Goal: Task Accomplishment & Management: Manage account settings

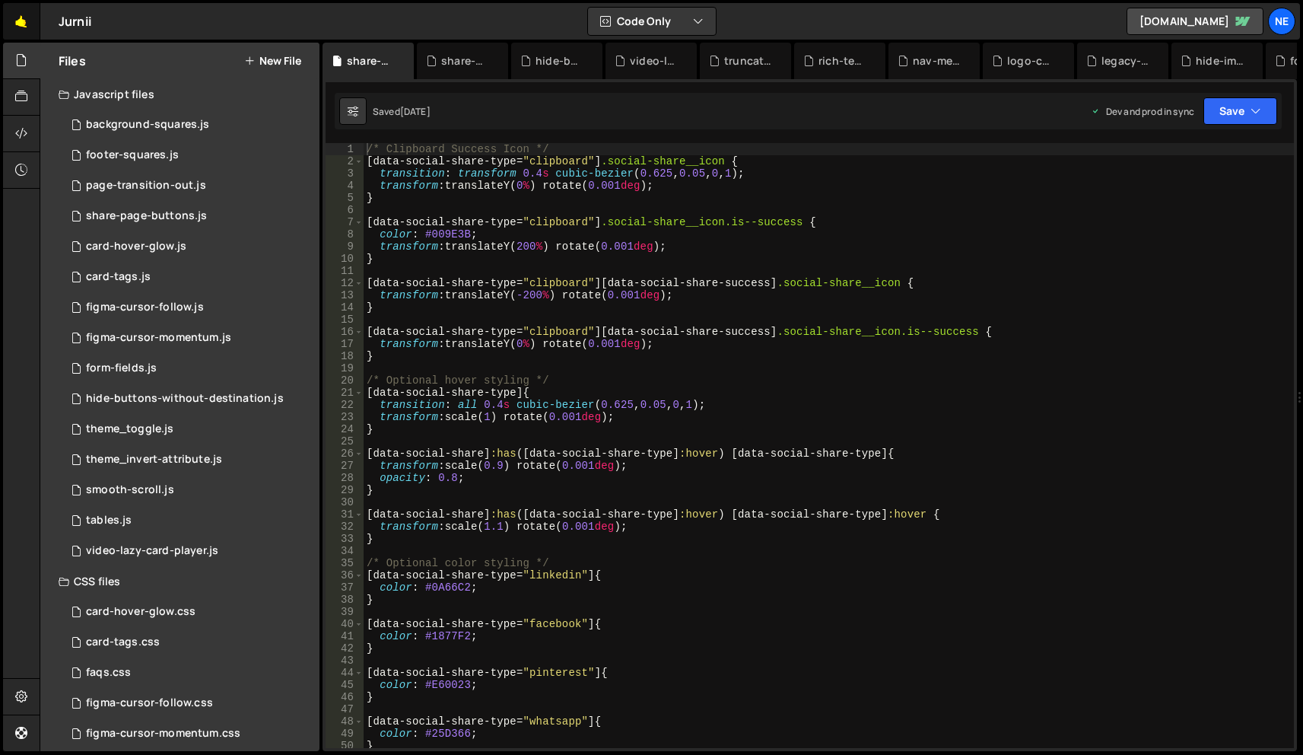
click at [21, 30] on link "🤙" at bounding box center [21, 21] width 37 height 37
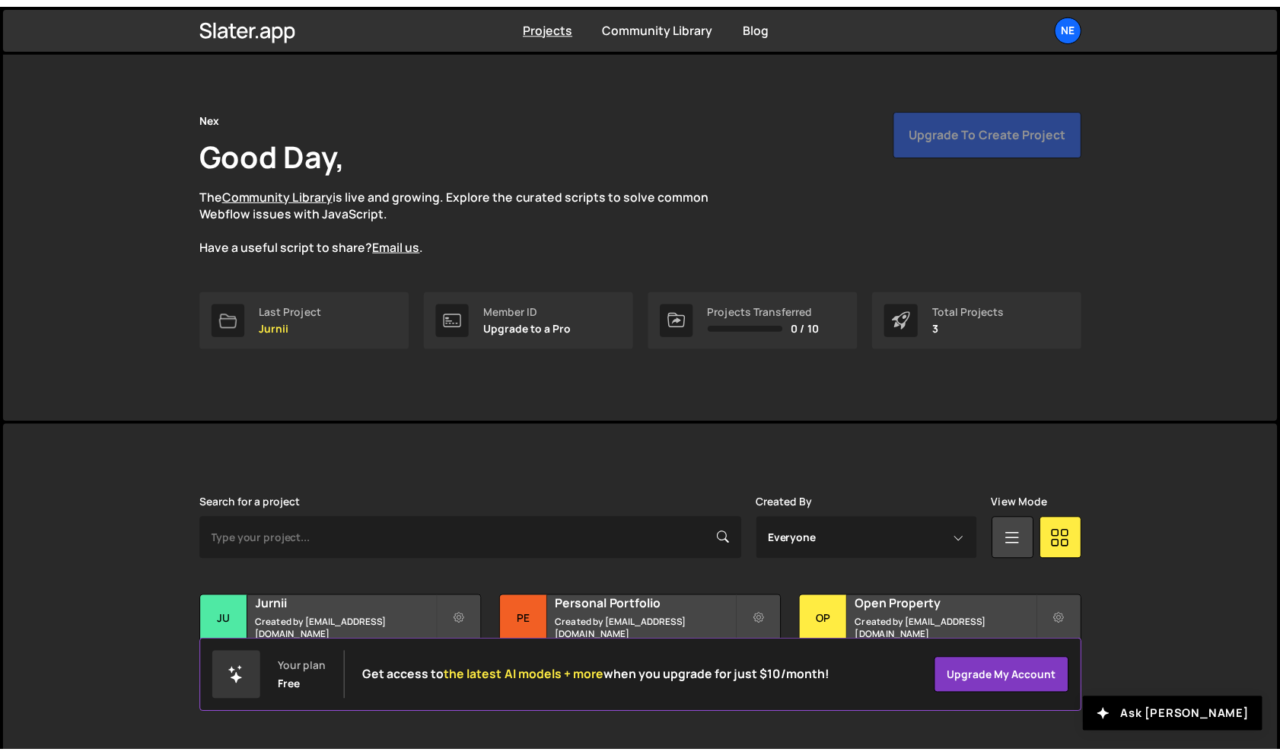
scroll to position [29, 0]
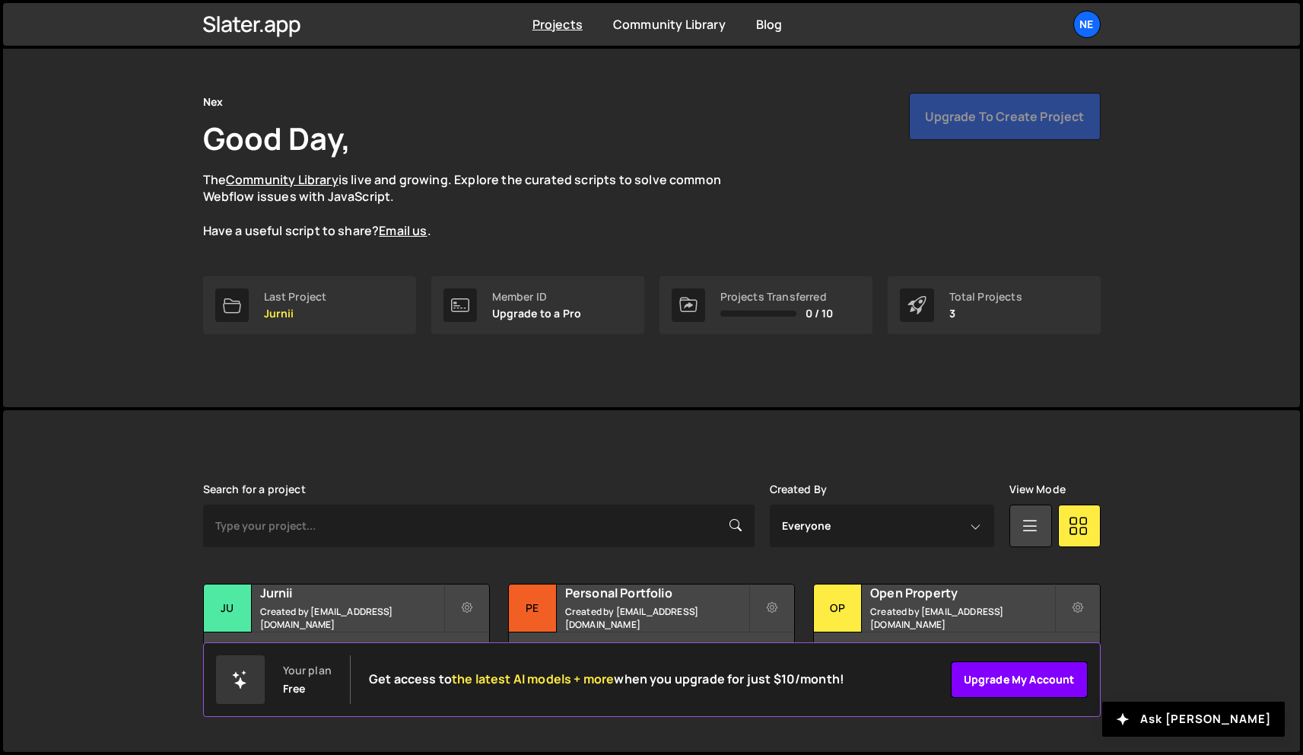
click at [1046, 688] on link "Upgrade my account" at bounding box center [1019, 679] width 137 height 37
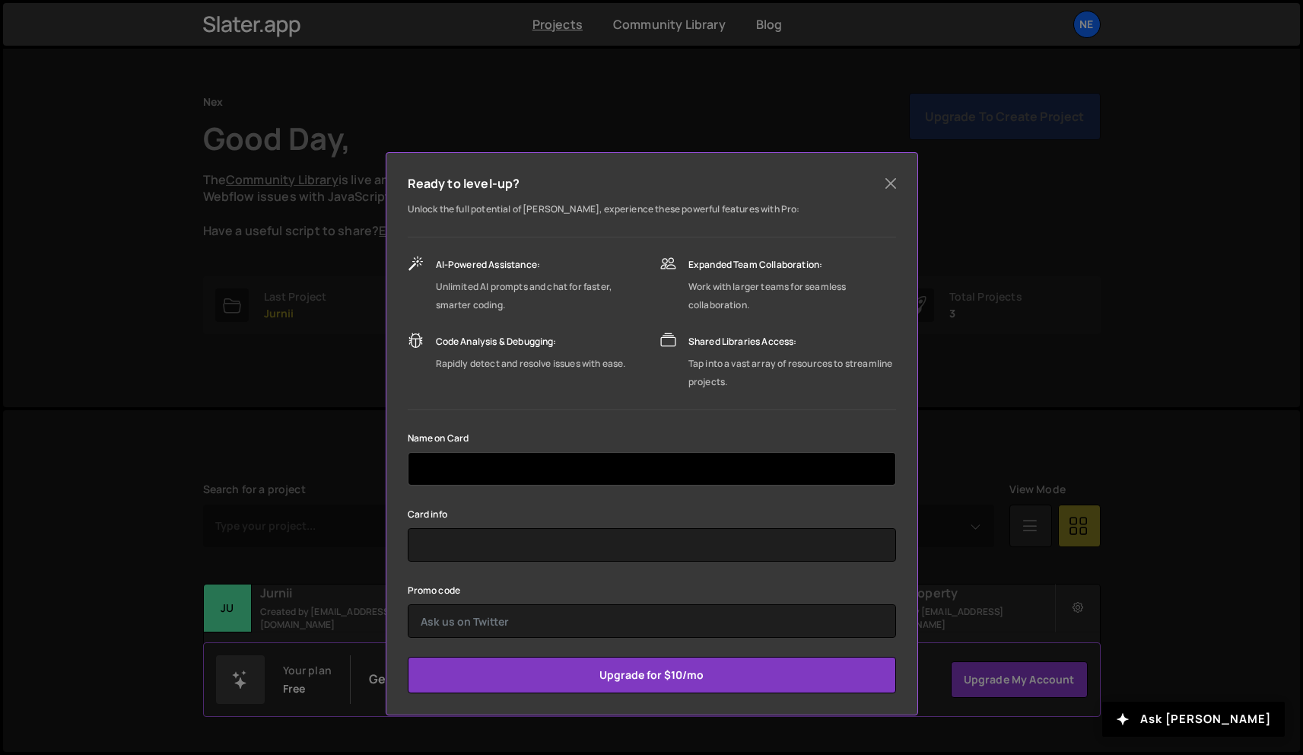
click at [740, 479] on input "text" at bounding box center [652, 468] width 488 height 33
type input "Peyton Pocock"
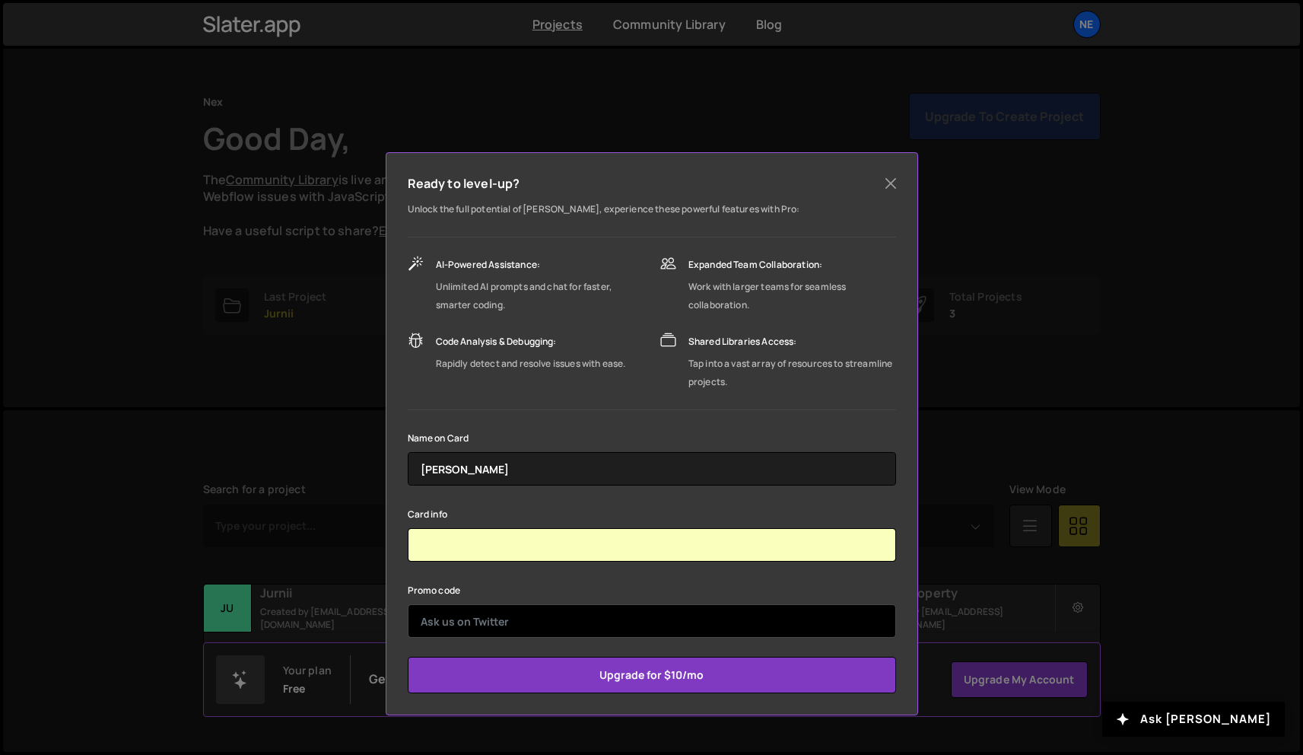
click at [543, 622] on input "text" at bounding box center [652, 620] width 488 height 33
click at [529, 587] on div "Promo code" at bounding box center [652, 608] width 488 height 57
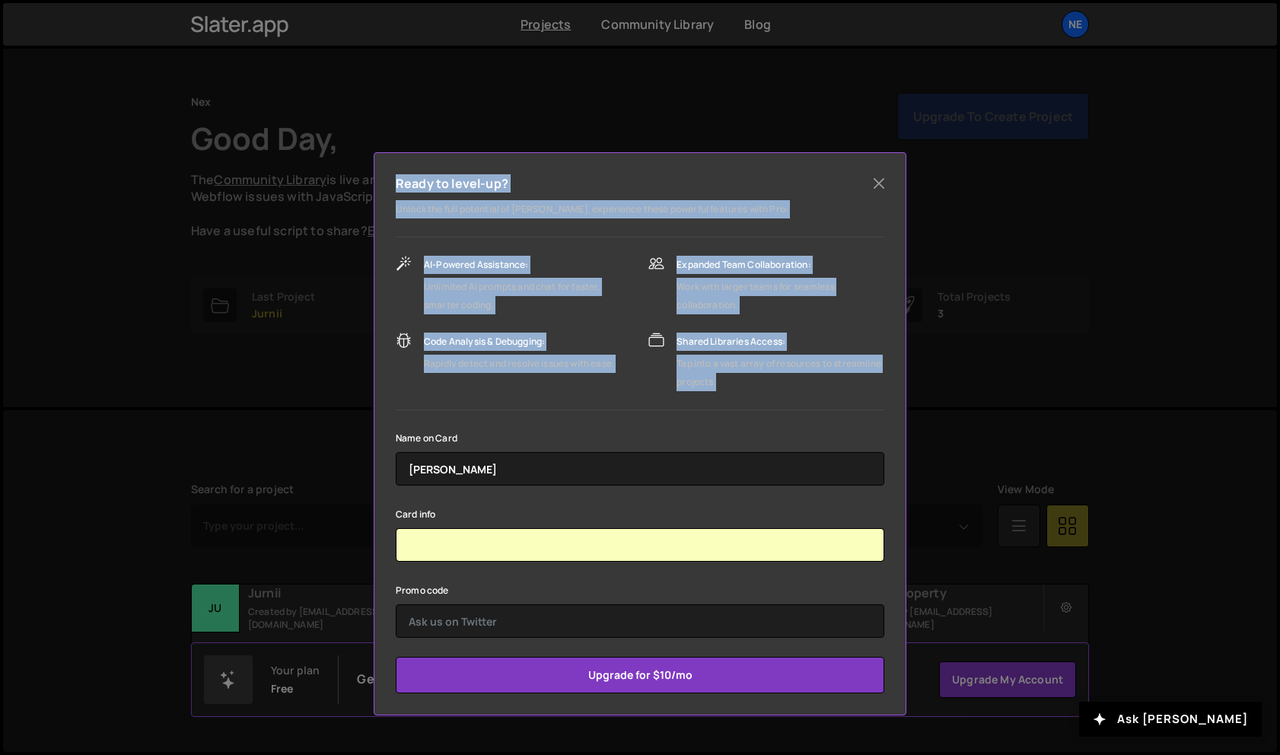
drag, startPoint x: 396, startPoint y: 180, endPoint x: 813, endPoint y: 385, distance: 465.1
click at [812, 385] on div "Ready to level-up? Unlock the full potential of Slater, experience these powerf…" at bounding box center [640, 433] width 532 height 563
click at [813, 386] on div "Tap into a vast array of resources to streamline projects." at bounding box center [780, 372] width 208 height 37
drag, startPoint x: 813, startPoint y: 392, endPoint x: 393, endPoint y: 181, distance: 469.8
click at [393, 181] on div "Ready to level-up? Unlock the full potential of Slater, experience these powerf…" at bounding box center [640, 433] width 532 height 563
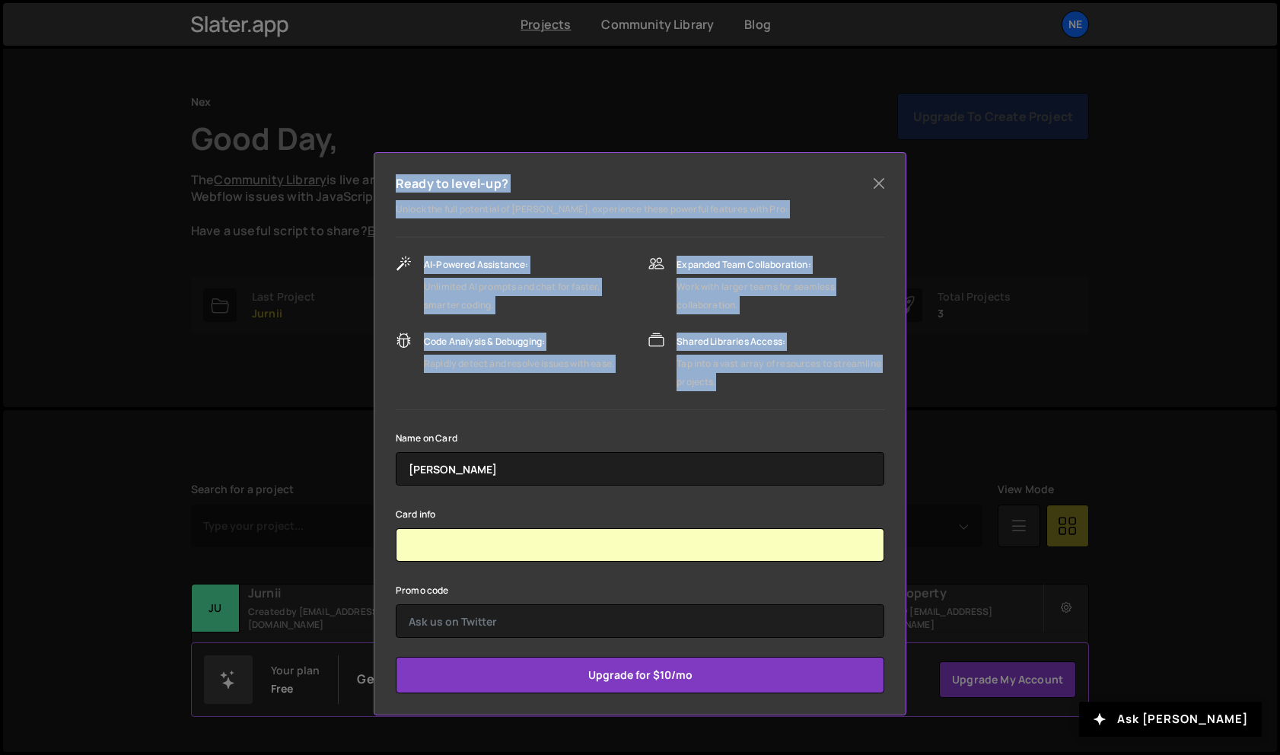
click at [437, 189] on h5 "Ready to level-up?" at bounding box center [452, 183] width 113 height 18
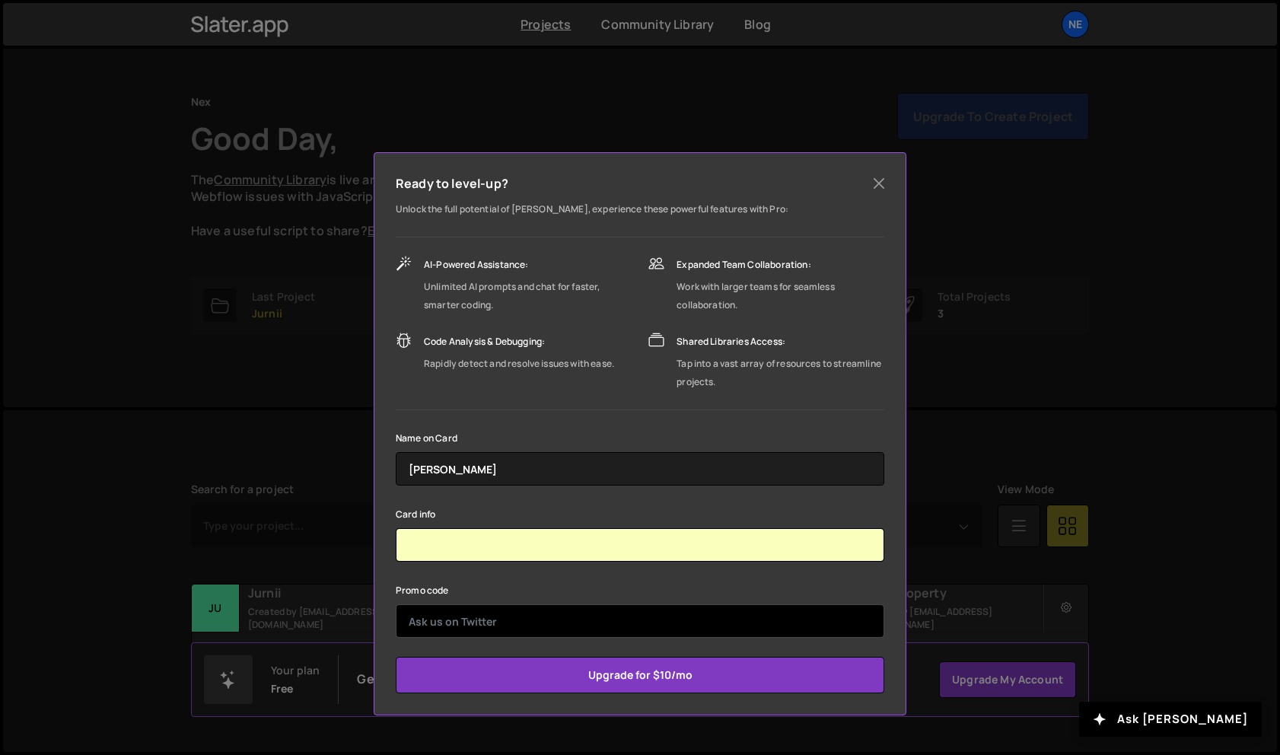
click at [680, 621] on input "text" at bounding box center [640, 620] width 488 height 33
click at [646, 631] on input "text" at bounding box center [640, 620] width 488 height 33
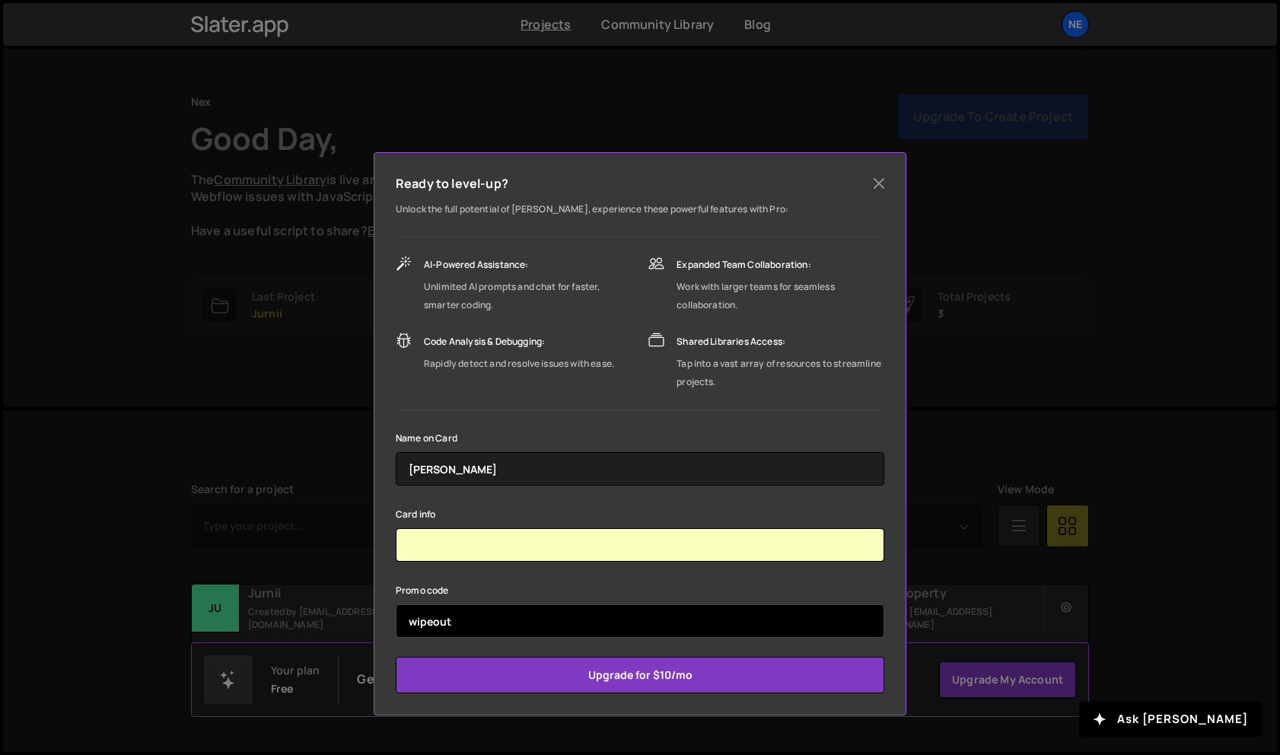
type input "wipeout"
click at [668, 596] on div "Promo code wipeout" at bounding box center [640, 608] width 488 height 57
click at [663, 631] on input "wipeout" at bounding box center [640, 620] width 488 height 33
click at [396, 656] on input "Upgrade for $10/mo" at bounding box center [640, 674] width 488 height 37
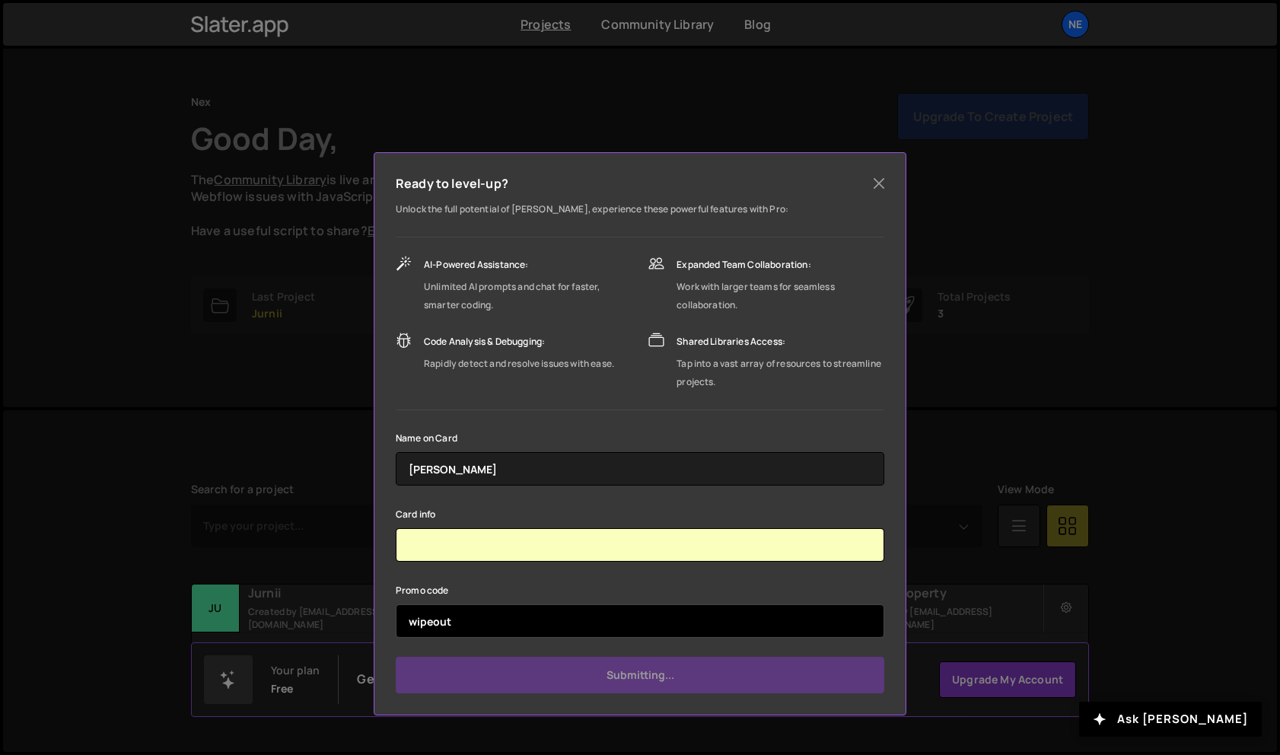
type input "Submit"
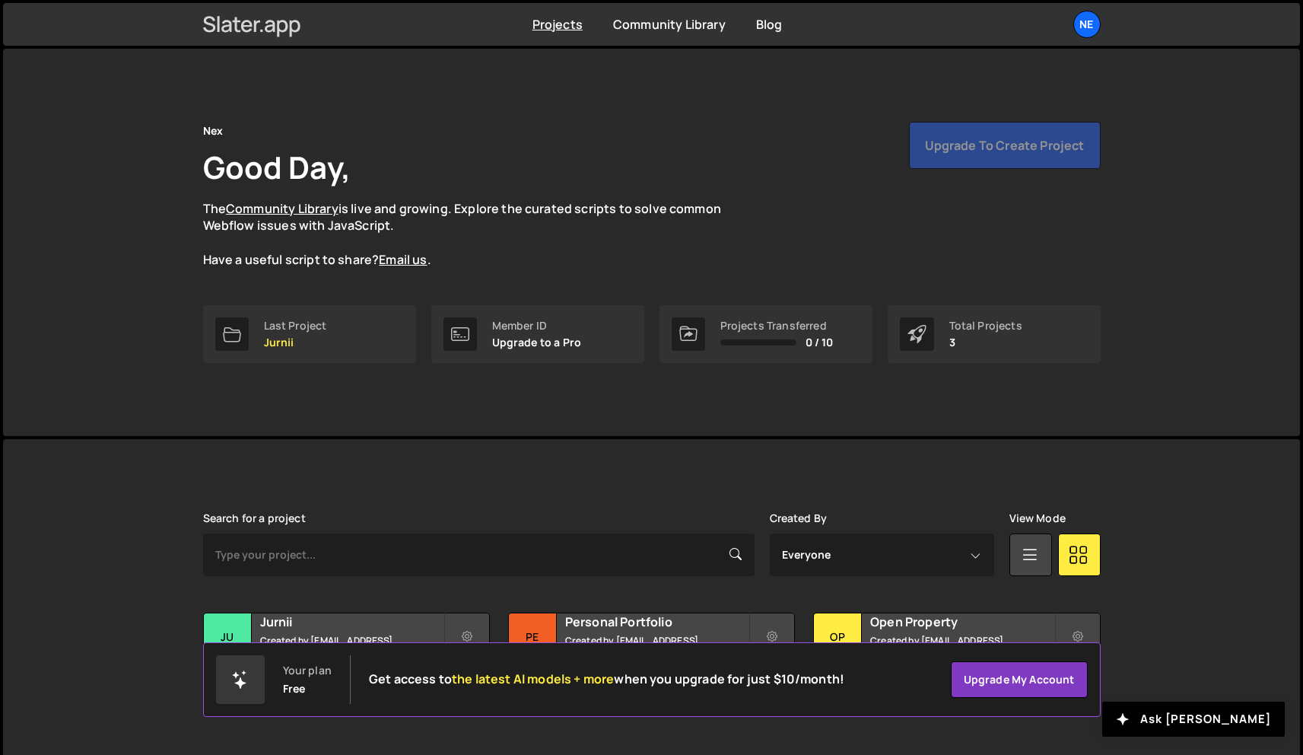
click at [285, 13] on icon at bounding box center [252, 24] width 98 height 26
click at [634, 27] on link "Community Library" at bounding box center [669, 24] width 113 height 17
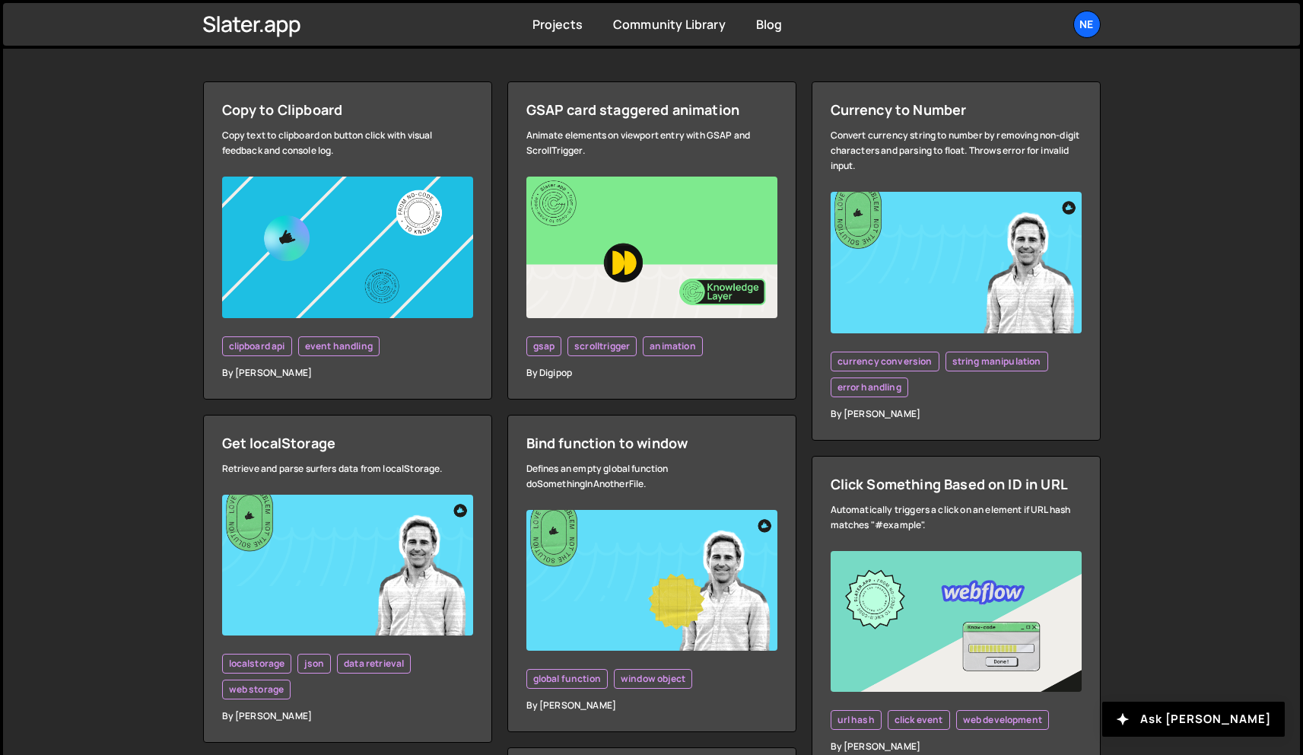
scroll to position [4304, 0]
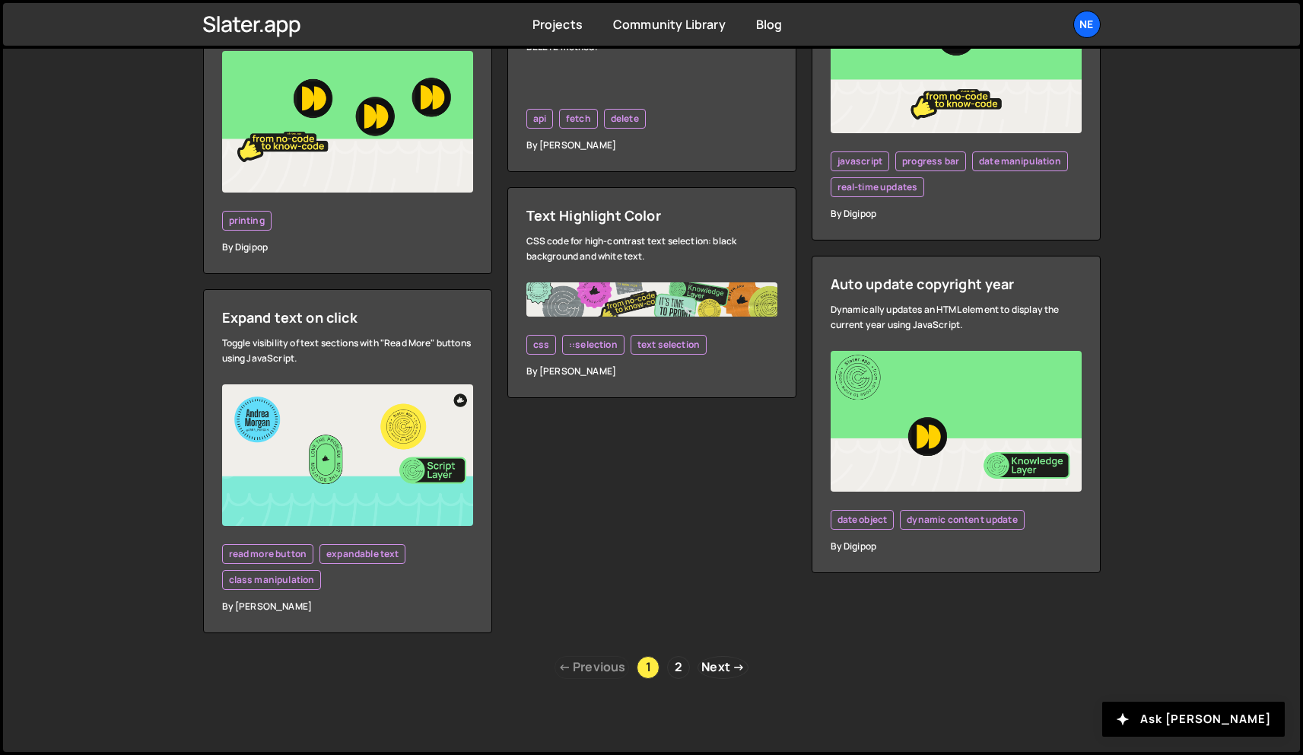
drag, startPoint x: 690, startPoint y: 631, endPoint x: 691, endPoint y: 619, distance: 12.3
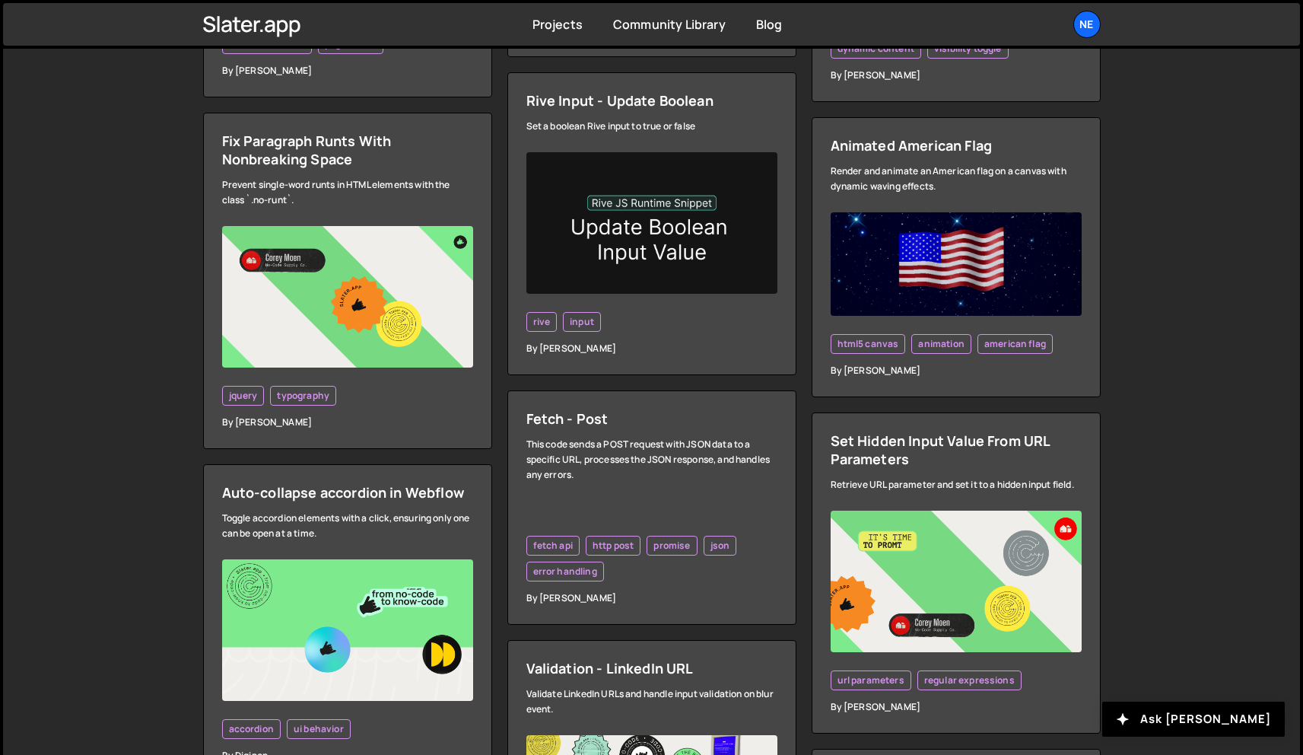
scroll to position [0, 0]
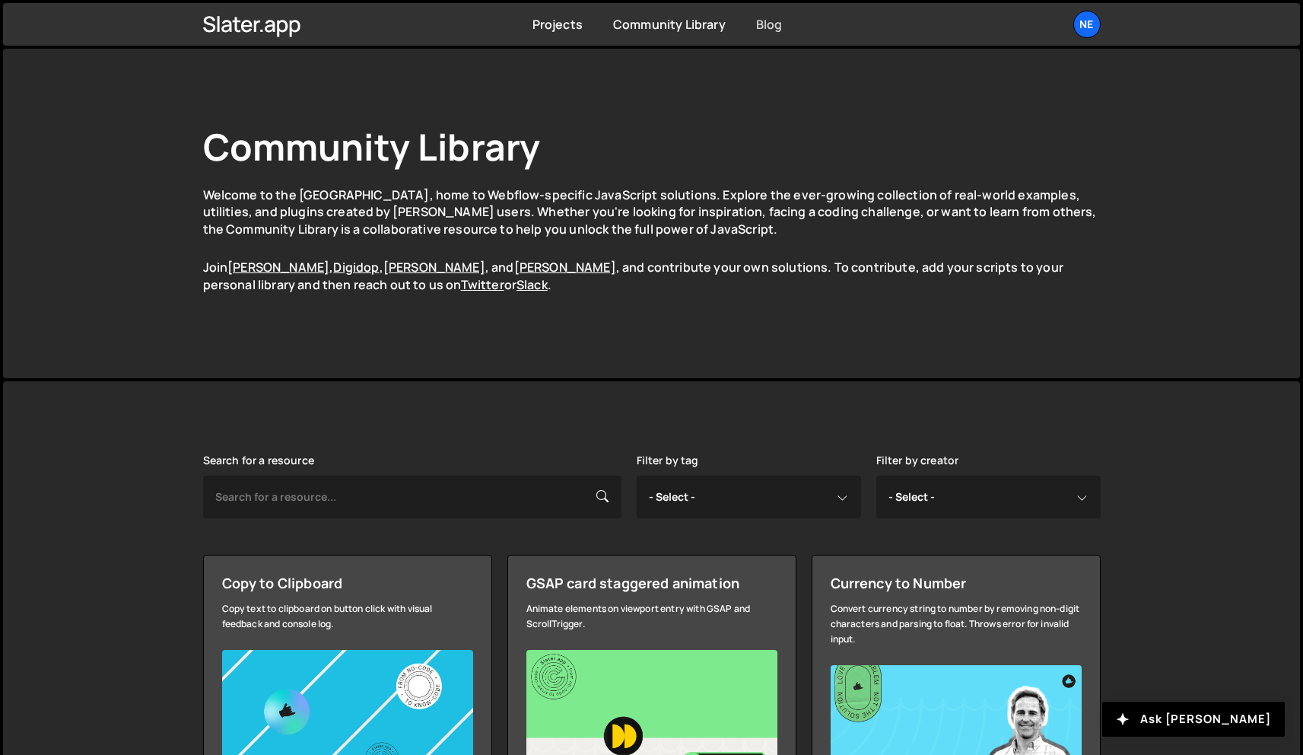
click at [773, 27] on link "Blog" at bounding box center [769, 24] width 27 height 17
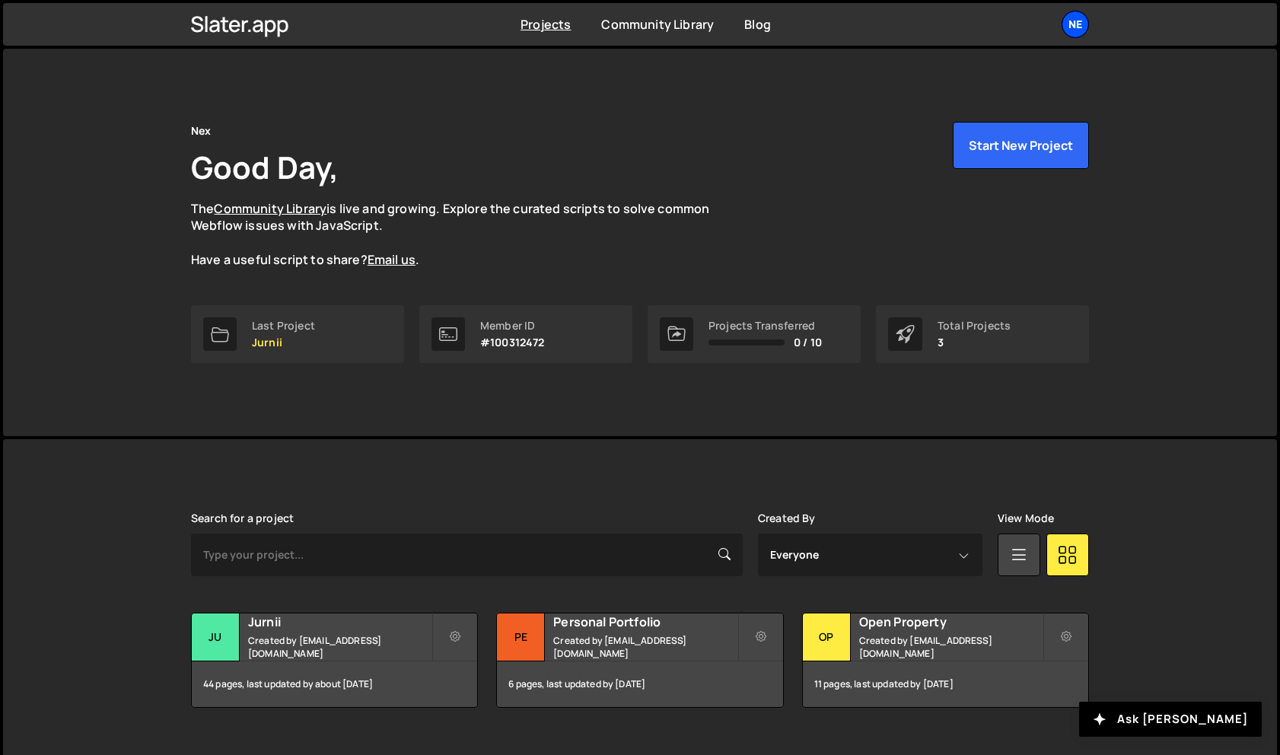
click at [1072, 30] on div "Ne" at bounding box center [1074, 24] width 27 height 27
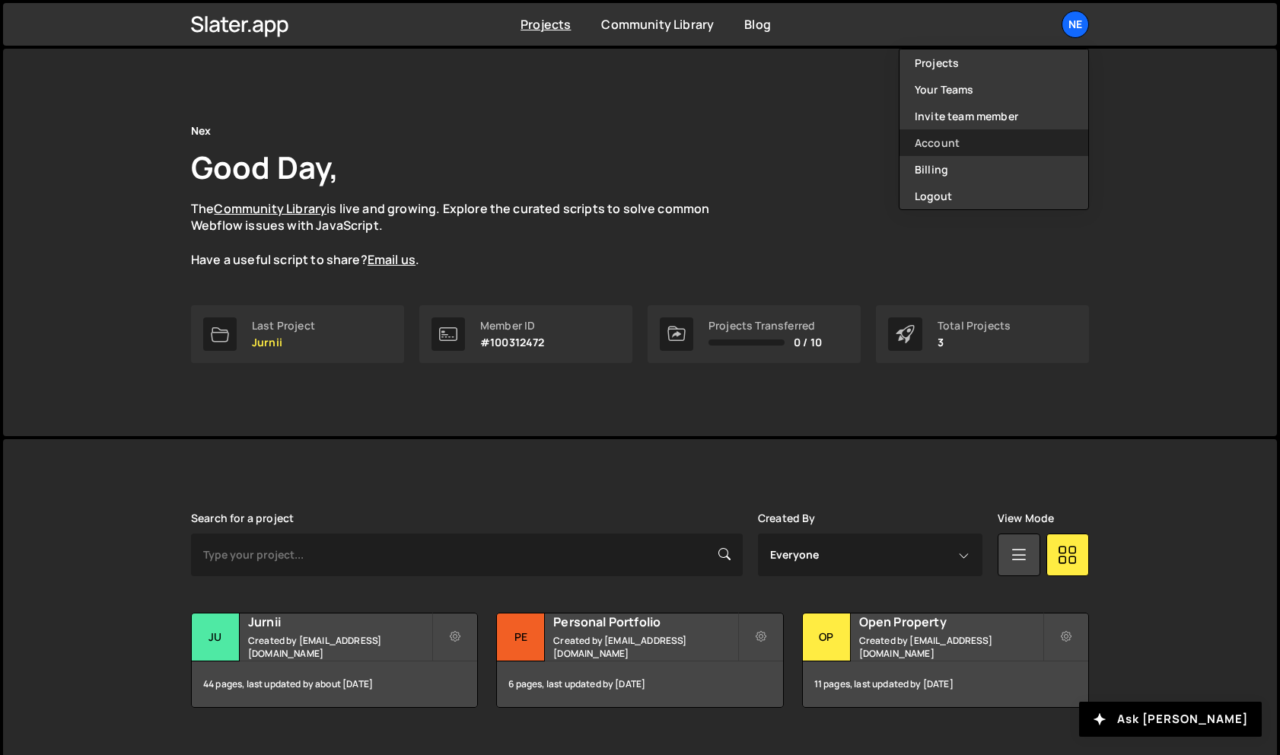
click at [1000, 139] on link "Account" at bounding box center [993, 142] width 189 height 27
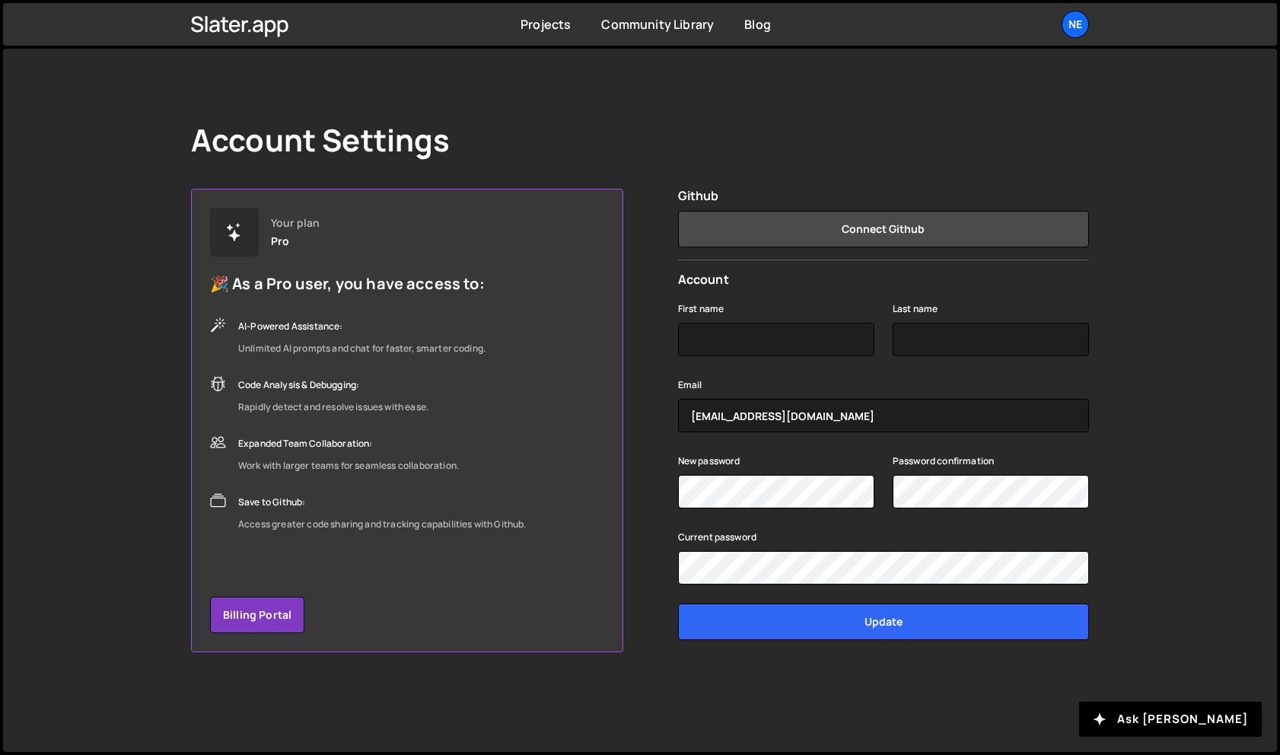
click at [771, 153] on div "Account Settings" at bounding box center [640, 140] width 898 height 37
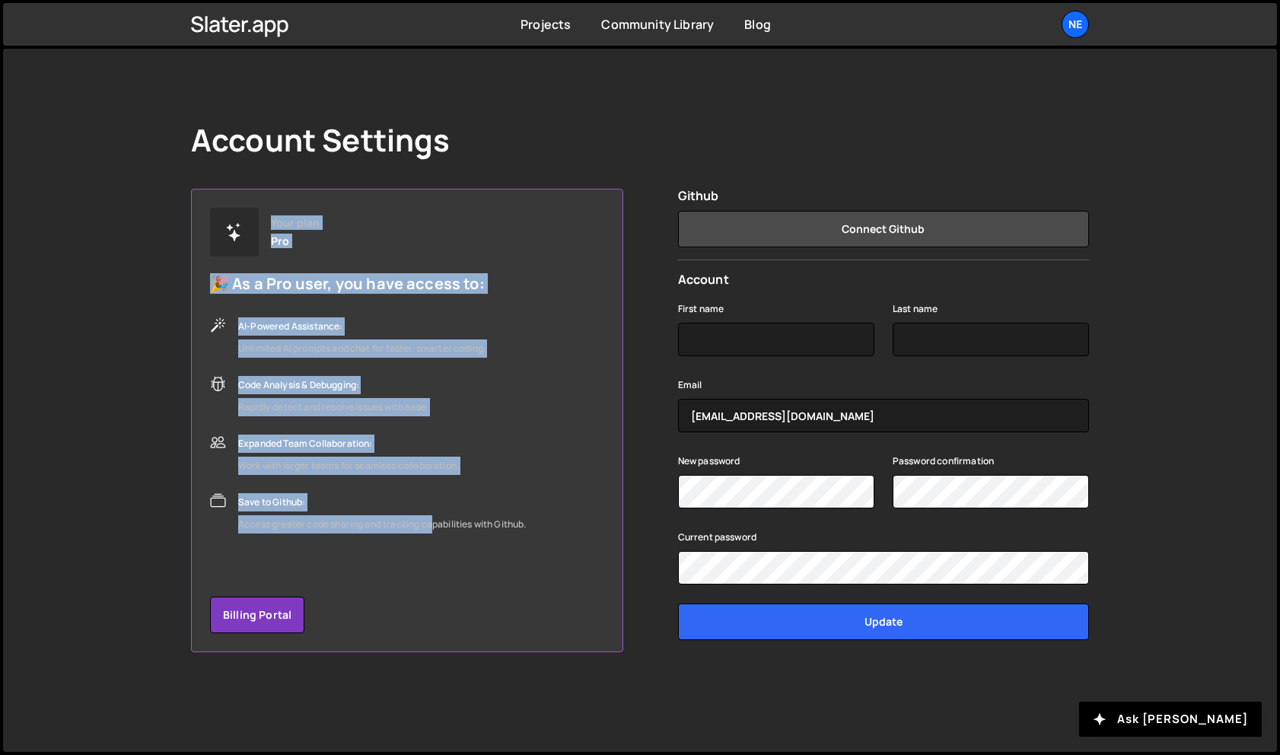
drag, startPoint x: 302, startPoint y: 322, endPoint x: 437, endPoint y: 540, distance: 256.9
click at [437, 540] on div "Your plan Pro 🎉 As a Pro user, you have access to: AI-Powered Assistance: Unlim…" at bounding box center [407, 420] width 432 height 463
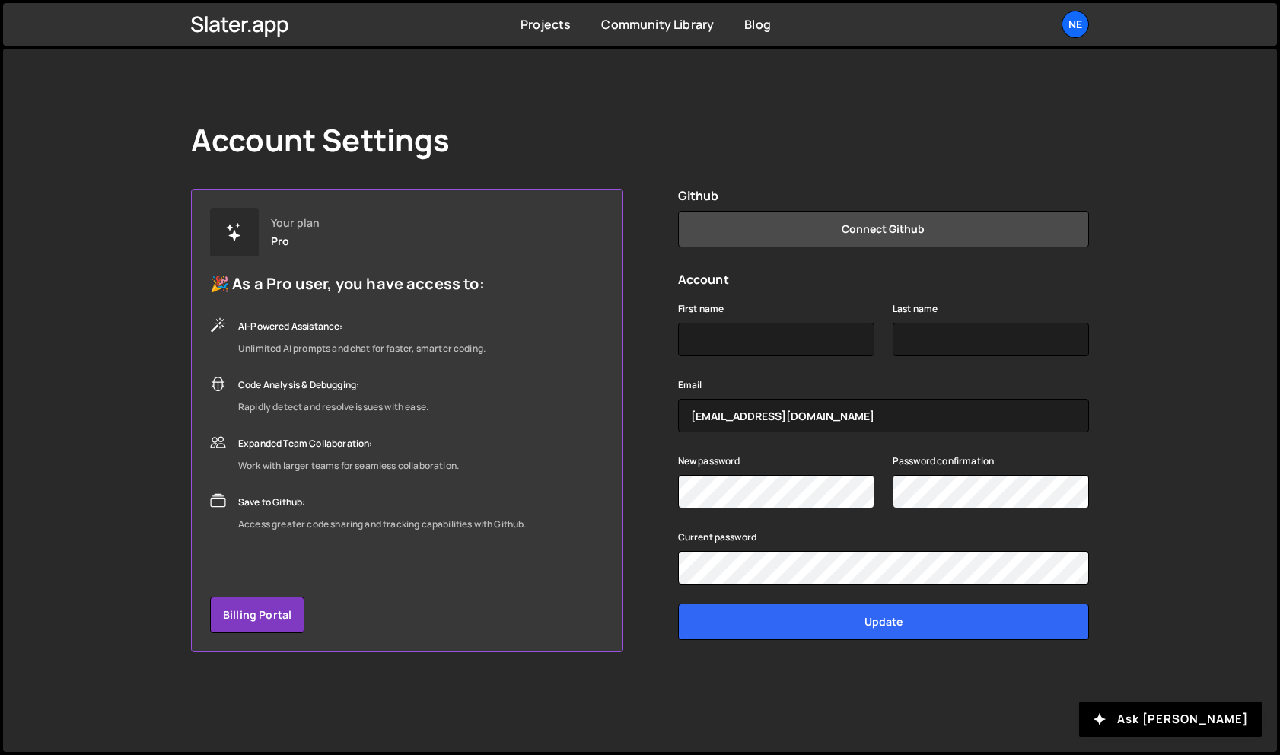
click at [456, 535] on div "Your plan Pro 🎉 As a Pro user, you have access to: AI-Powered Assistance: Unlim…" at bounding box center [407, 420] width 432 height 463
click at [237, 609] on link "Billing Portal" at bounding box center [257, 614] width 94 height 37
click at [60, 157] on div "Account Settings Your plan Pro 🎉 As a Pro user, you have access to: AI-Powered …" at bounding box center [639, 400] width 1273 height 703
click at [289, 30] on div "Projects Community Library Blog Ne Projects Your Teams Invite team member Accou…" at bounding box center [639, 24] width 943 height 43
click at [276, 30] on icon at bounding box center [240, 24] width 98 height 26
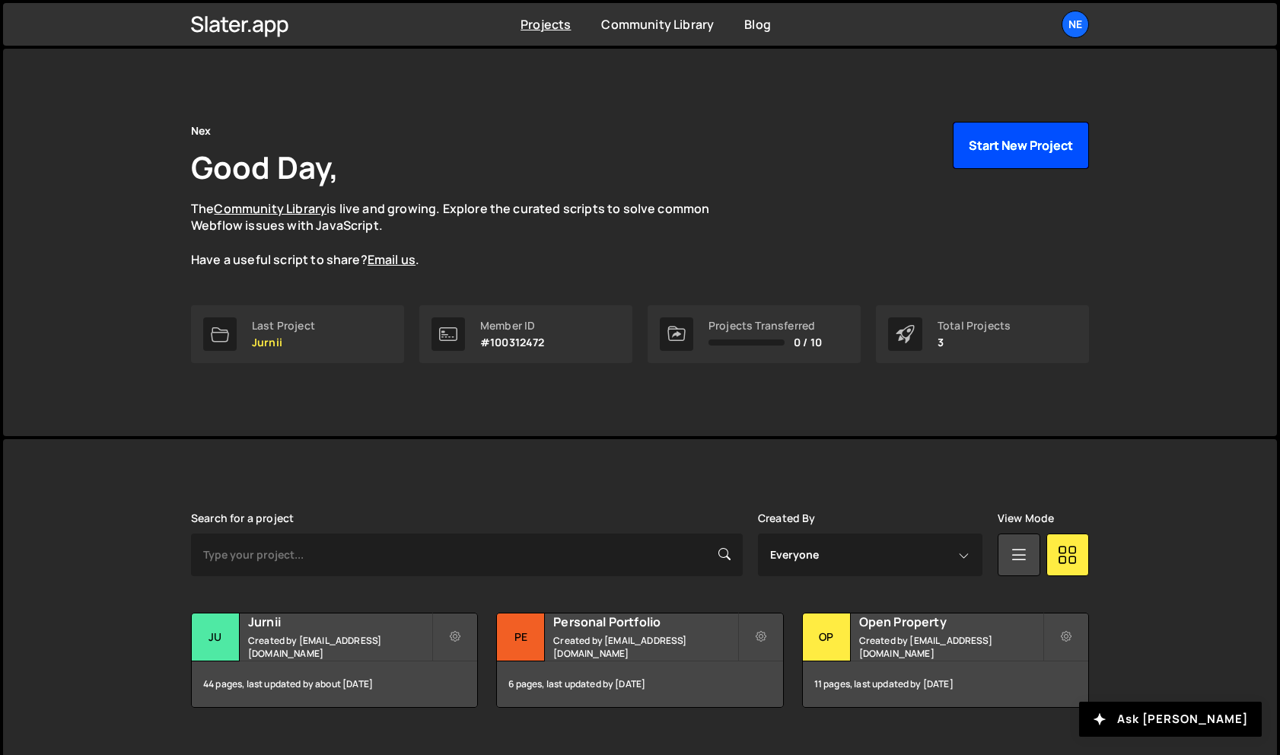
click at [1023, 147] on button "Start New Project" at bounding box center [1020, 145] width 136 height 47
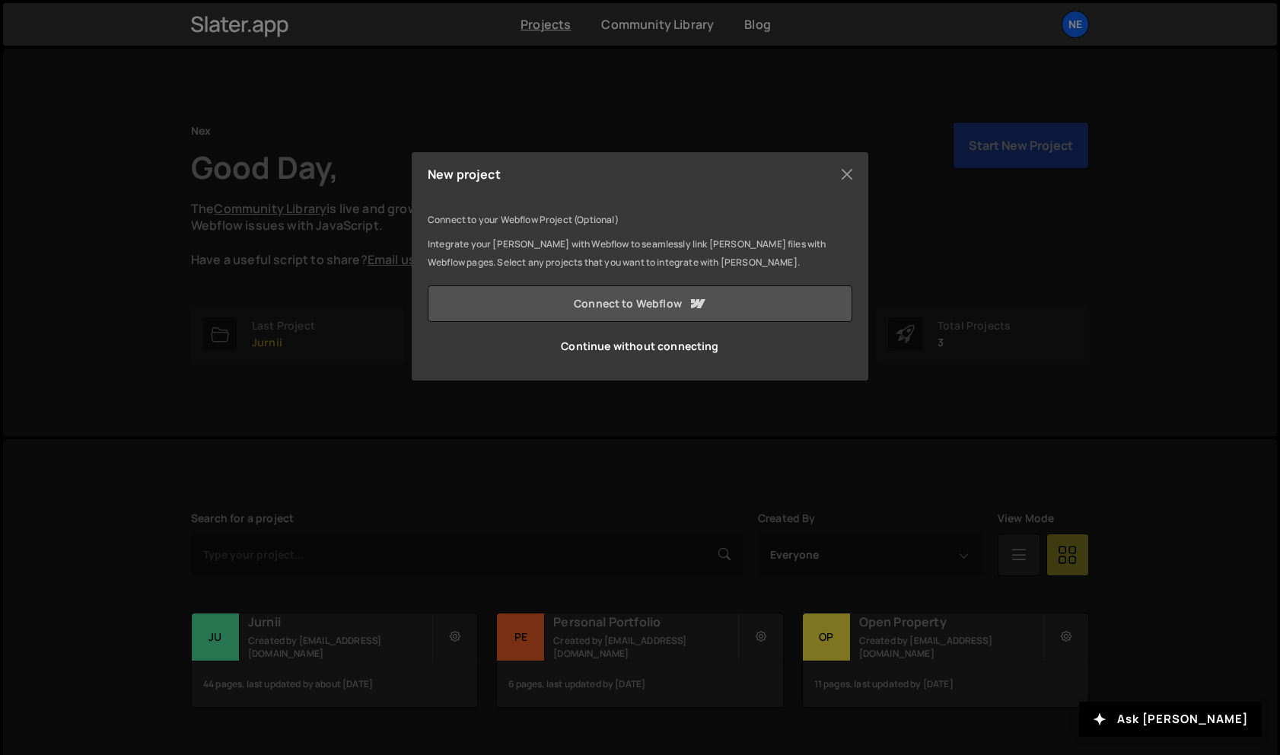
click at [719, 305] on link "Connect to Webflow" at bounding box center [640, 303] width 424 height 37
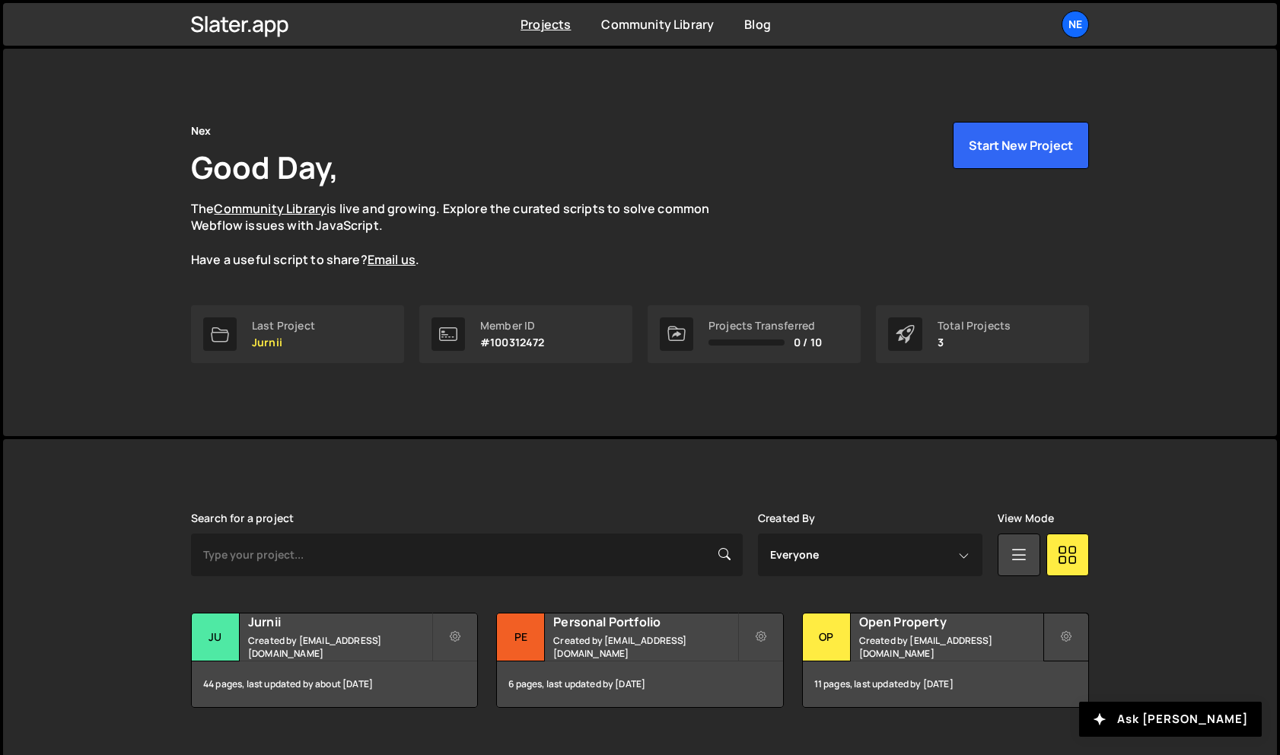
click at [1067, 641] on icon at bounding box center [1065, 636] width 11 height 15
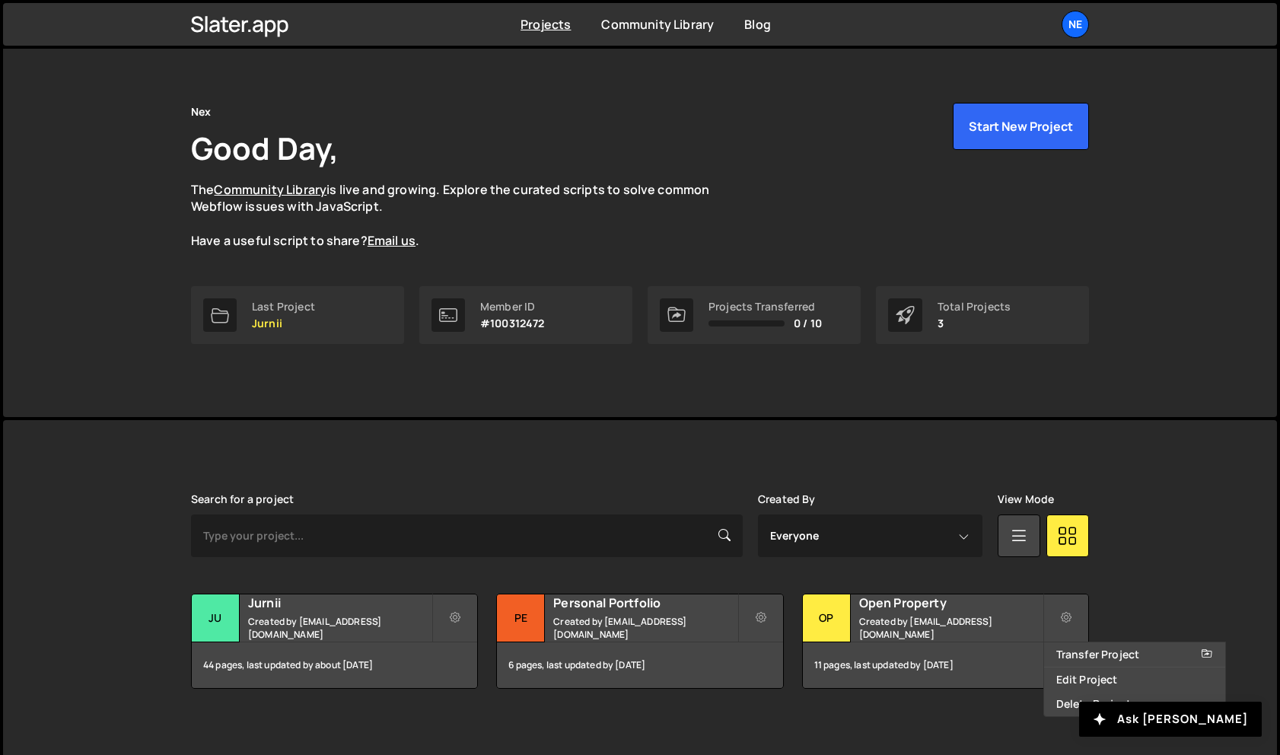
scroll to position [29, 0]
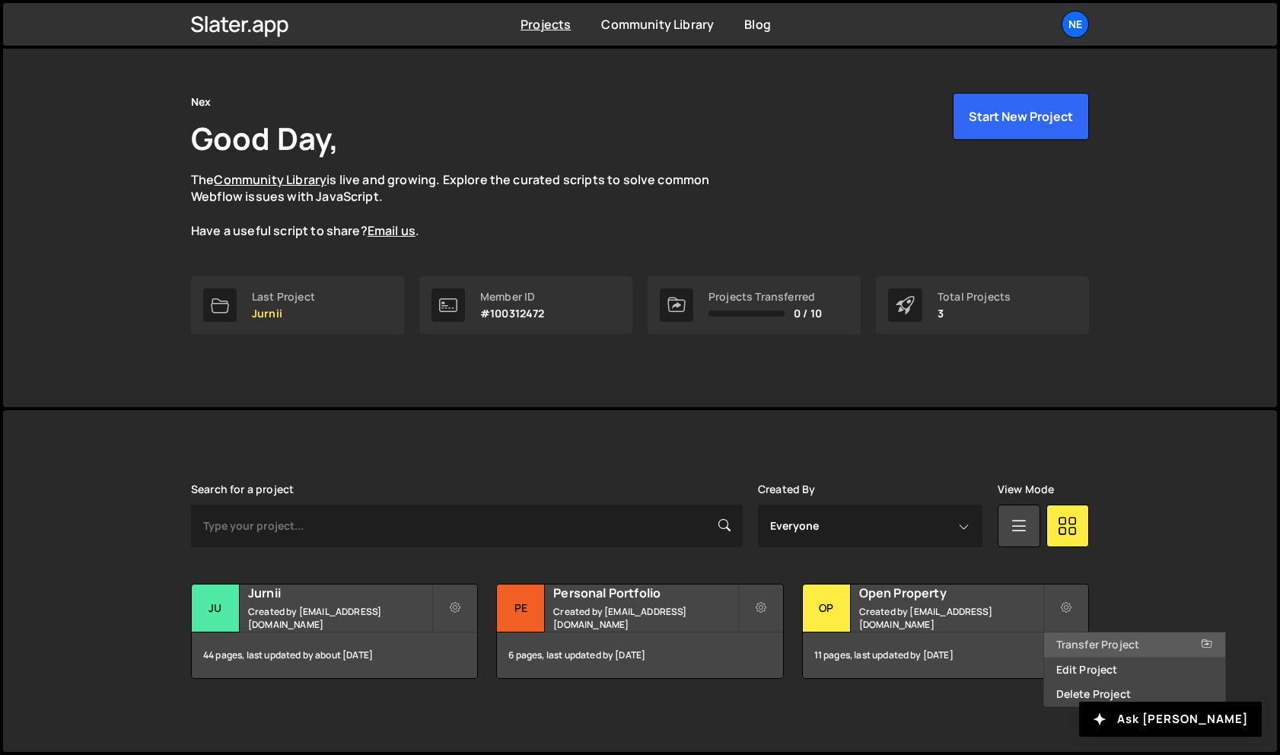
click at [1149, 646] on link "Transfer Project" at bounding box center [1134, 644] width 181 height 24
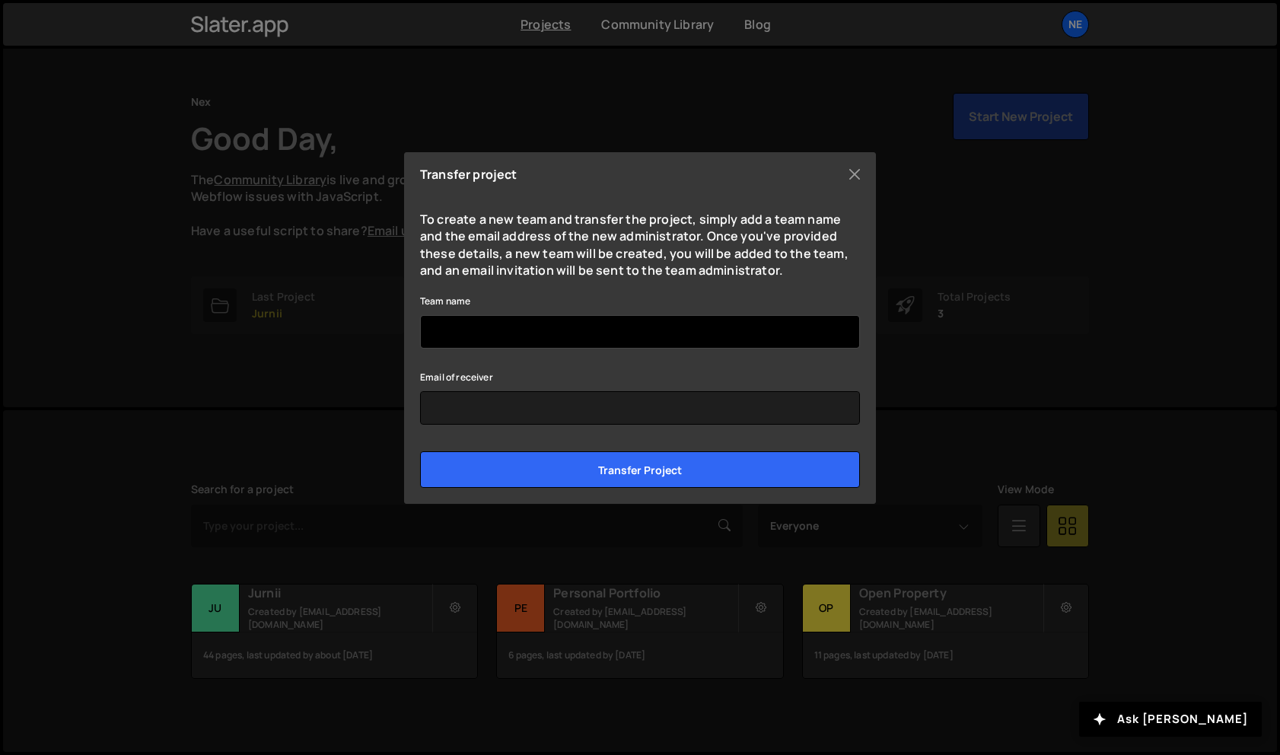
click at [711, 317] on input "Team name" at bounding box center [640, 331] width 440 height 33
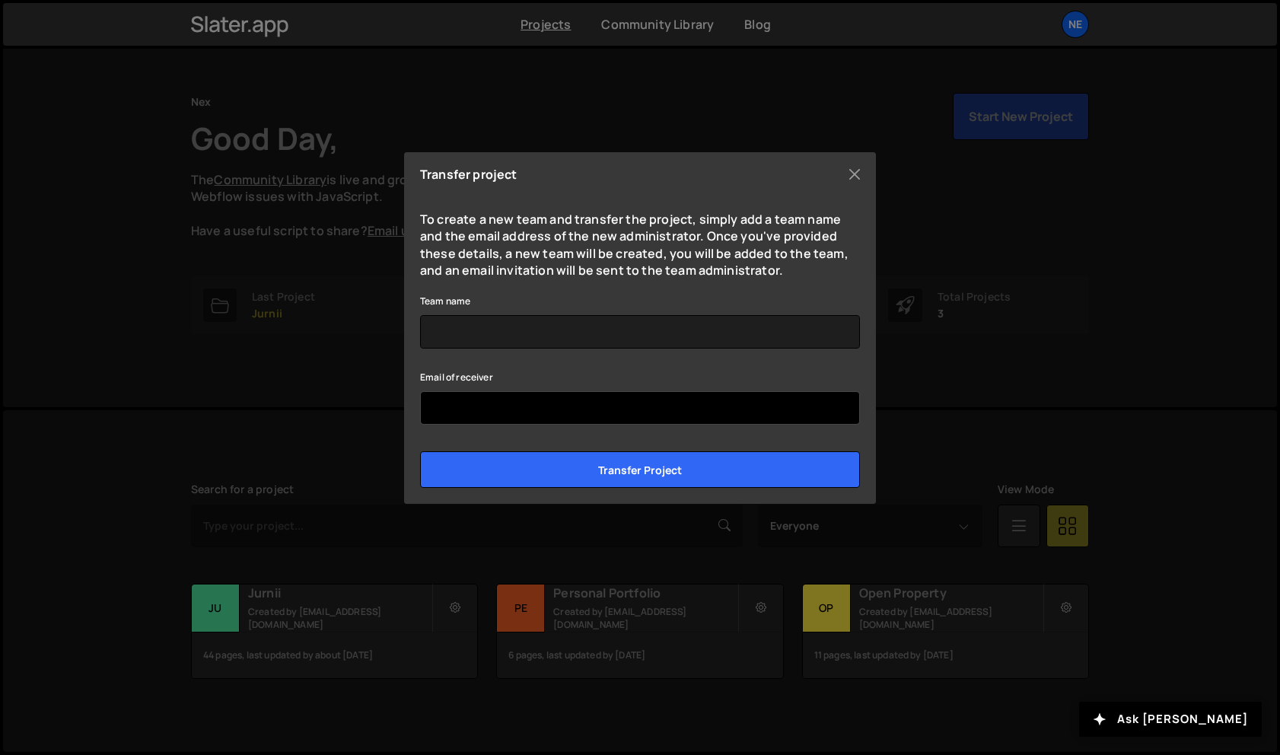
click at [704, 414] on input "Email of receiver" at bounding box center [640, 407] width 440 height 33
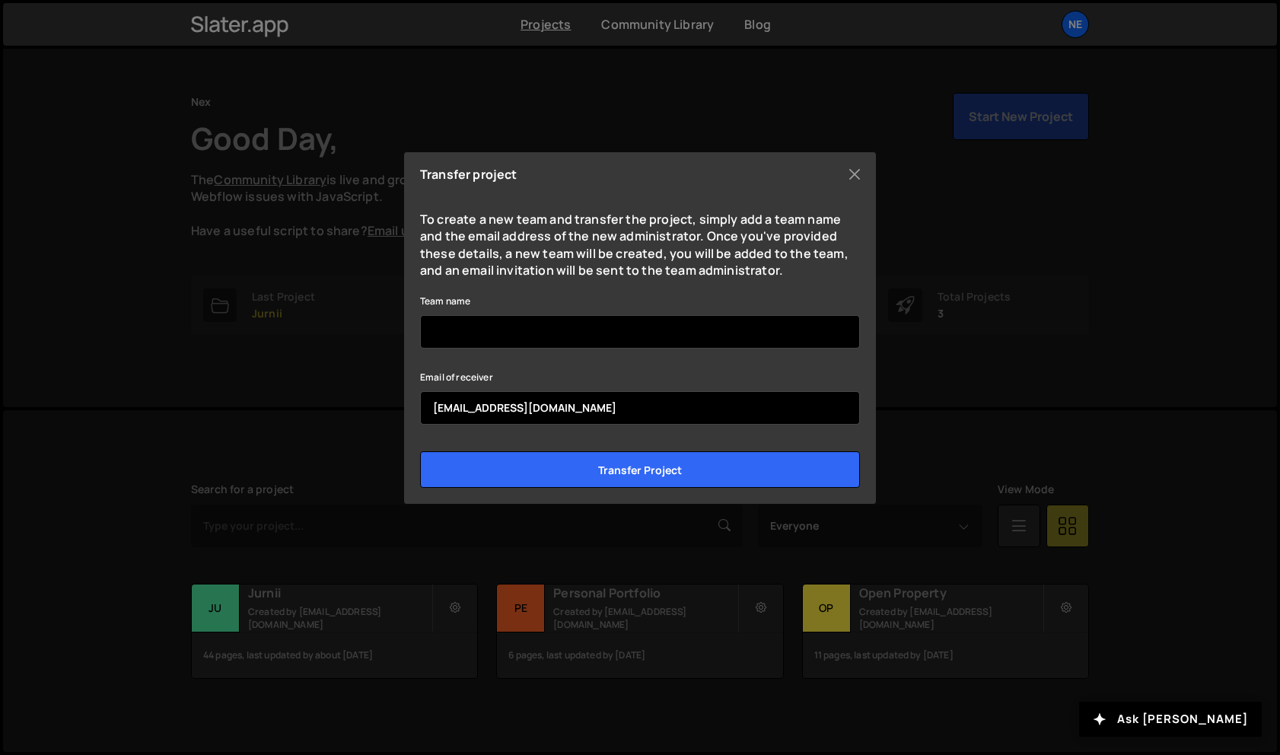
type input "[EMAIL_ADDRESS][DOMAIN_NAME]"
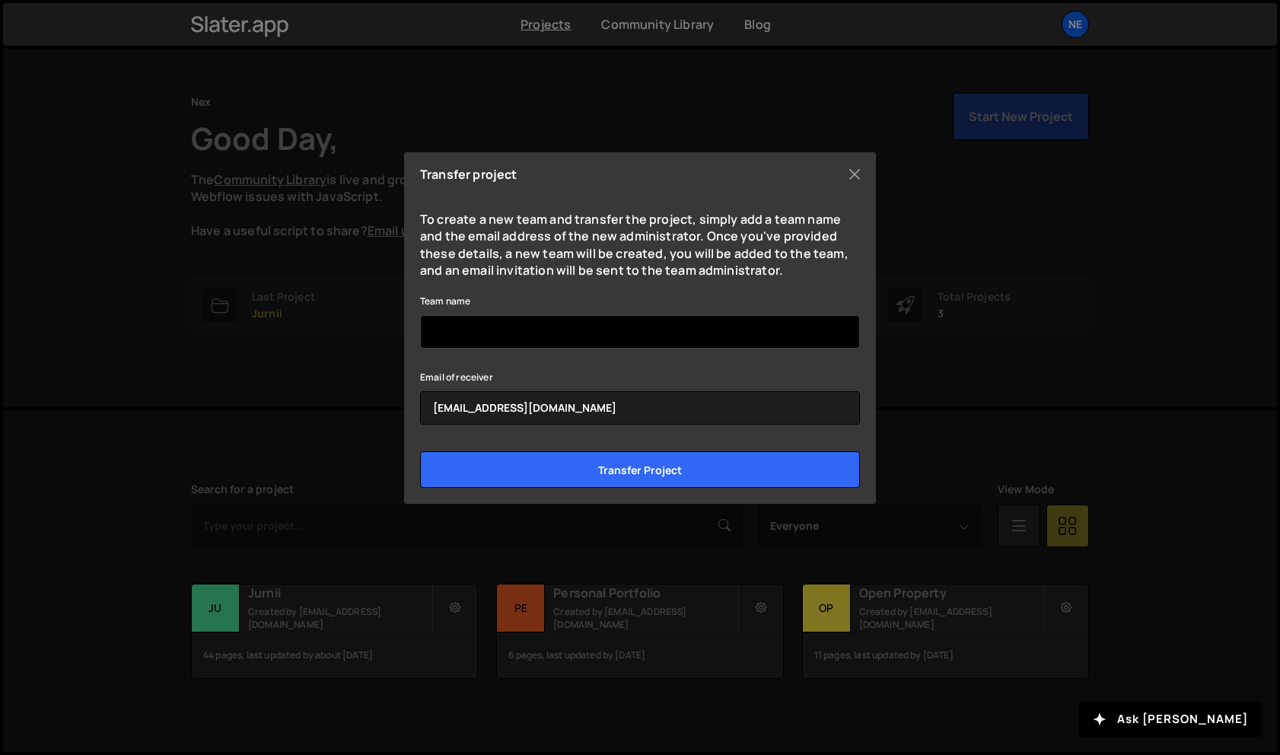
click at [701, 326] on input "Team name" at bounding box center [640, 331] width 440 height 33
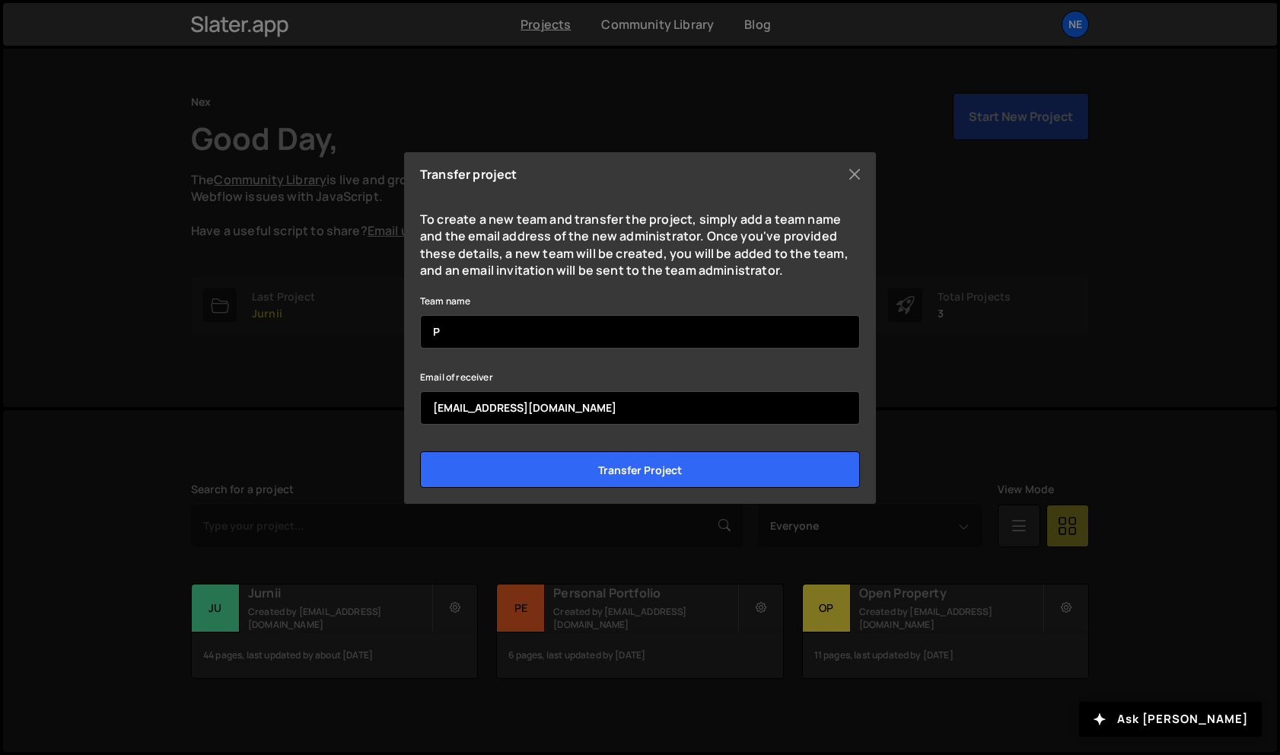
type input "P"
drag, startPoint x: 428, startPoint y: 411, endPoint x: 626, endPoint y: 405, distance: 197.9
click at [626, 405] on input "morezoidminer@gmail.com" at bounding box center [640, 407] width 440 height 33
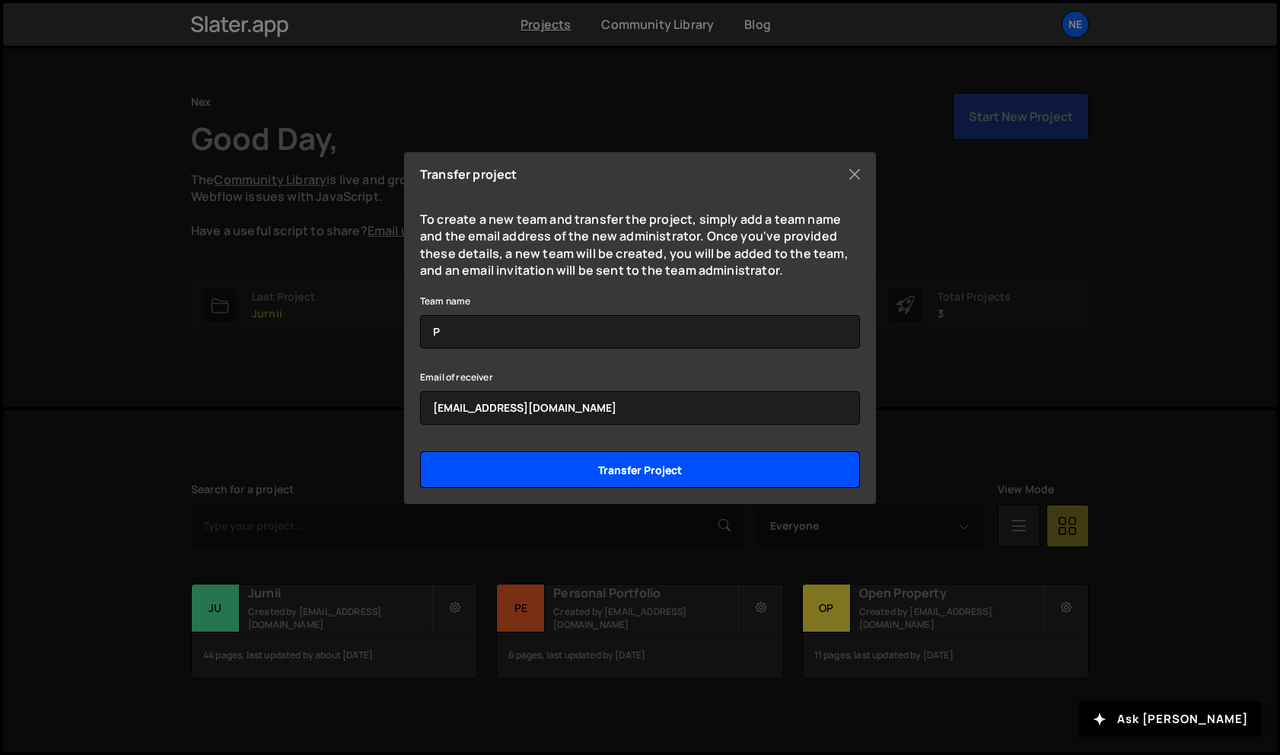
click at [675, 476] on input "Transfer project" at bounding box center [640, 469] width 440 height 37
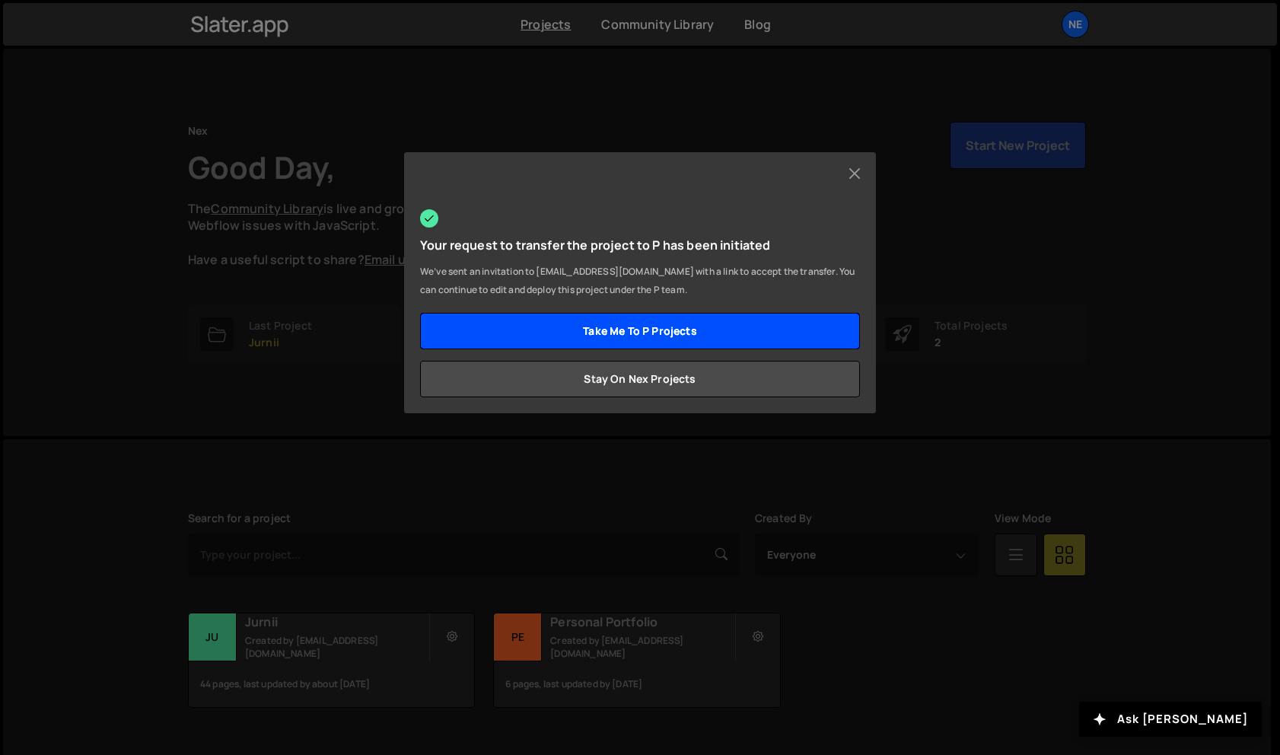
click at [739, 319] on link "Take me to P projects" at bounding box center [640, 331] width 440 height 37
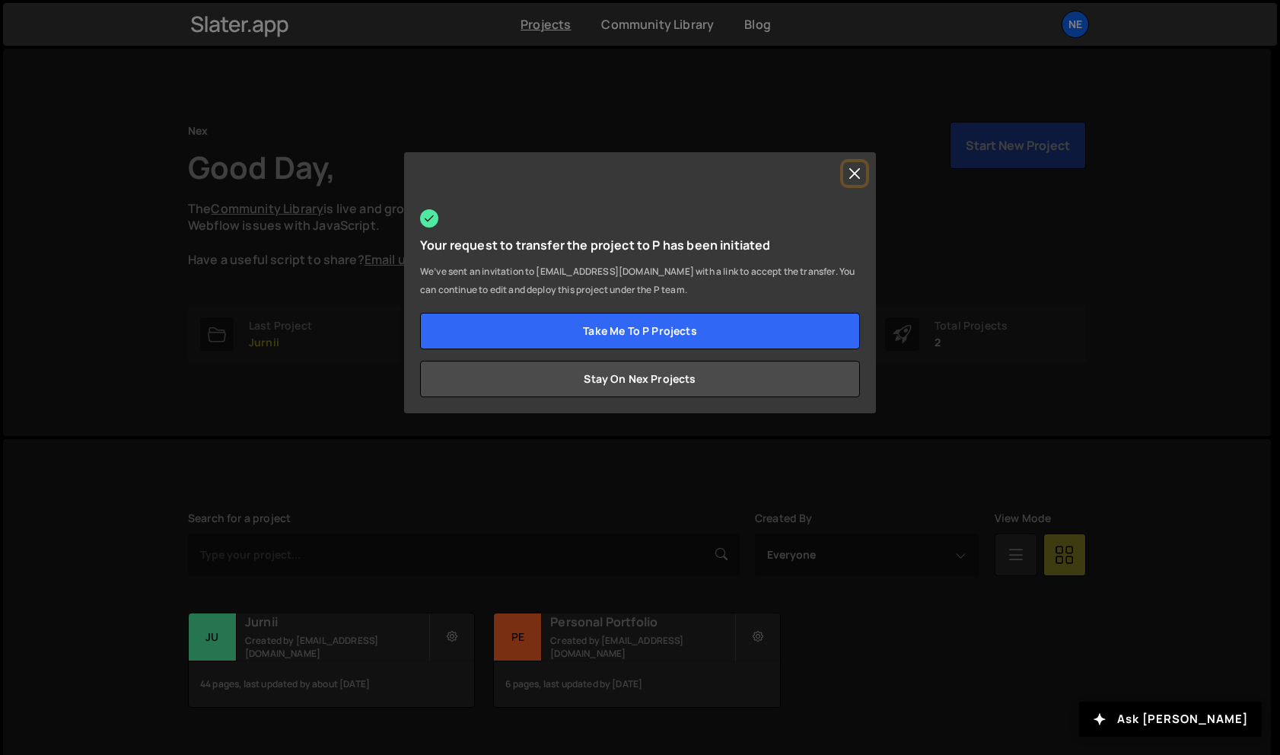
click at [849, 174] on button "Close" at bounding box center [854, 173] width 23 height 23
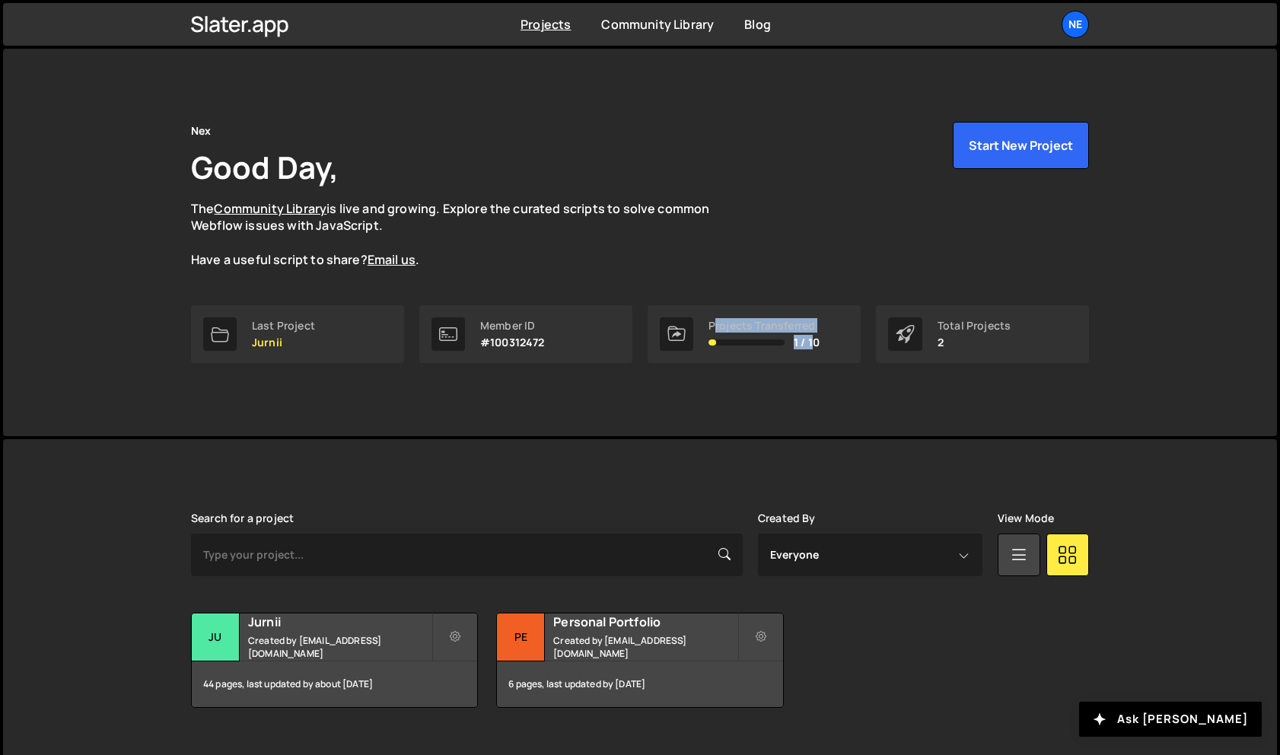
drag, startPoint x: 715, startPoint y: 312, endPoint x: 812, endPoint y: 344, distance: 101.8
click at [812, 344] on div "Projects Transferred 1 / 10" at bounding box center [753, 334] width 213 height 58
click at [815, 348] on span "1 / 10" at bounding box center [806, 342] width 26 height 12
click at [679, 329] on icon at bounding box center [676, 334] width 18 height 18
drag, startPoint x: 714, startPoint y: 334, endPoint x: 837, endPoint y: 370, distance: 127.8
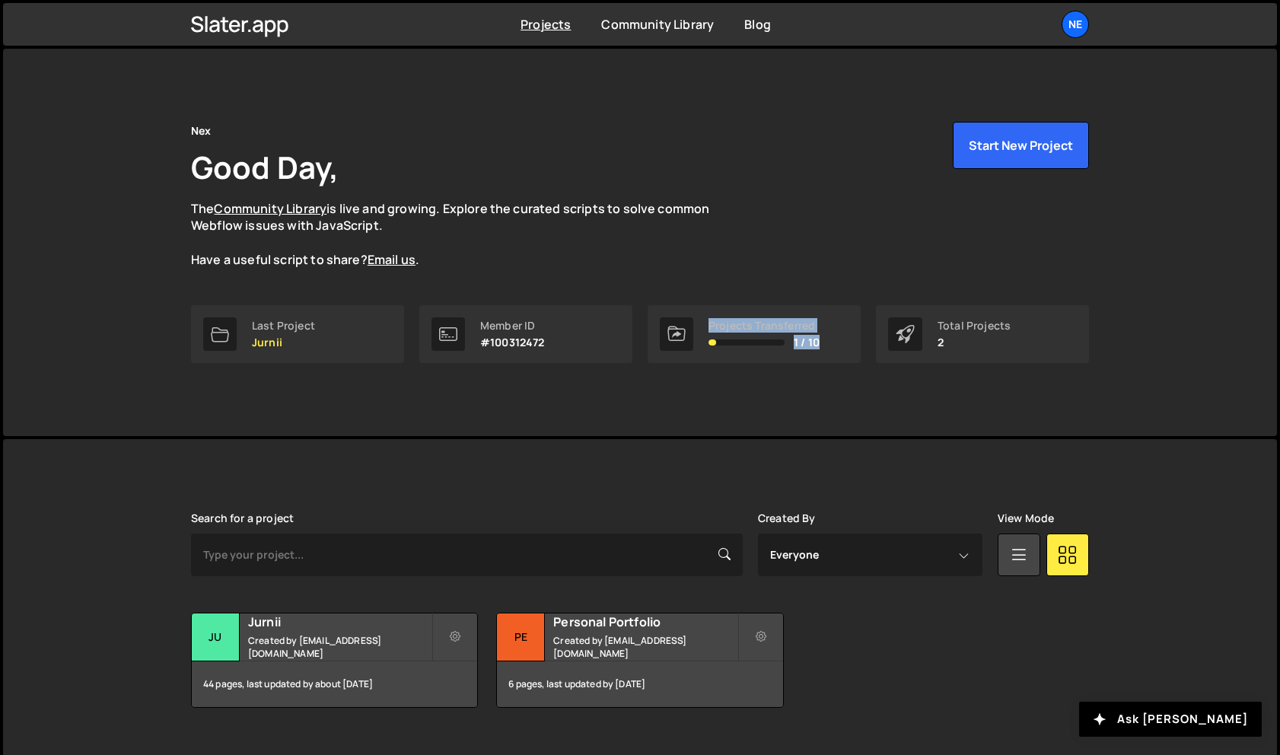
click at [837, 370] on div "Your request to transfer the project to P has been initiated We’ve sent an invi…" at bounding box center [639, 242] width 943 height 387
click at [1070, 26] on div "Ne" at bounding box center [1074, 24] width 27 height 27
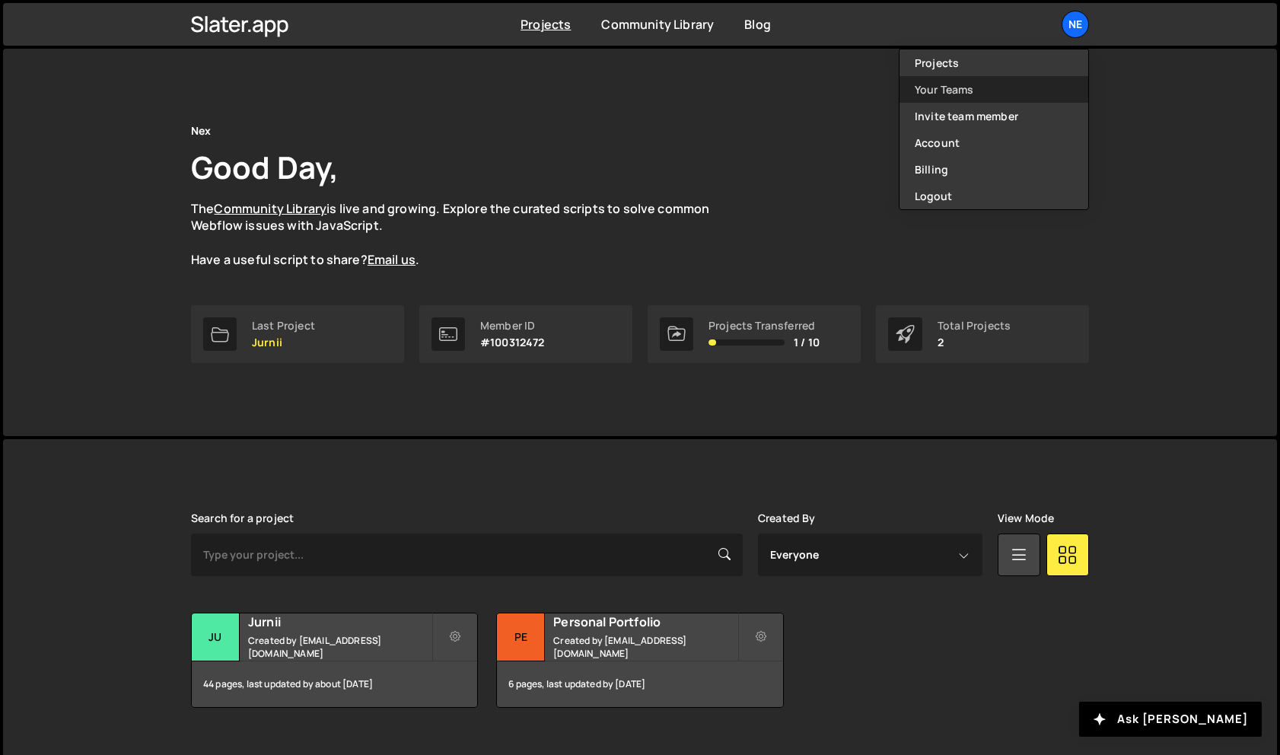
click at [1006, 97] on link "Your Teams" at bounding box center [993, 89] width 189 height 27
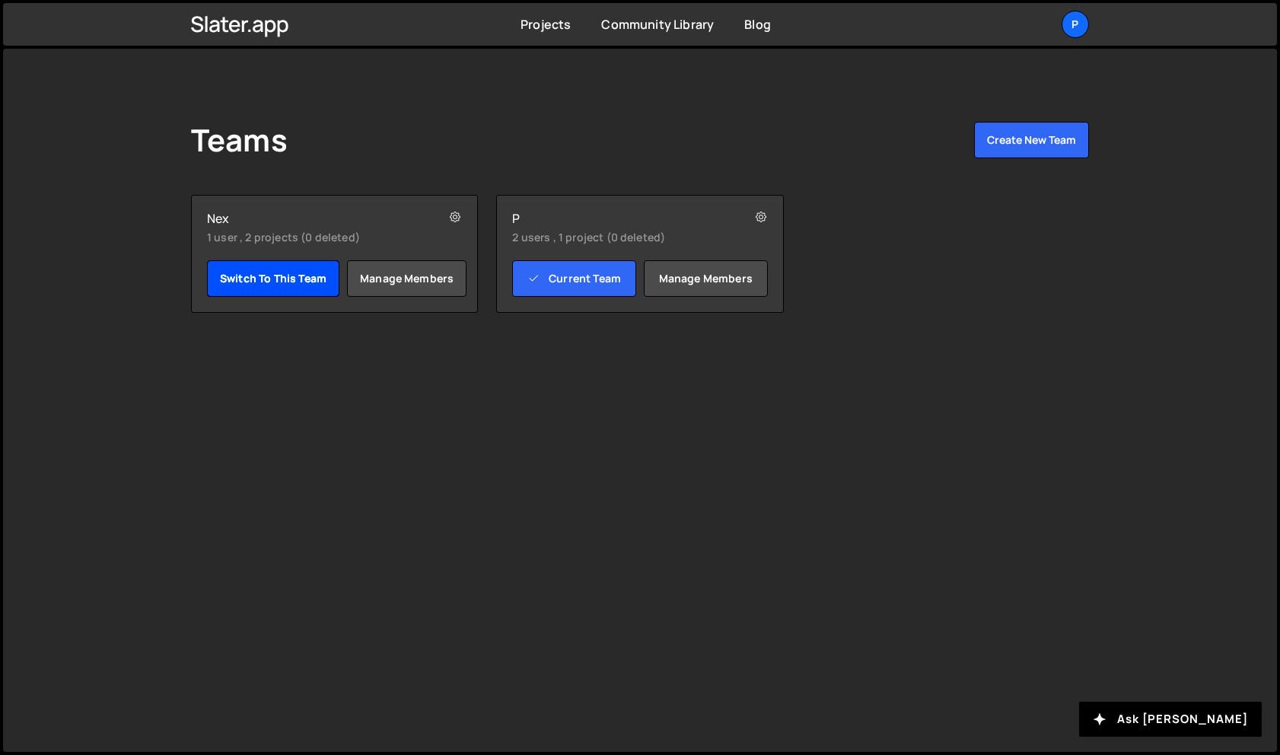
click at [302, 281] on link "Switch to this team" at bounding box center [273, 278] width 132 height 37
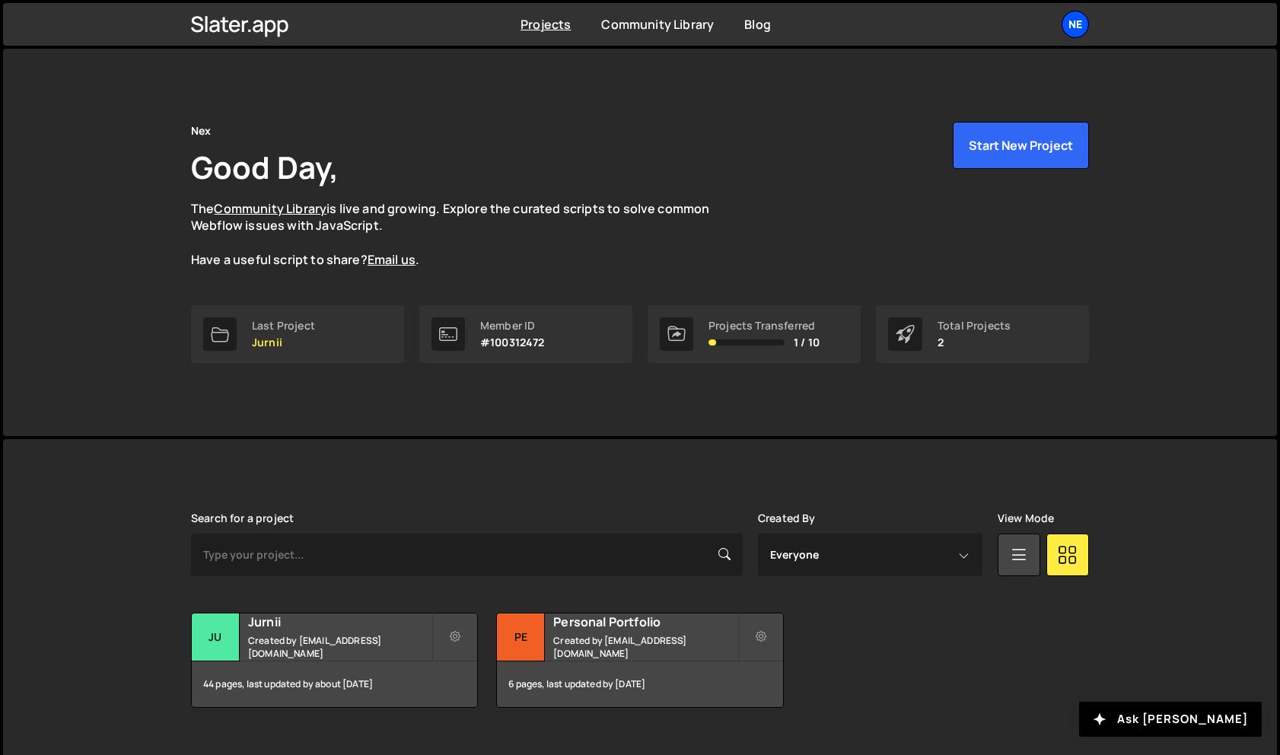
click at [1069, 33] on div "Ne" at bounding box center [1074, 24] width 27 height 27
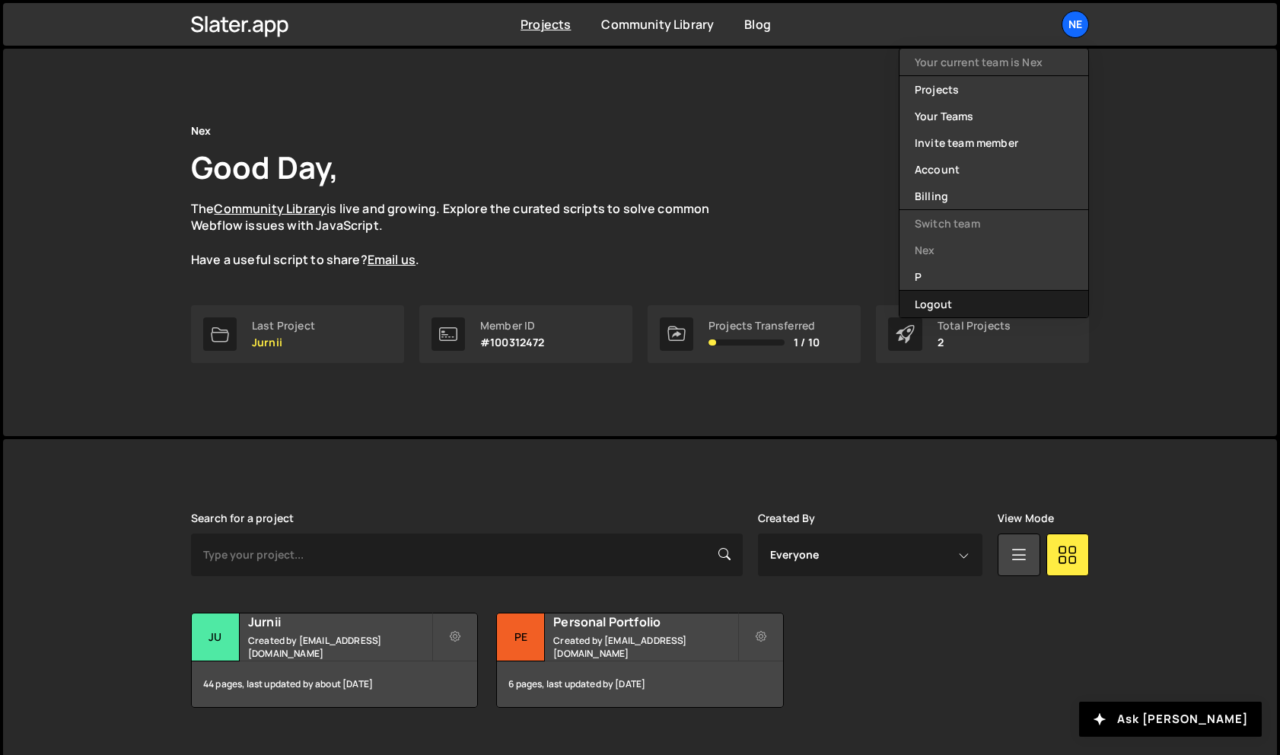
click at [951, 300] on button "Logout" at bounding box center [993, 304] width 189 height 27
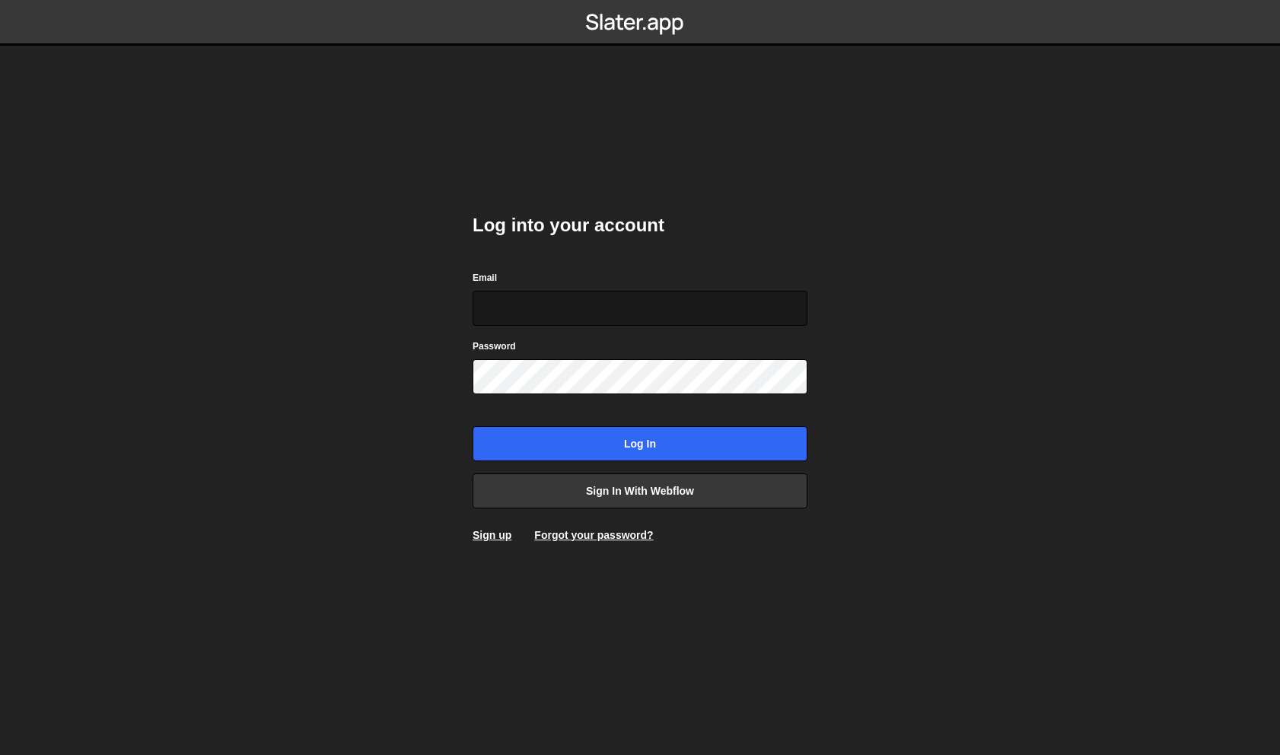
click at [726, 298] on input "Email" at bounding box center [639, 308] width 335 height 35
click at [496, 536] on link "Sign up" at bounding box center [491, 535] width 39 height 12
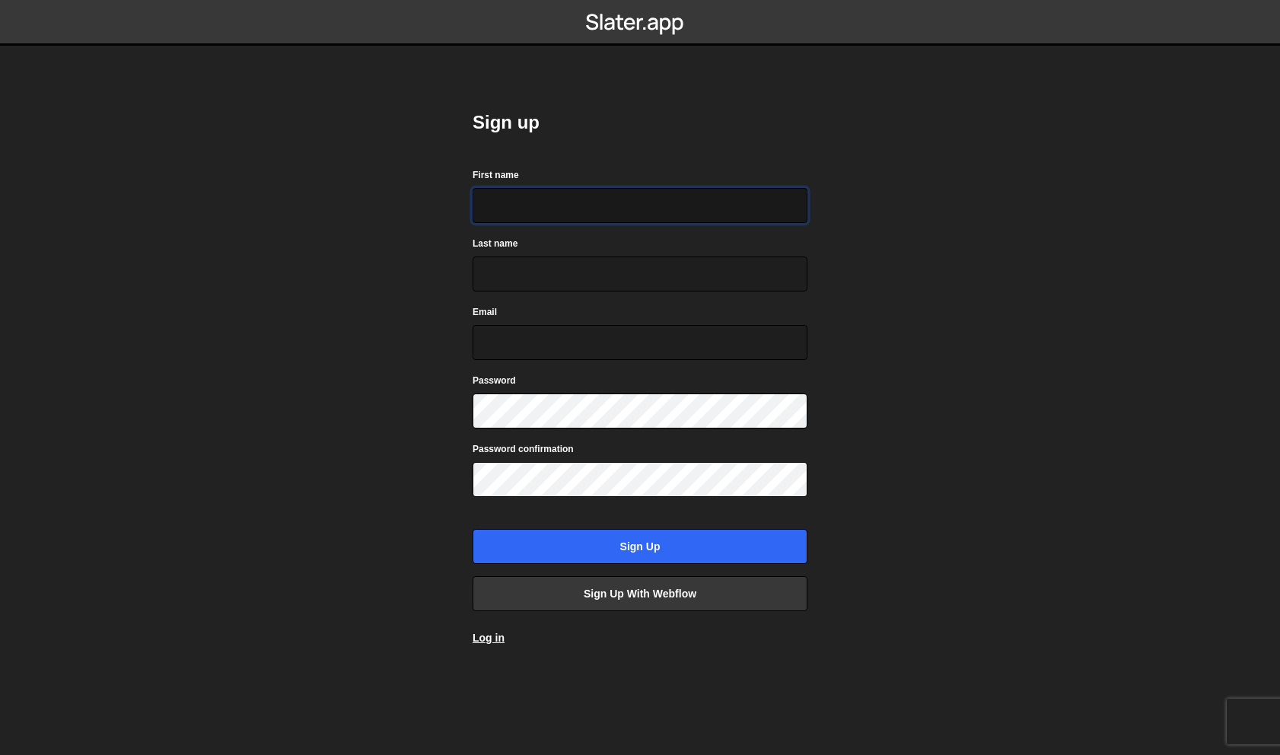
click at [613, 205] on input "First name" at bounding box center [639, 205] width 335 height 35
type input "Peyton"
type input "Pocock"
drag, startPoint x: 580, startPoint y: 342, endPoint x: 424, endPoint y: 342, distance: 155.2
click at [424, 342] on body "Sign up First name Peyton Last name Pocock Email peytonpocock0124@gmail.com Pas…" at bounding box center [640, 377] width 1280 height 755
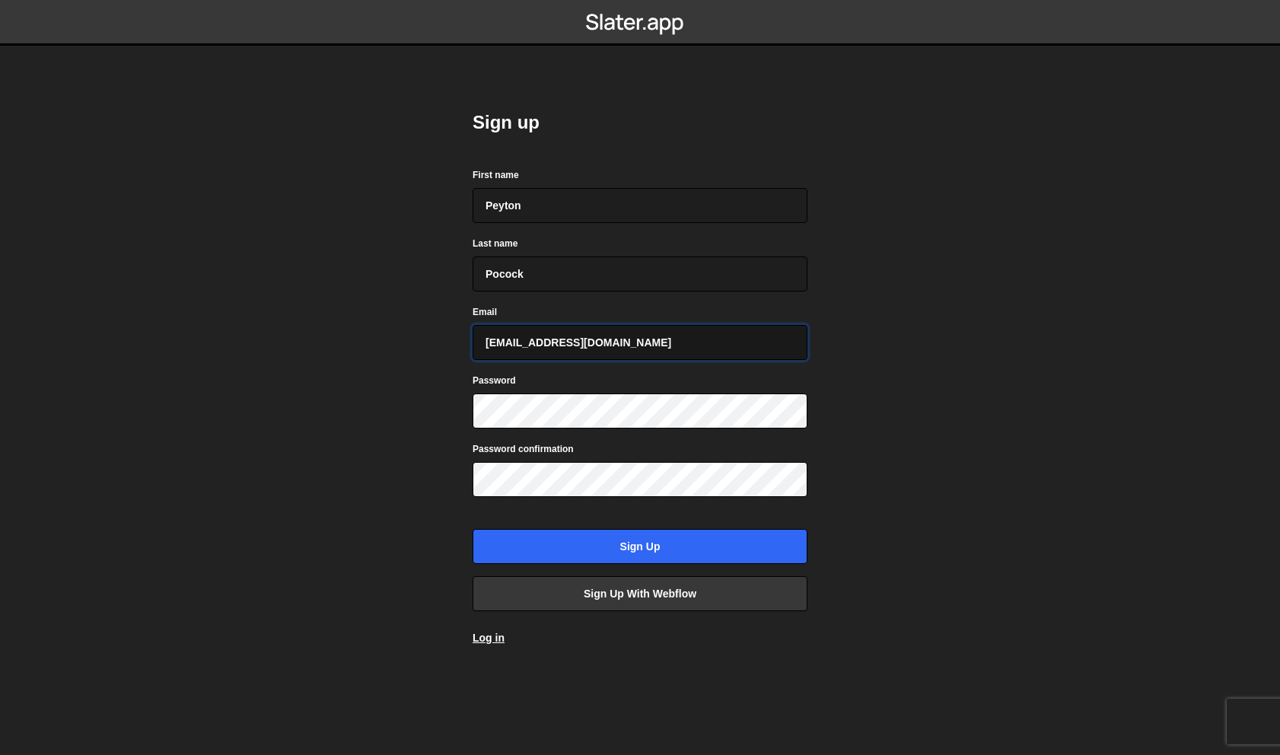
type input "[EMAIL_ADDRESS][DOMAIN_NAME]"
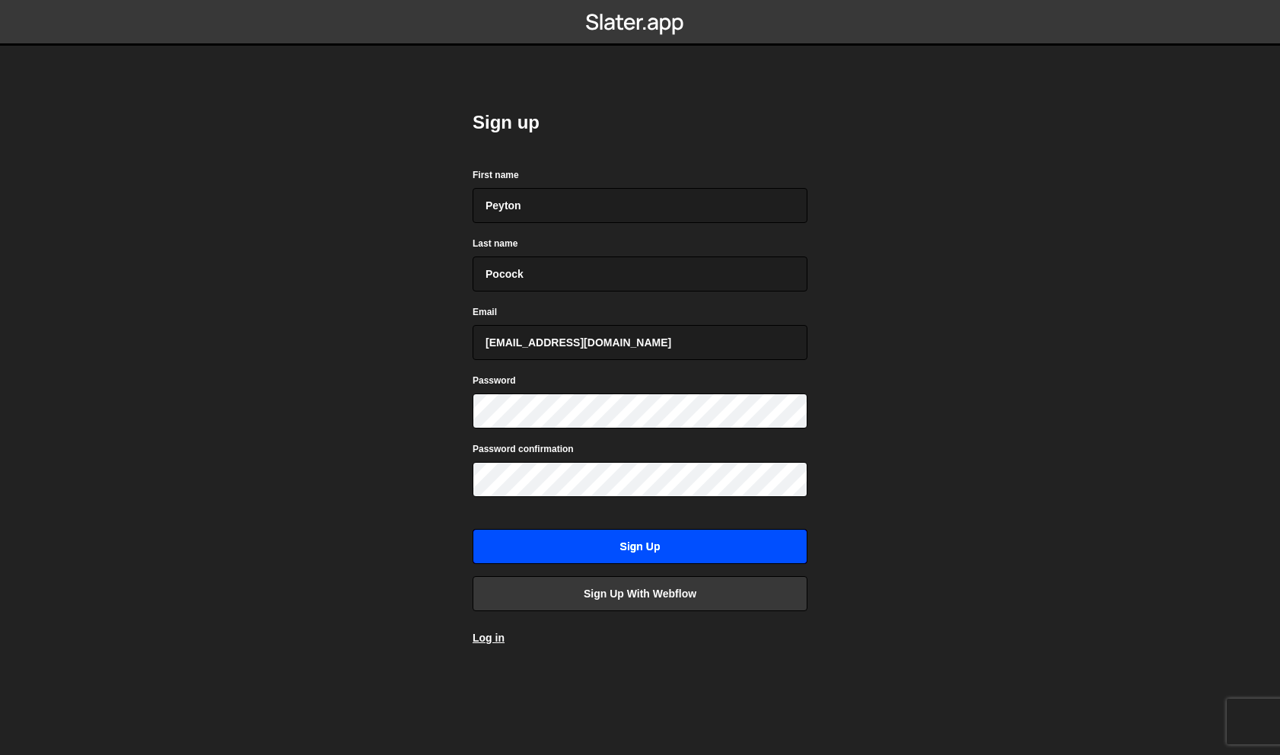
click at [670, 548] on input "Sign up" at bounding box center [639, 546] width 335 height 35
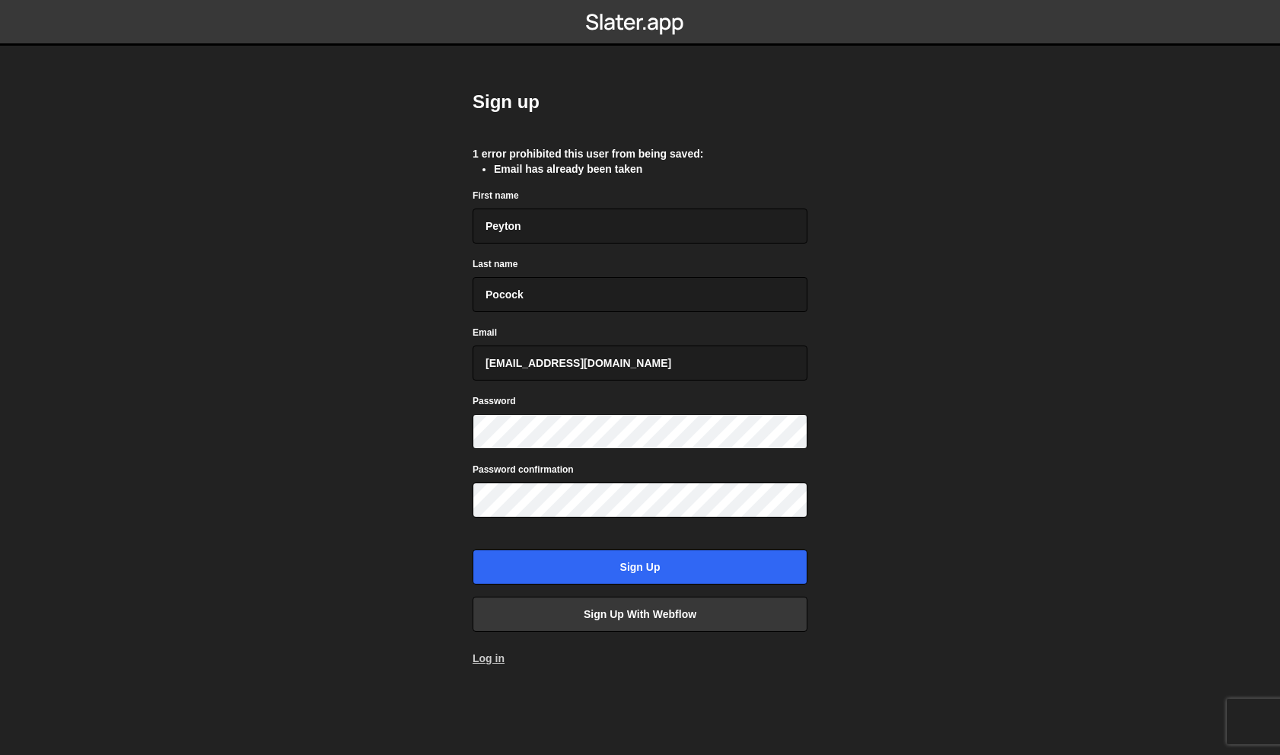
click at [493, 653] on link "Log in" at bounding box center [488, 658] width 32 height 12
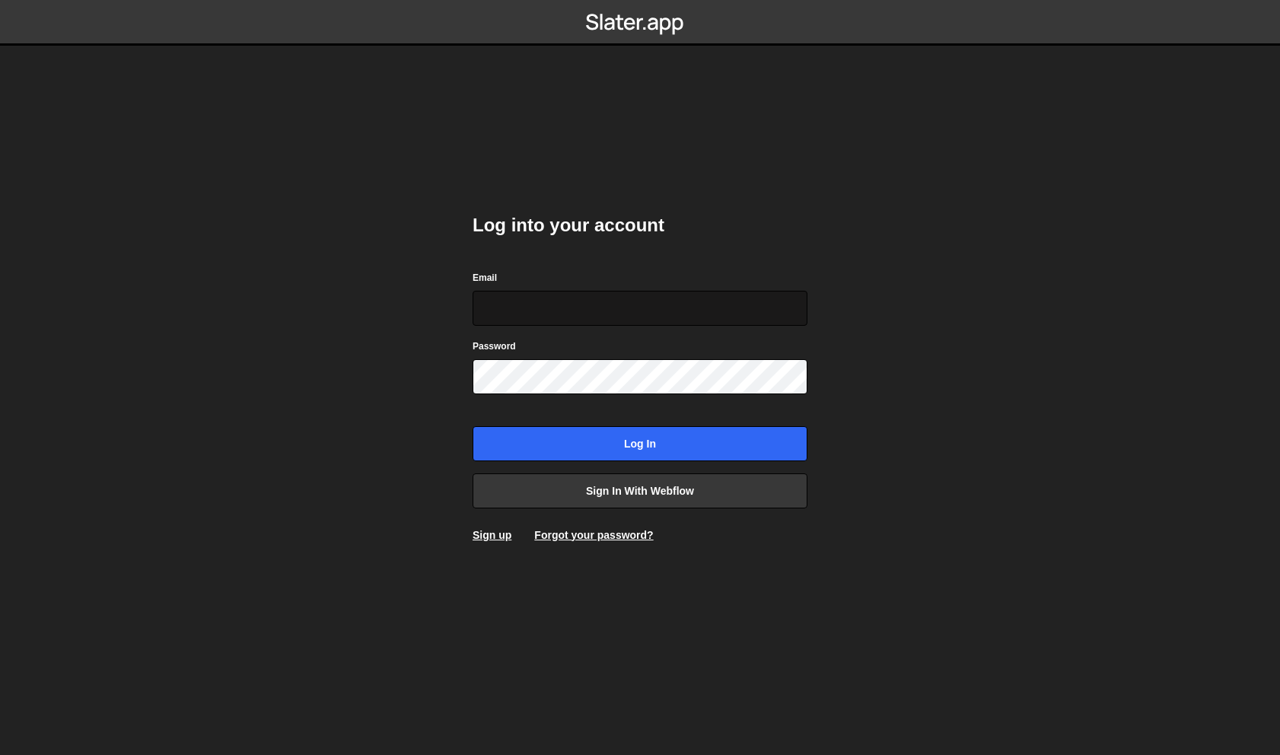
type input "[EMAIL_ADDRESS][DOMAIN_NAME]"
click at [636, 313] on input "[EMAIL_ADDRESS][DOMAIN_NAME]" at bounding box center [639, 308] width 335 height 35
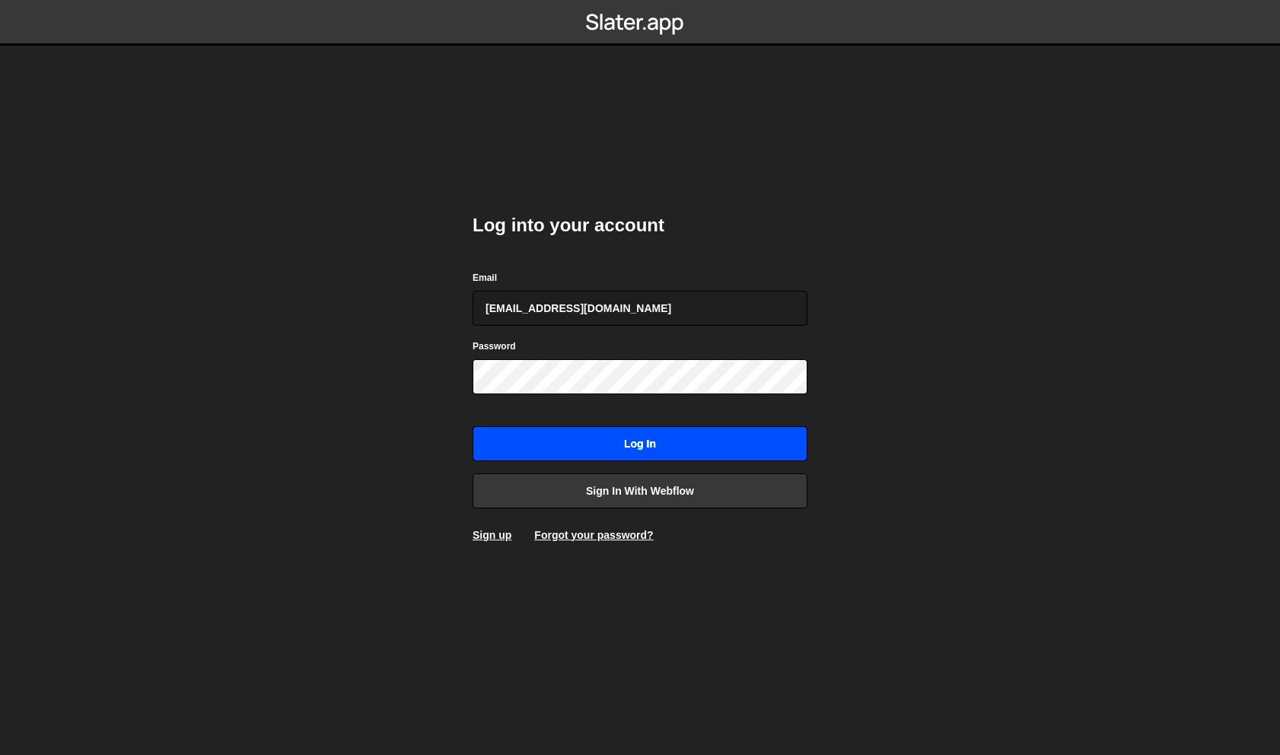
click at [590, 447] on input "Log in" at bounding box center [639, 443] width 335 height 35
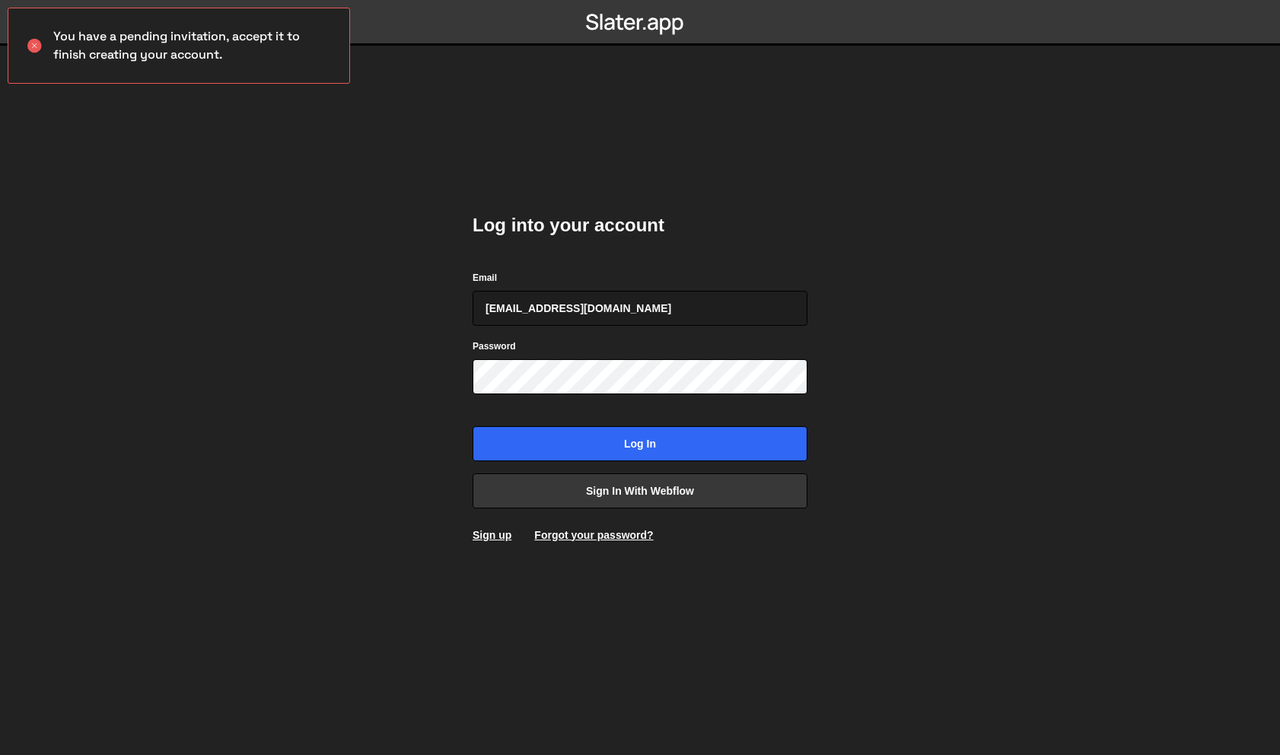
click at [201, 37] on div "You have a pending invitation, accept it to finish creating your account." at bounding box center [179, 46] width 342 height 76
click at [206, 39] on div "You have a pending invitation, accept it to finish creating your account." at bounding box center [179, 46] width 342 height 76
click at [634, 531] on link "Forgot your password?" at bounding box center [593, 535] width 119 height 12
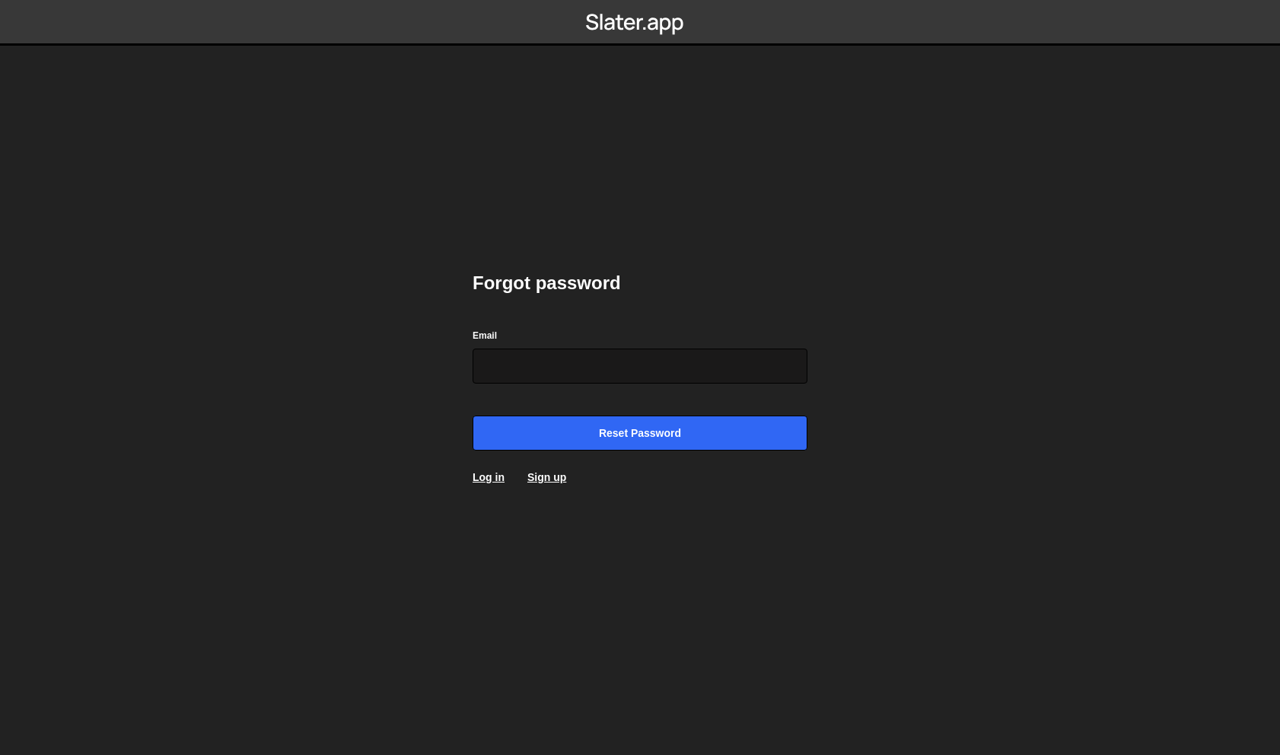
click at [689, 383] on input "Email" at bounding box center [639, 365] width 335 height 35
type input "[EMAIL_ADDRESS][DOMAIN_NAME]"
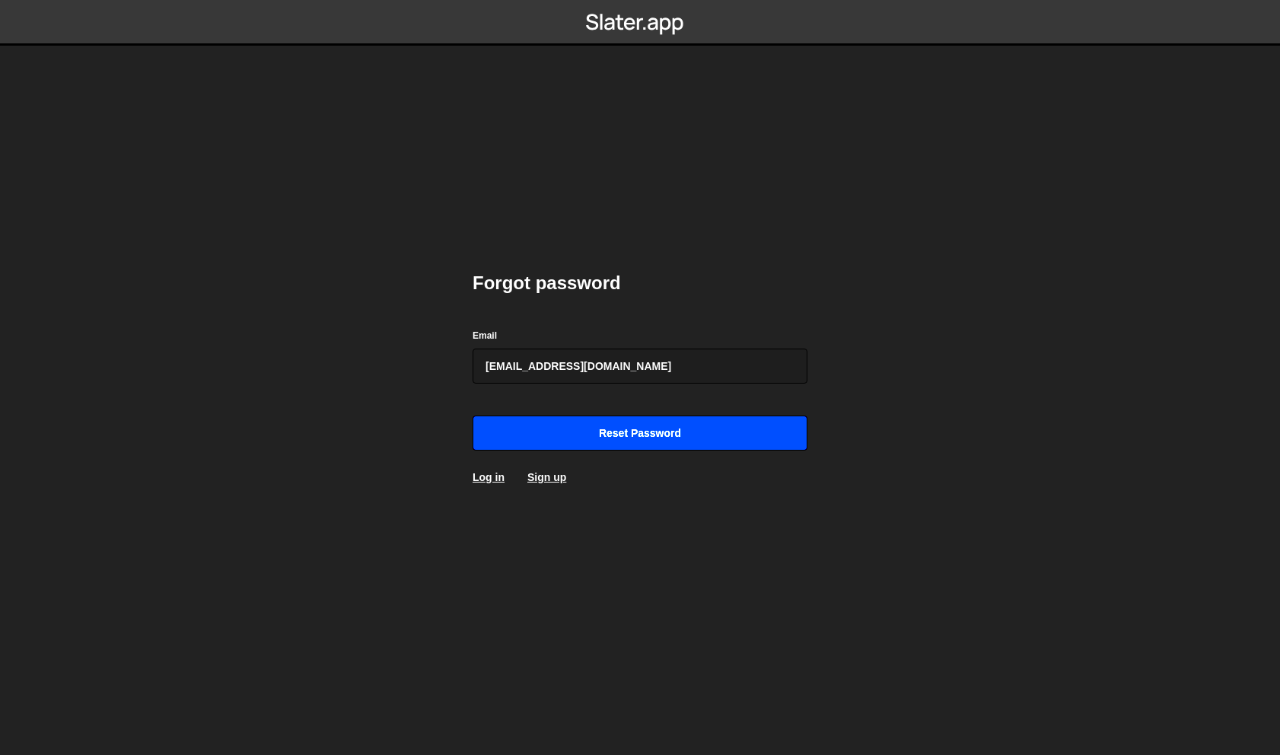
click at [640, 440] on input "Reset password" at bounding box center [639, 432] width 335 height 35
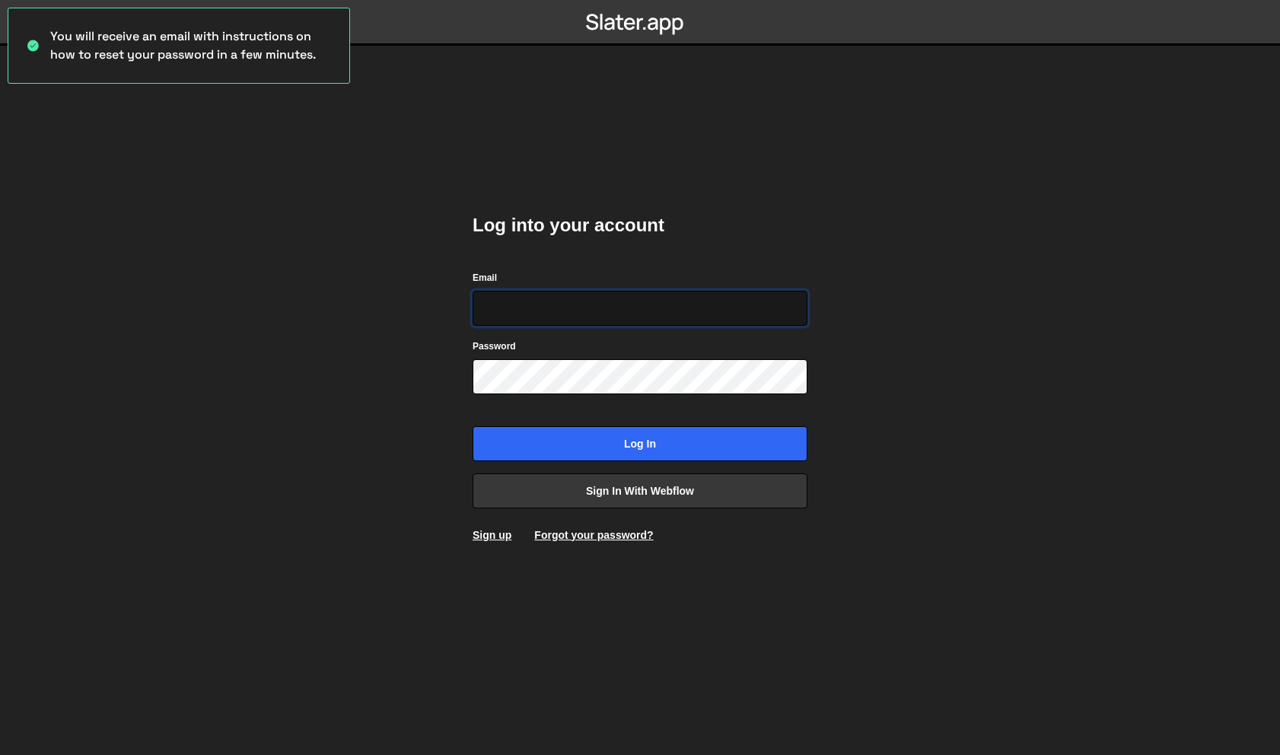
type input "[EMAIL_ADDRESS][DOMAIN_NAME]"
click at [302, 158] on body "You will receive an email with instructions on how to reset your password in a …" at bounding box center [640, 377] width 1280 height 755
click at [694, 291] on input "[EMAIL_ADDRESS][DOMAIN_NAME]" at bounding box center [639, 308] width 335 height 35
click at [694, 291] on input "morezoidminer@gmail.com" at bounding box center [639, 308] width 335 height 35
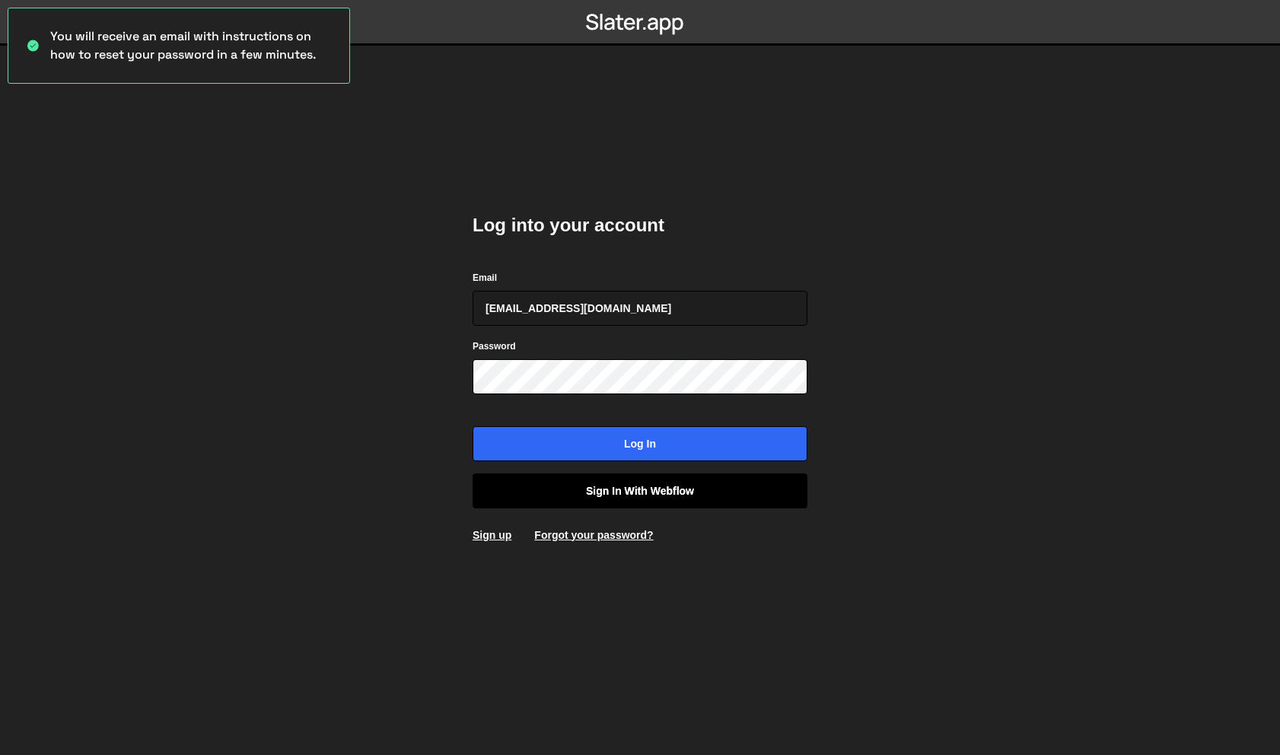
click at [765, 495] on link "Sign in with Webflow" at bounding box center [639, 490] width 335 height 35
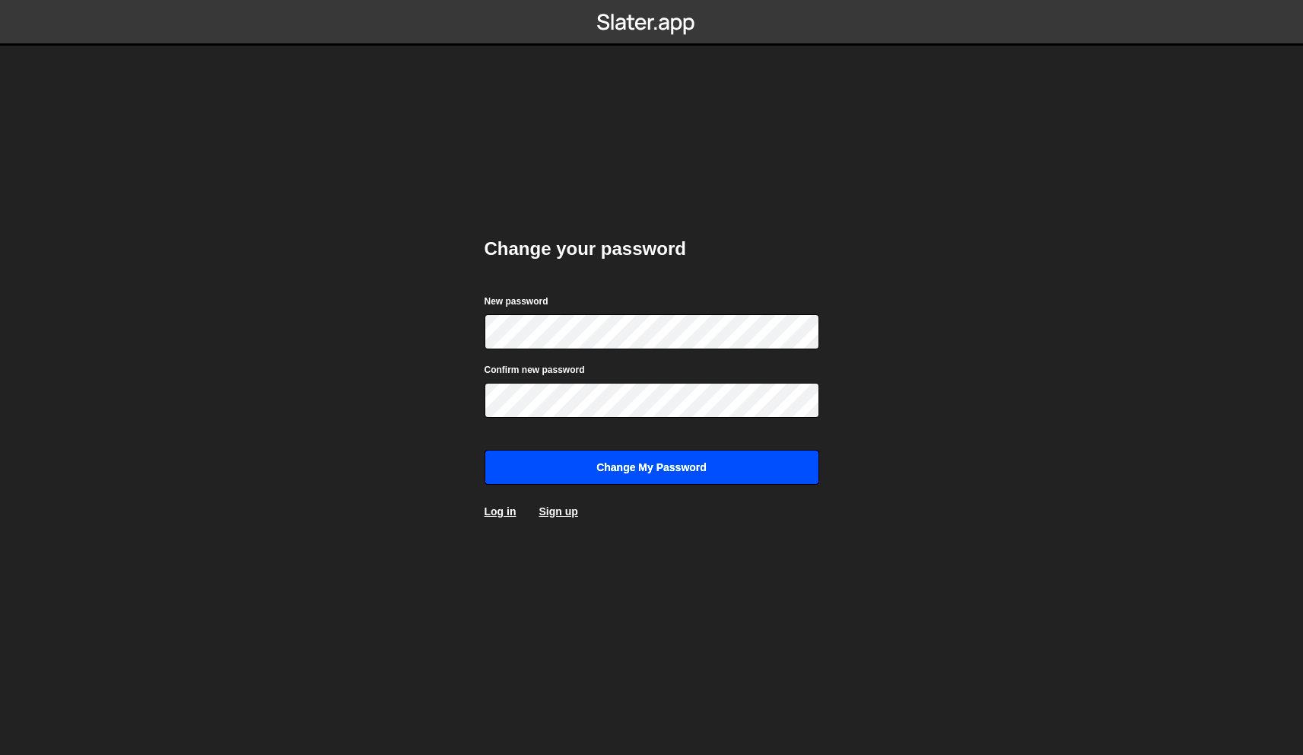
click at [689, 455] on input "Change my password" at bounding box center [652, 467] width 335 height 35
click at [689, 465] on input "Change my password" at bounding box center [652, 467] width 335 height 35
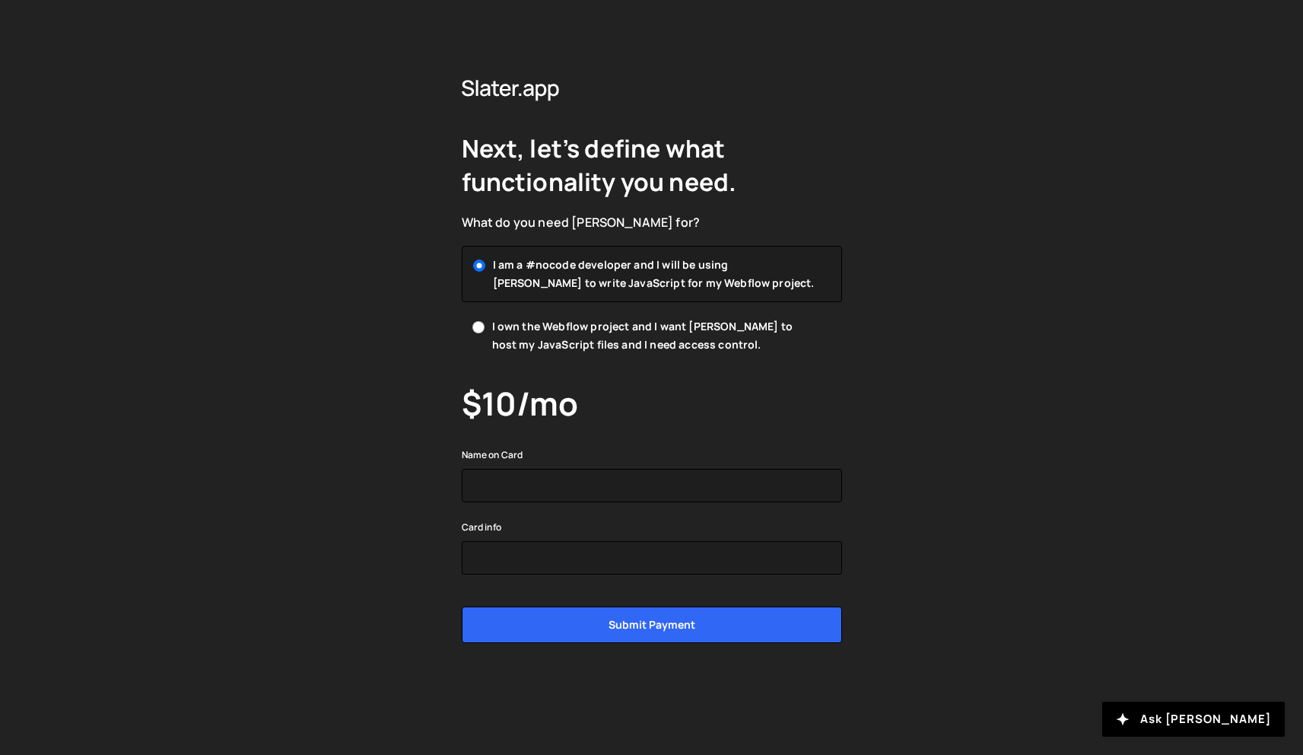
click at [581, 338] on span "I own the Webflow project and I want Slater to host my JavaScript files and I n…" at bounding box center [655, 335] width 326 height 37
click at [485, 333] on input "I own the Webflow project and I want Slater to host my JavaScript files and I n…" at bounding box center [478, 327] width 12 height 12
radio input "true"
click at [601, 269] on span "I am a #nocode developer and I will be using Slater to write JavaScript for my …" at bounding box center [655, 273] width 326 height 37
click at [485, 269] on input "I am a #nocode developer and I will be using Slater to write JavaScript for my …" at bounding box center [478, 265] width 12 height 12
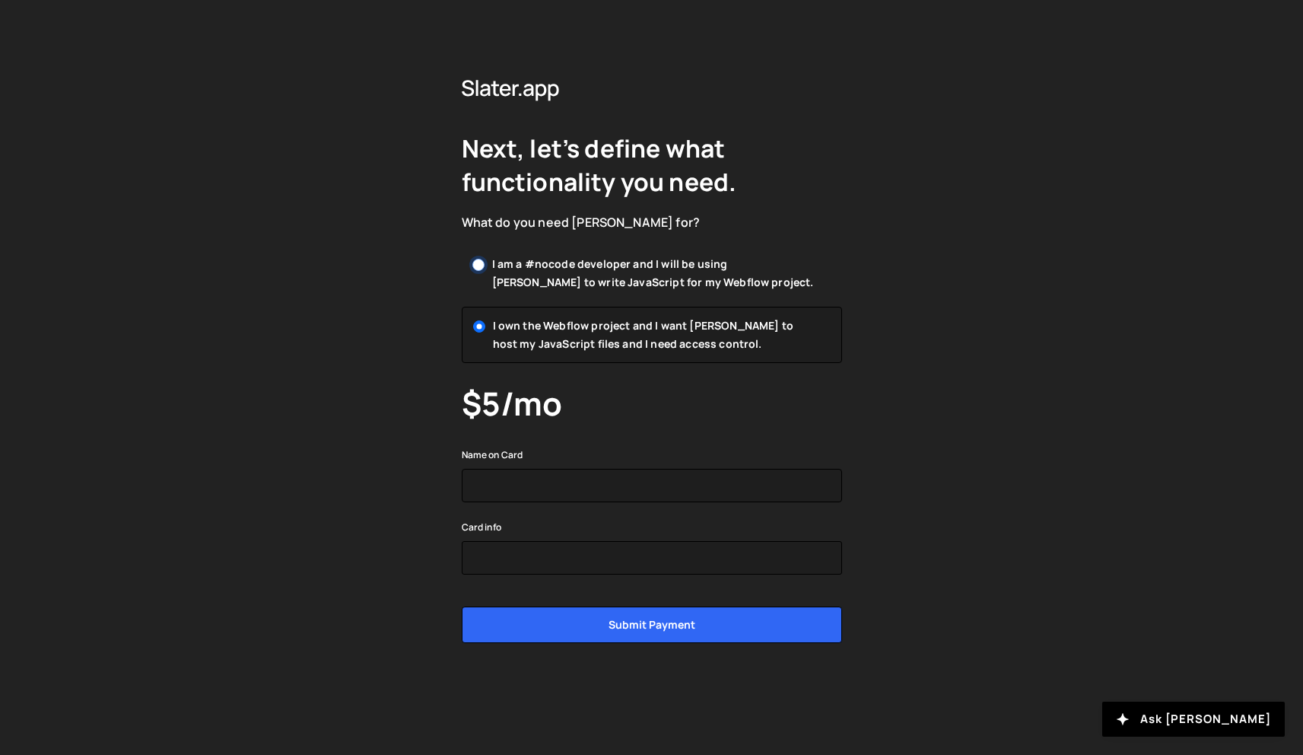
radio input "true"
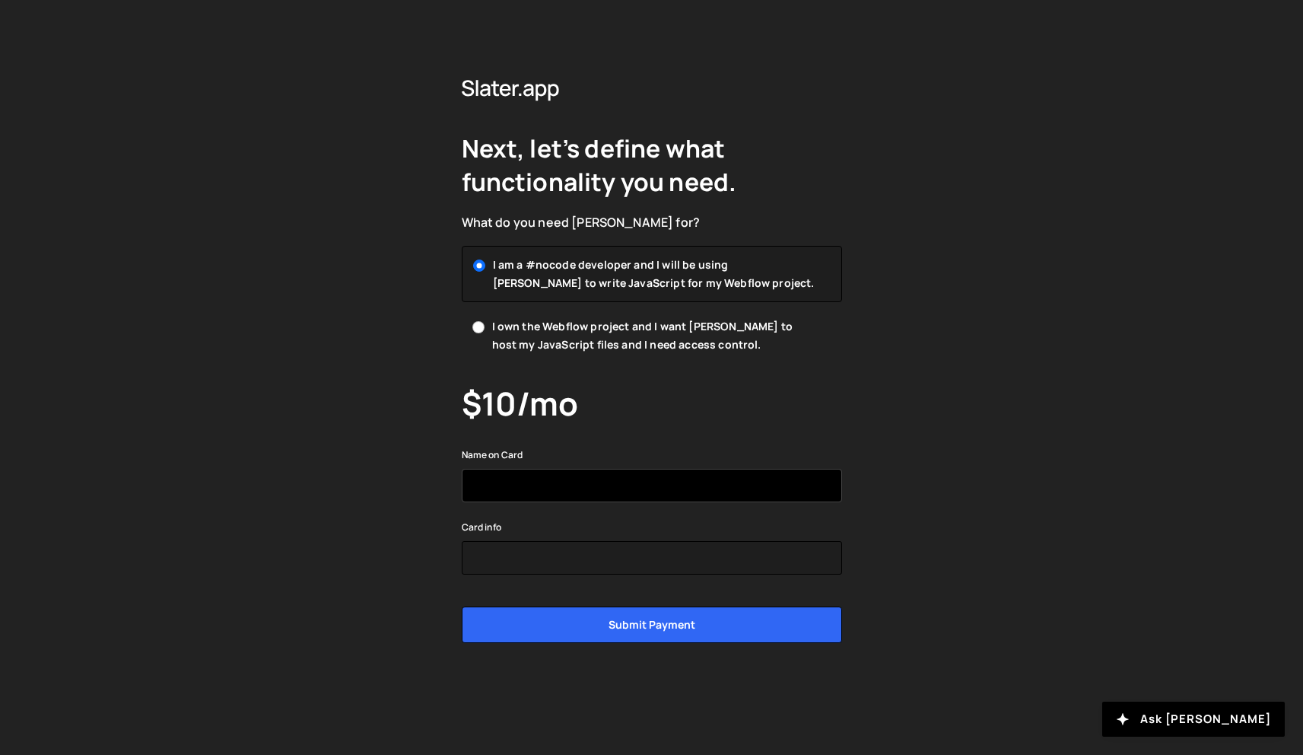
click at [499, 474] on input "text" at bounding box center [652, 485] width 380 height 33
type input "Peyton Pocock"
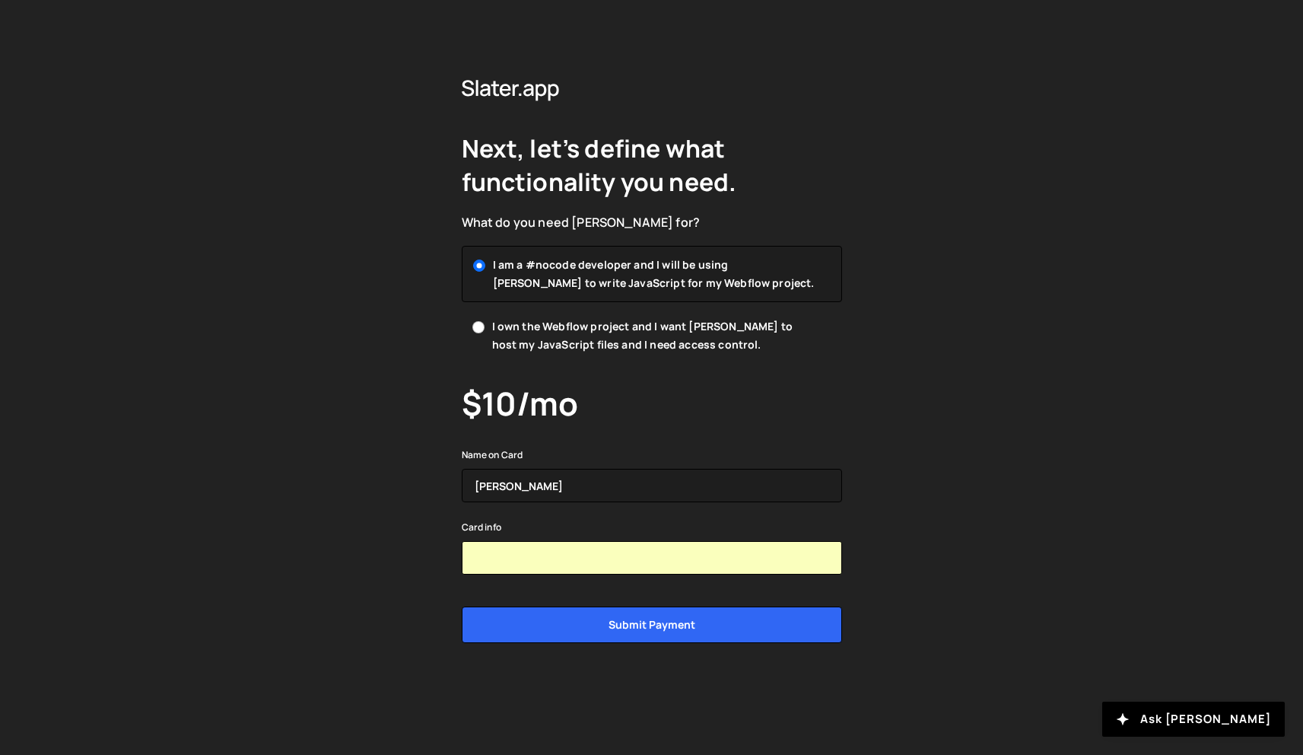
click at [698, 321] on span "I own the Webflow project and I want Slater to host my JavaScript files and I n…" at bounding box center [655, 335] width 326 height 37
click at [485, 321] on input "I own the Webflow project and I want Slater to host my JavaScript files and I n…" at bounding box center [478, 327] width 12 height 12
radio input "true"
click at [691, 272] on span "I am a #nocode developer and I will be using Slater to write JavaScript for my …" at bounding box center [655, 273] width 326 height 37
click at [485, 271] on input "I am a #nocode developer and I will be using Slater to write JavaScript for my …" at bounding box center [478, 265] width 12 height 12
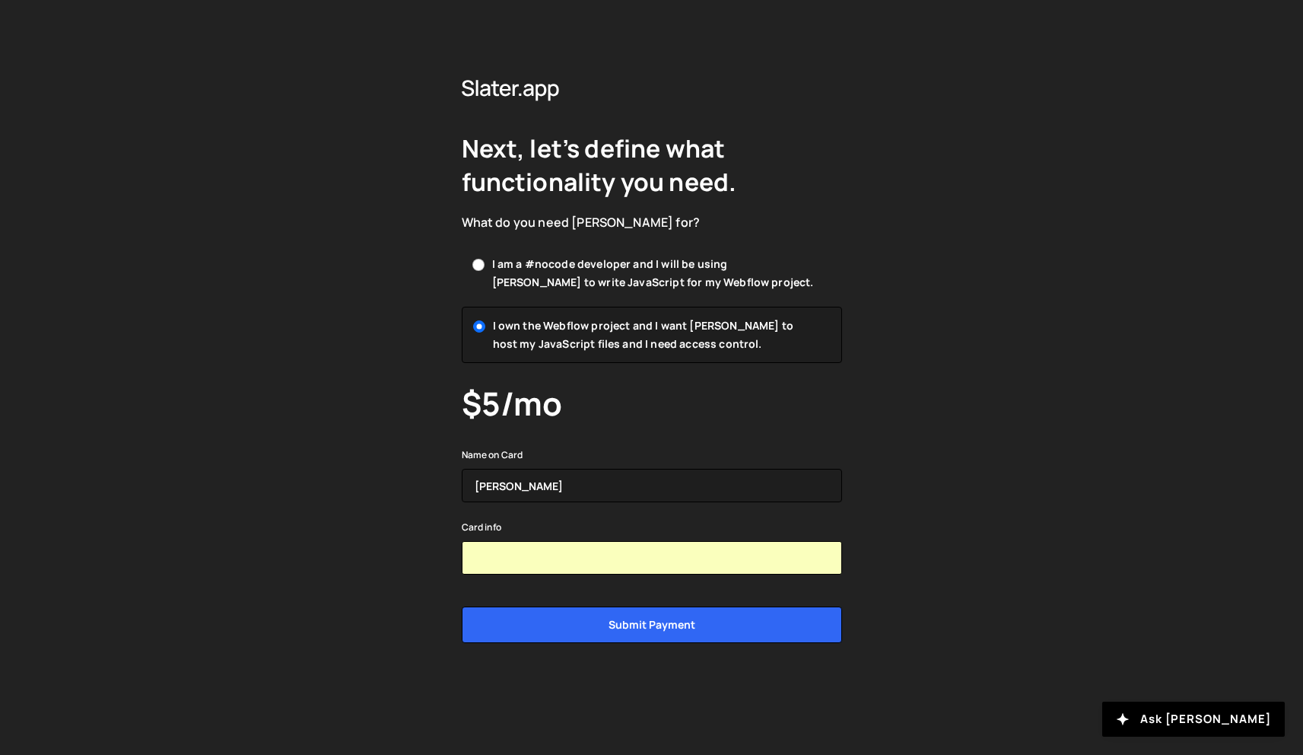
radio input "true"
click at [696, 328] on span "I own the Webflow project and I want Slater to host my JavaScript files and I n…" at bounding box center [655, 335] width 326 height 37
click at [485, 328] on input "I own the Webflow project and I want Slater to host my JavaScript files and I n…" at bounding box center [478, 327] width 12 height 12
radio input "true"
click at [696, 275] on span "I am a #nocode developer and I will be using Slater to write JavaScript for my …" at bounding box center [655, 273] width 326 height 37
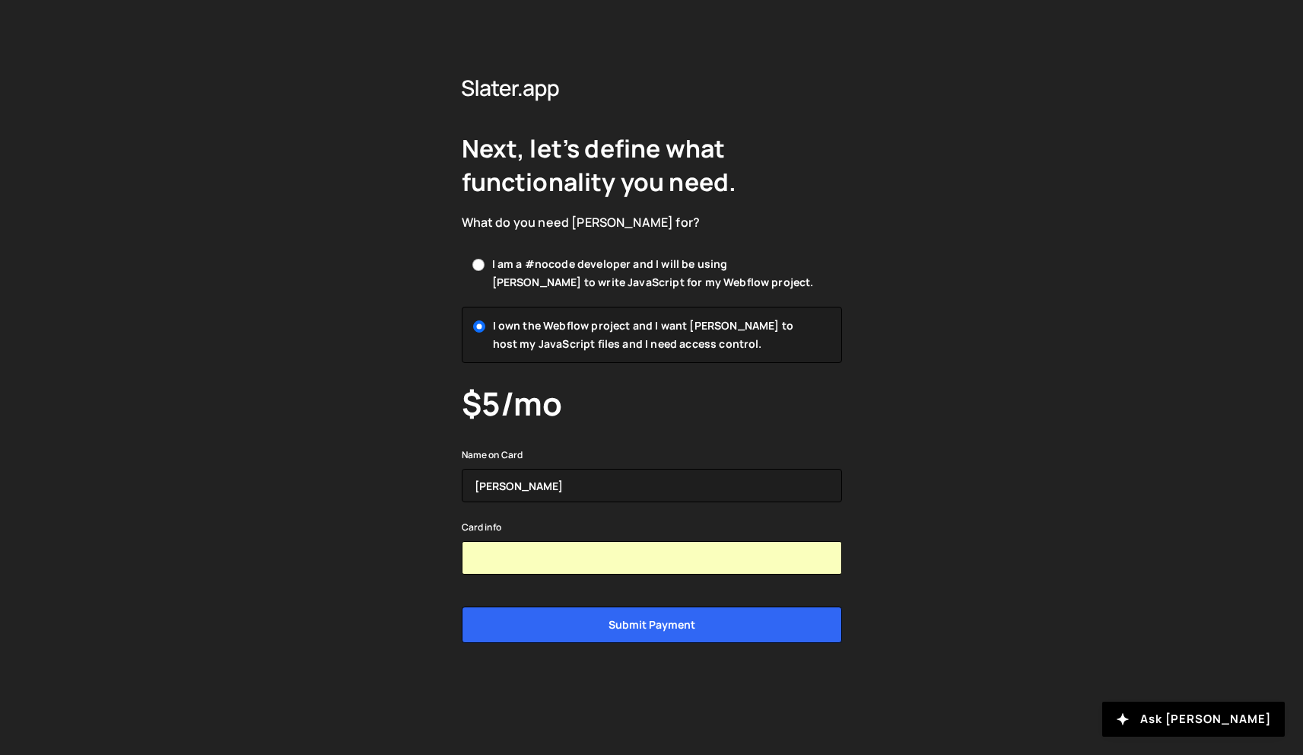
click at [485, 271] on input "I am a #nocode developer and I will be using Slater to write JavaScript for my …" at bounding box center [478, 265] width 12 height 12
radio input "true"
click at [945, 309] on div "Next, let’s define what functionality you need. What do you need Slater for? I …" at bounding box center [651, 377] width 1303 height 755
click at [621, 326] on span "I own the Webflow project and I want Slater to host my JavaScript files and I n…" at bounding box center [655, 335] width 326 height 37
click at [485, 326] on input "I own the Webflow project and I want Slater to host my JavaScript files and I n…" at bounding box center [478, 327] width 12 height 12
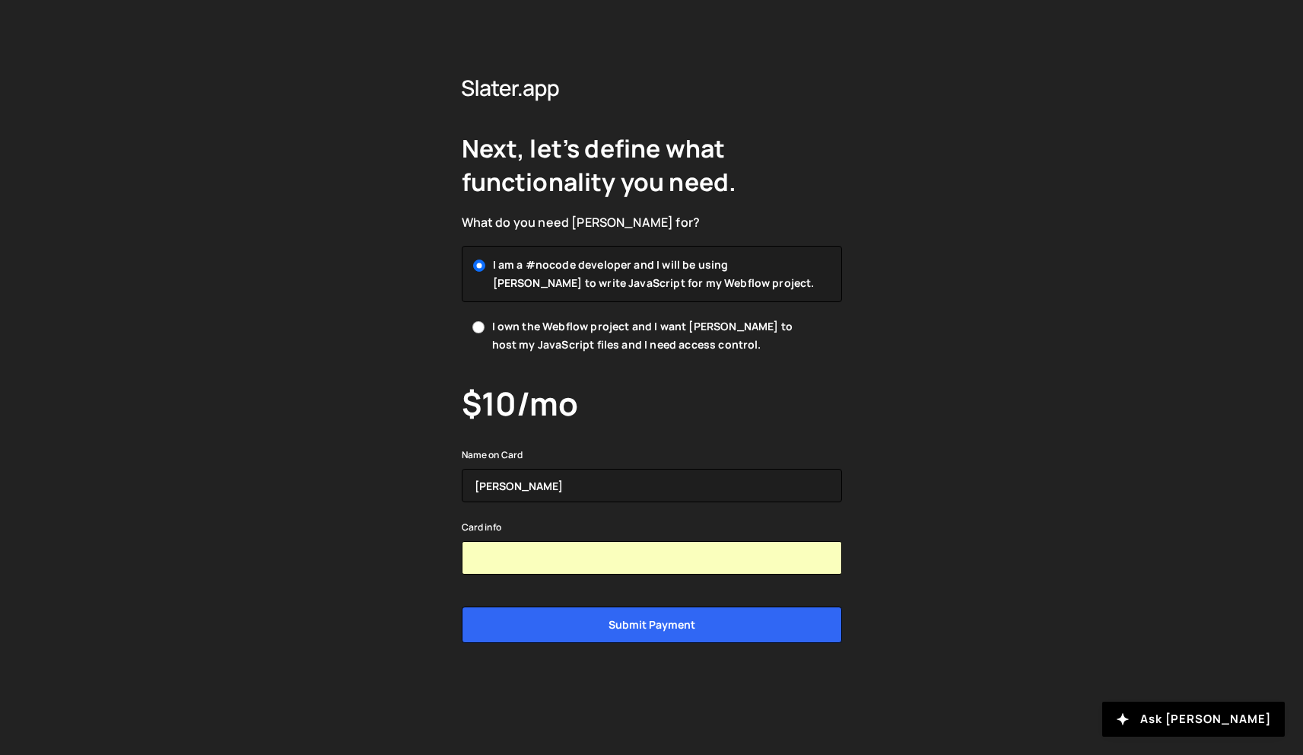
radio input "true"
click at [555, 87] on icon at bounding box center [511, 88] width 98 height 26
click at [551, 86] on icon at bounding box center [553, 92] width 11 height 17
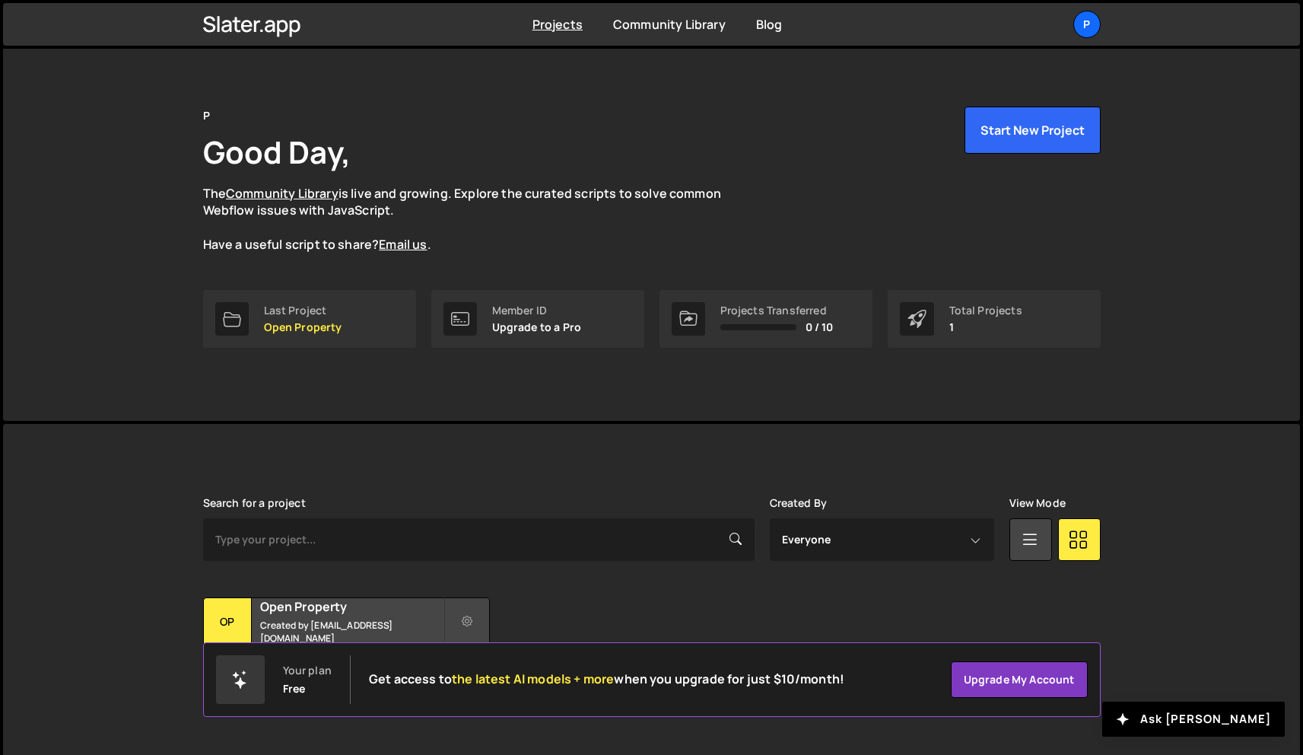
scroll to position [29, 0]
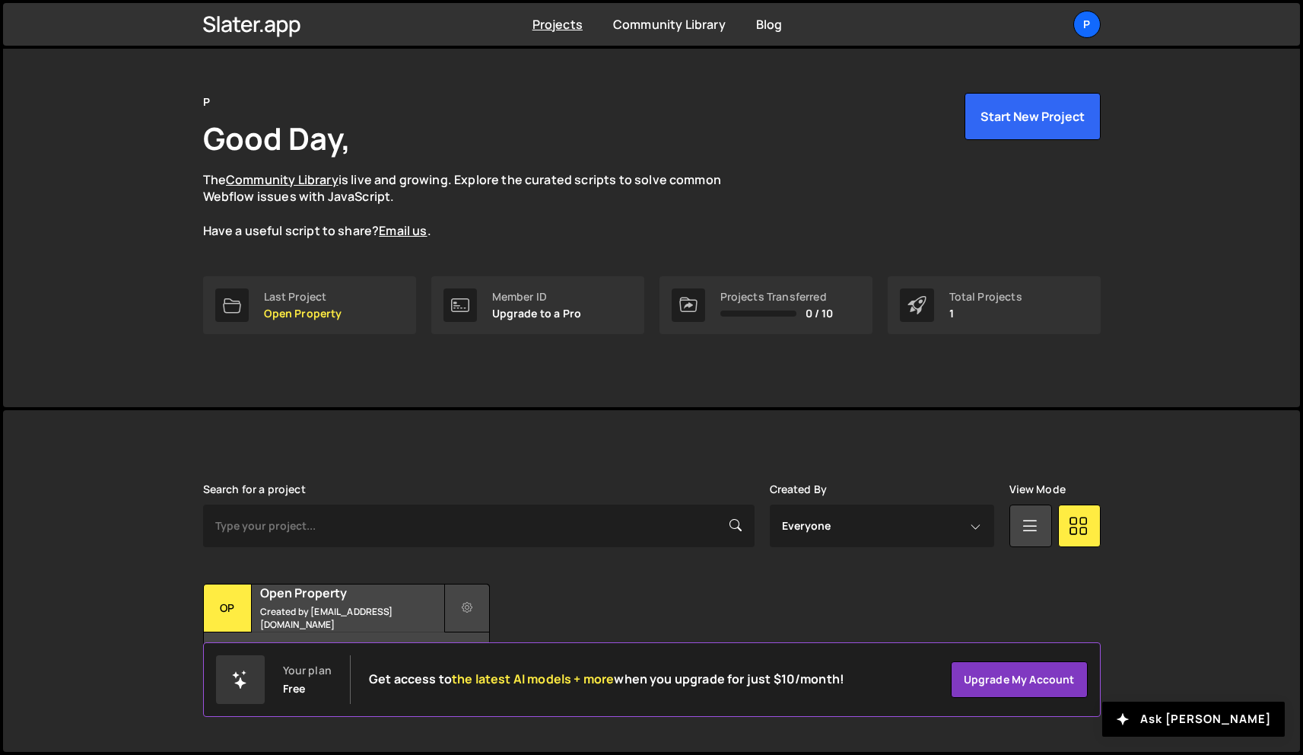
click at [477, 609] on button at bounding box center [467, 607] width 46 height 49
click at [575, 590] on div "Transfer Project Edit Project Delete Project Op Open Property Created by morezo…" at bounding box center [652, 630] width 898 height 95
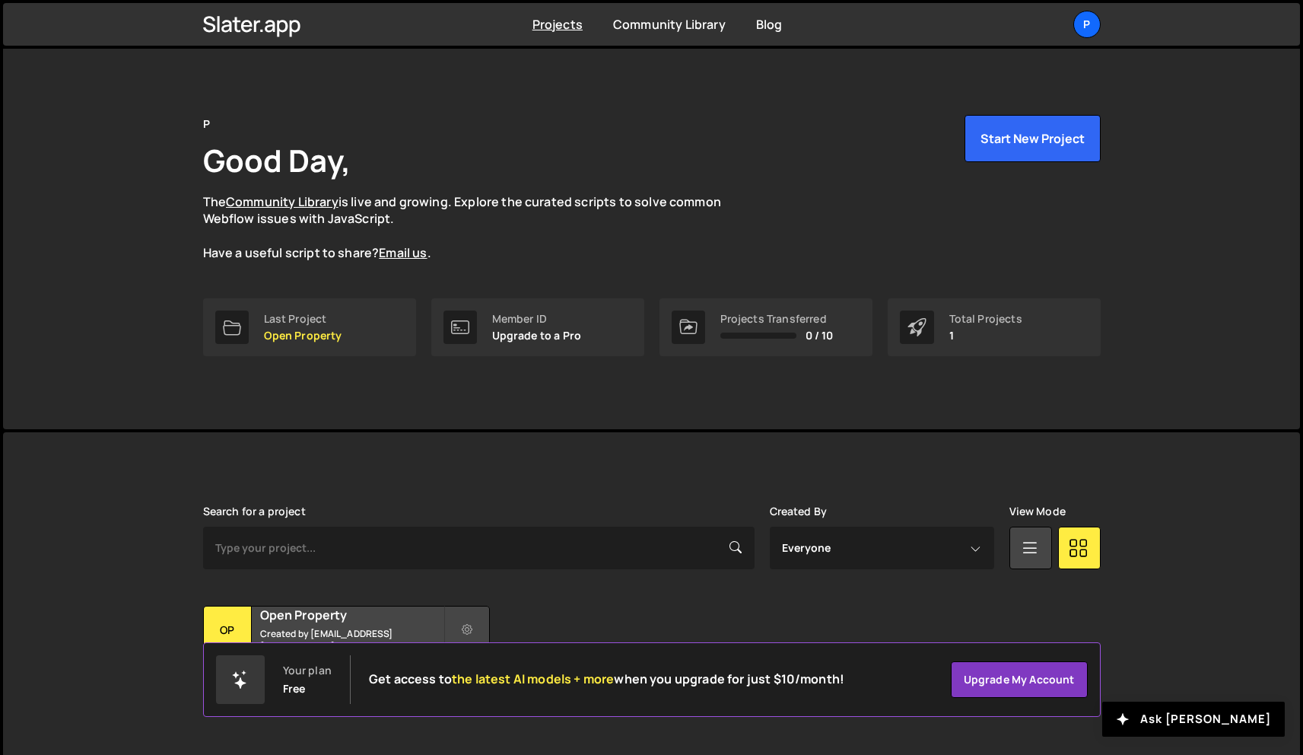
scroll to position [0, 0]
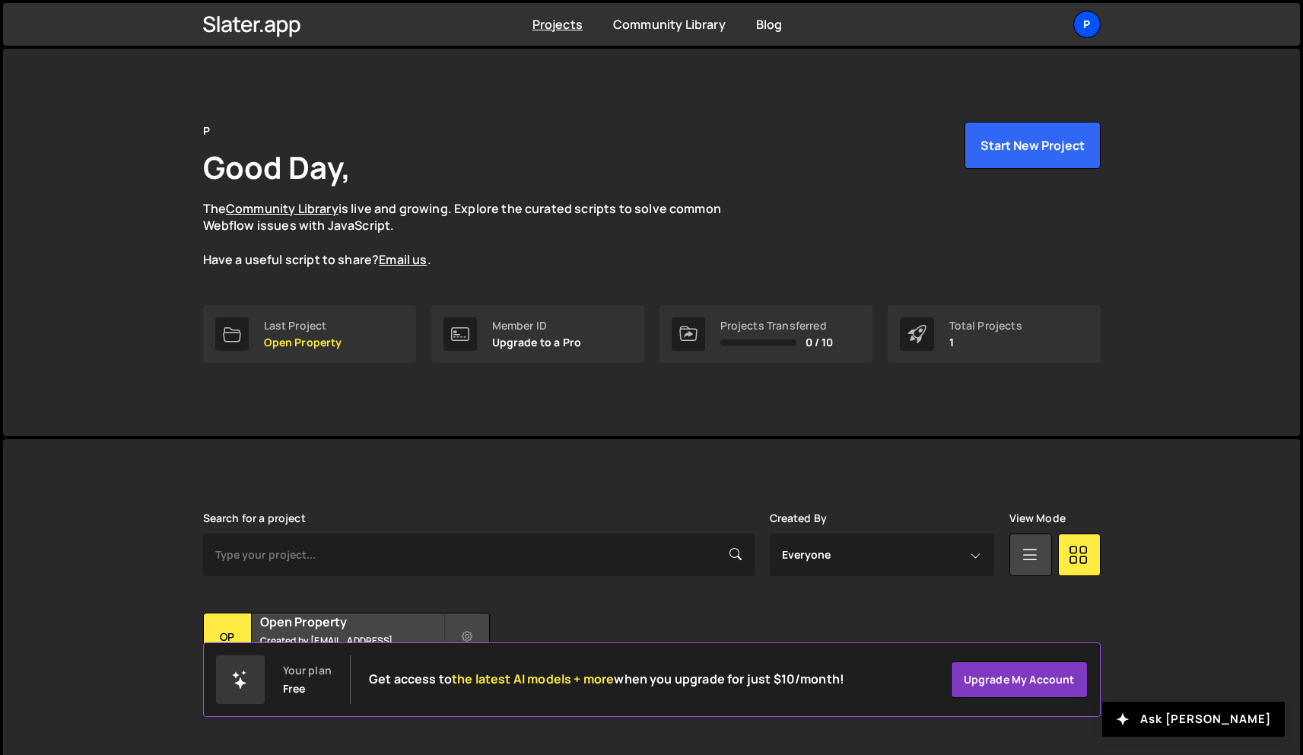
click at [1084, 30] on div "P" at bounding box center [1086, 24] width 27 height 27
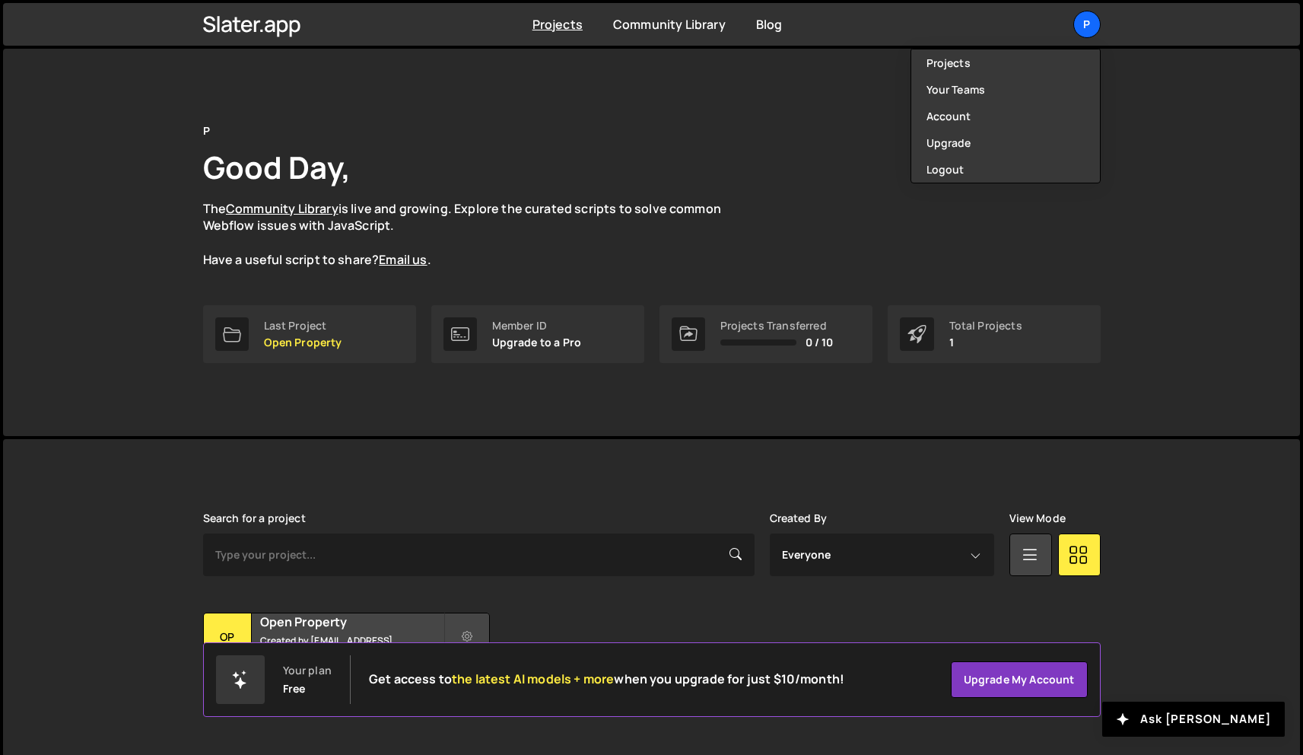
click at [807, 87] on div "P Good Day, The Community Library is live and growing. Explore the curated scri…" at bounding box center [651, 242] width 943 height 387
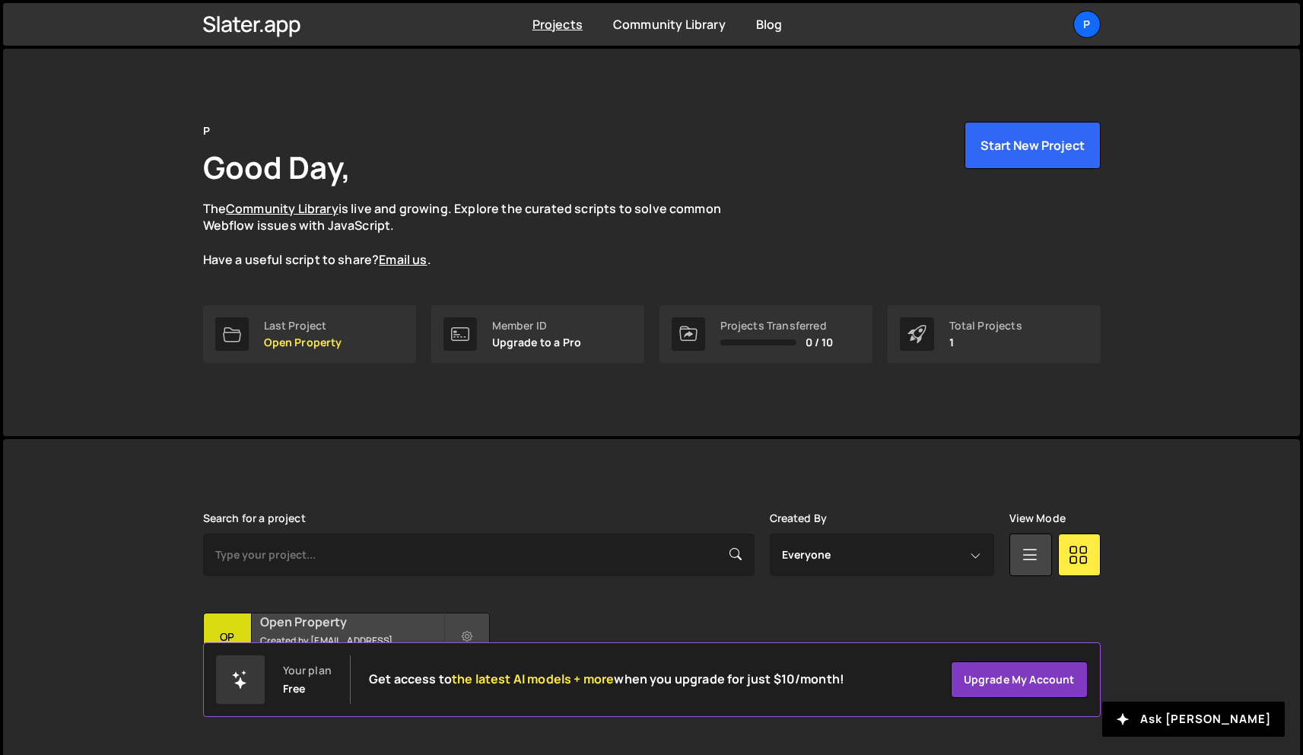
click at [356, 628] on h2 "Open Property" at bounding box center [351, 621] width 183 height 17
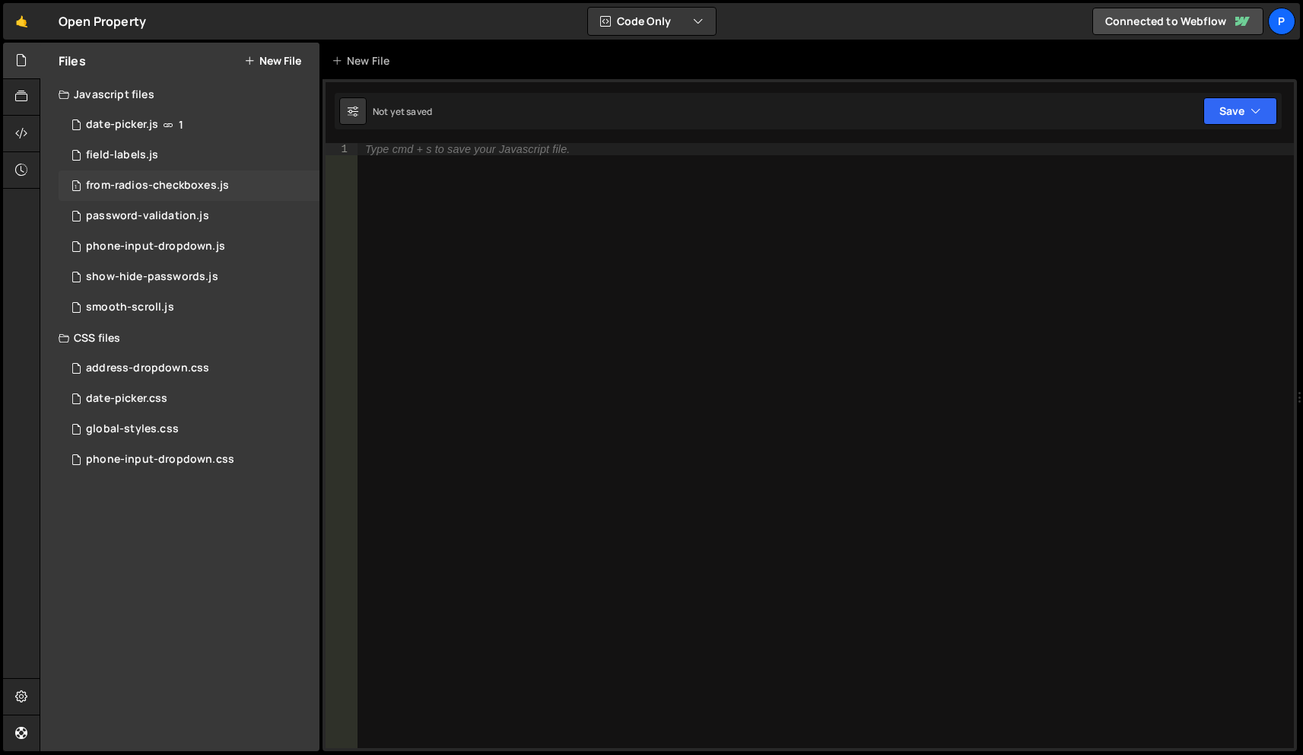
click at [230, 176] on div "1 from-radios-checkboxes.js 0" at bounding box center [189, 185] width 261 height 30
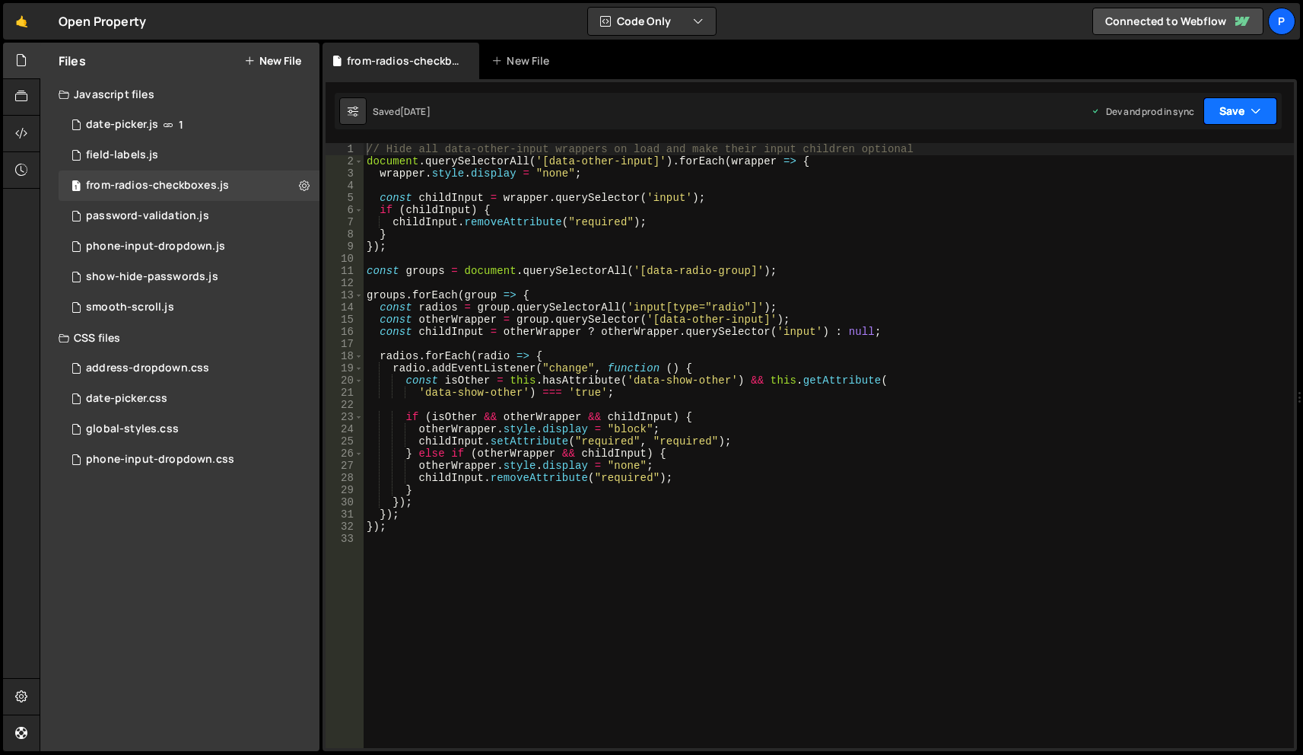
click at [1242, 110] on button "Save" at bounding box center [1240, 110] width 74 height 27
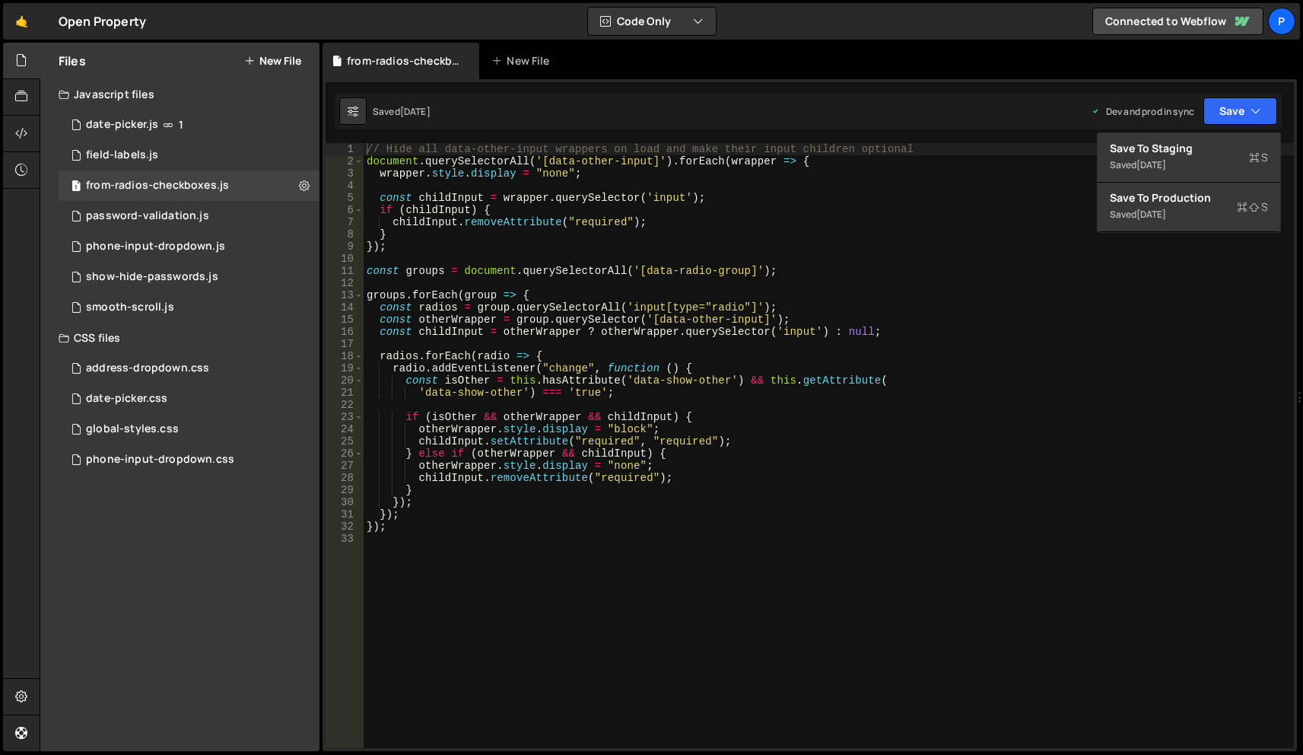
drag, startPoint x: 962, startPoint y: 109, endPoint x: 952, endPoint y: 109, distance: 10.6
click at [962, 109] on div "Saved 5 months ago Dev and prod in sync Upgrade to Edit Save Save to Staging S …" at bounding box center [808, 111] width 947 height 37
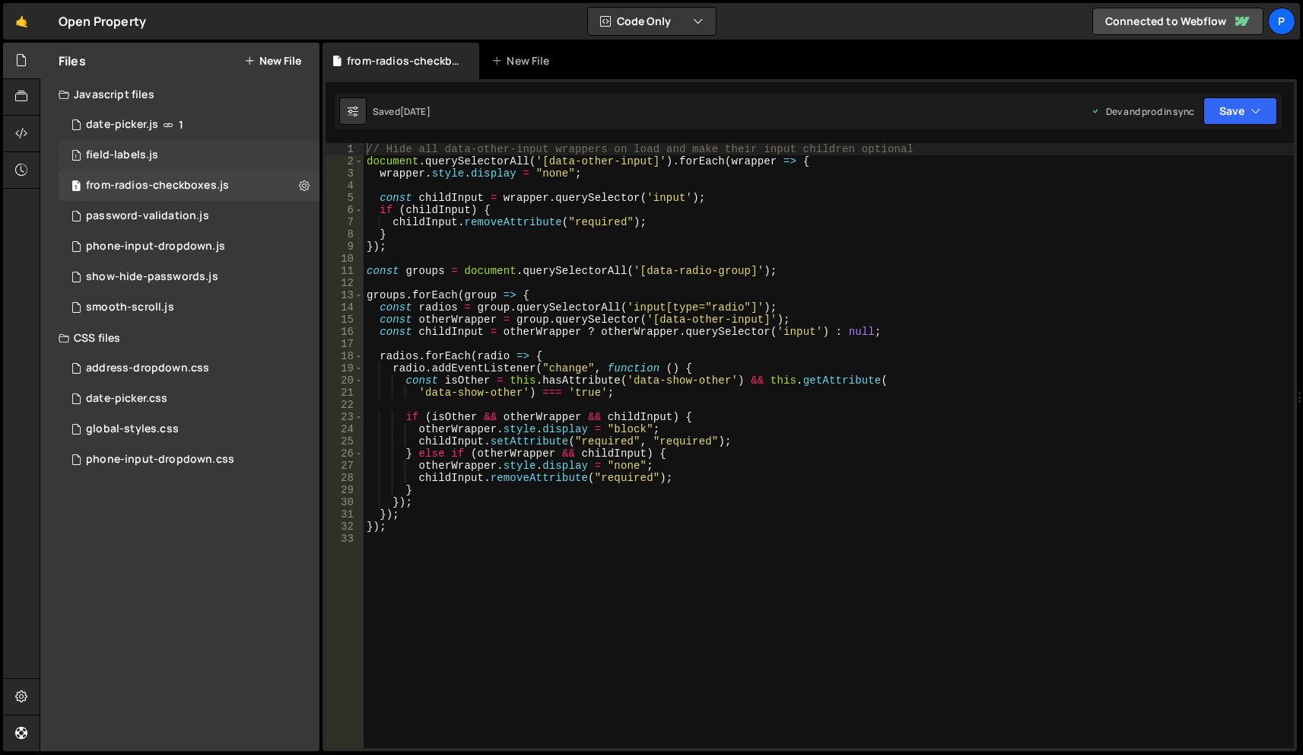
click at [207, 150] on div "1 field-labels.js 0" at bounding box center [189, 155] width 261 height 30
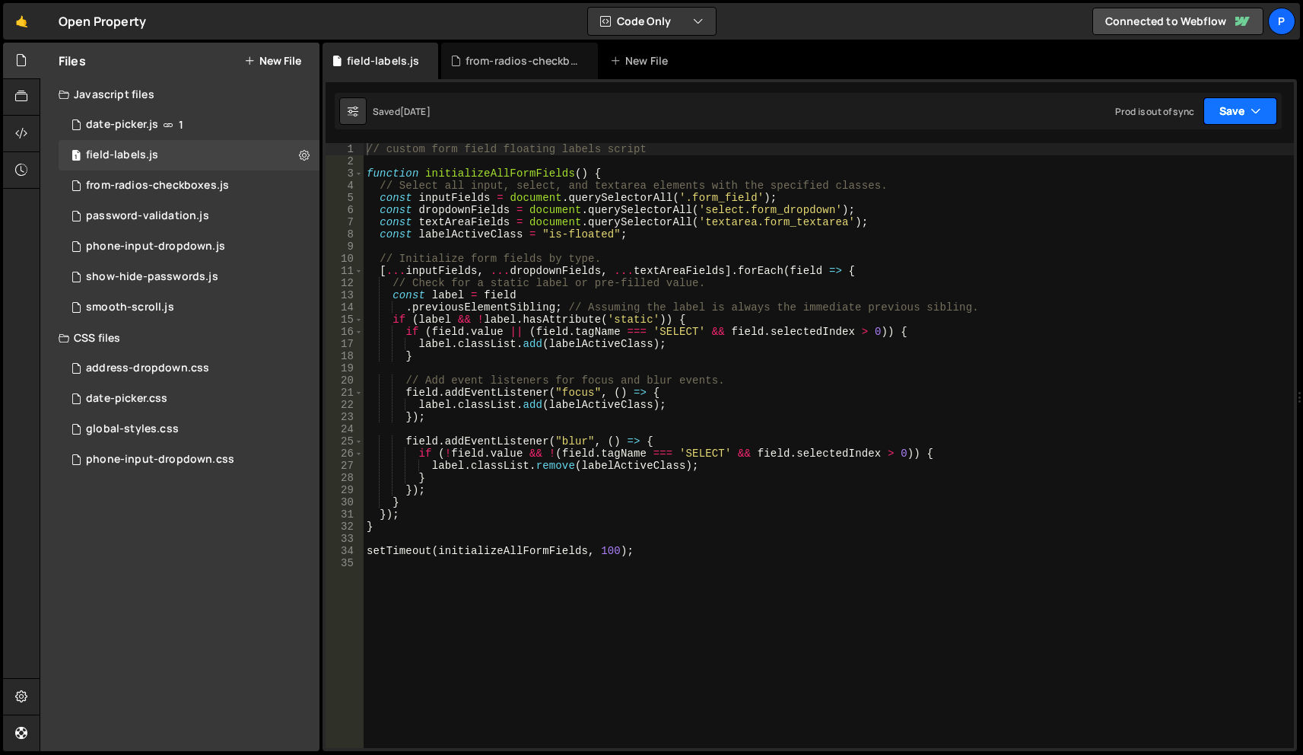
click at [1226, 108] on button "Save" at bounding box center [1240, 110] width 74 height 27
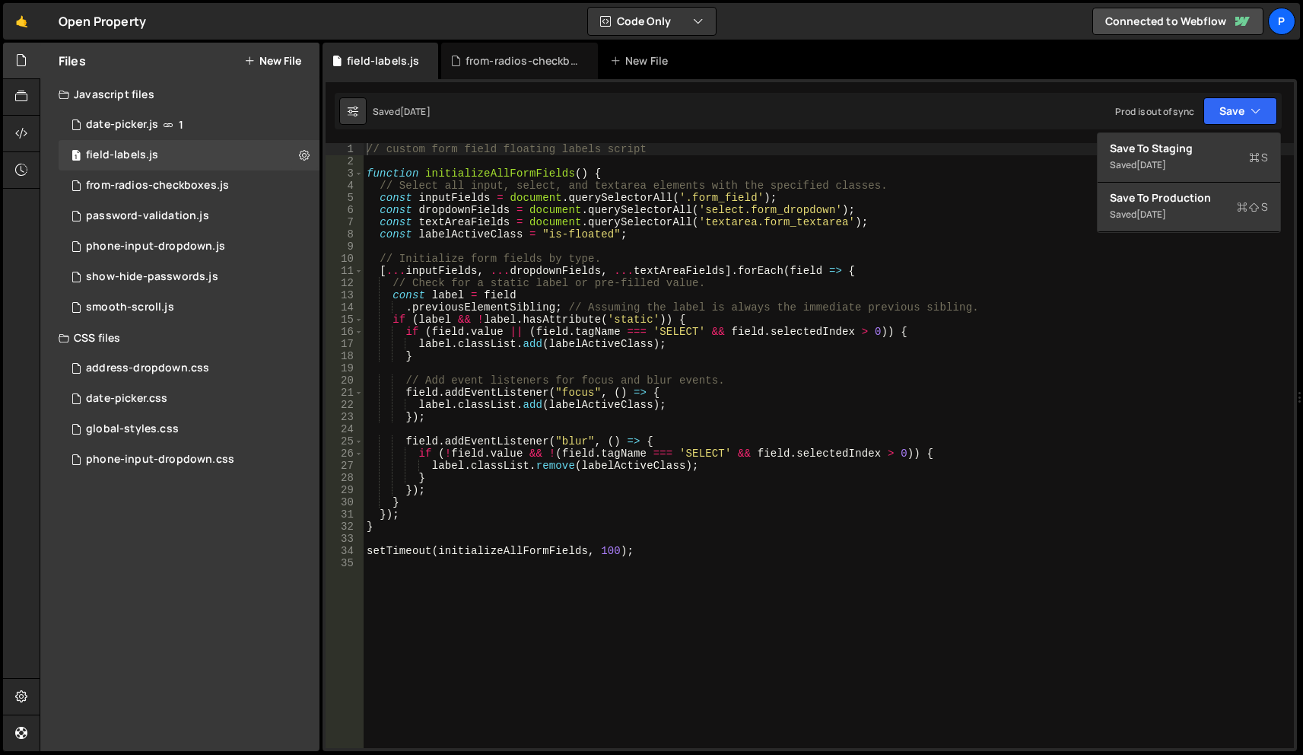
click at [874, 115] on div "Saved 5 months ago Prod is out of sync Upgrade to Edit Save Save to Staging S S…" at bounding box center [808, 111] width 947 height 37
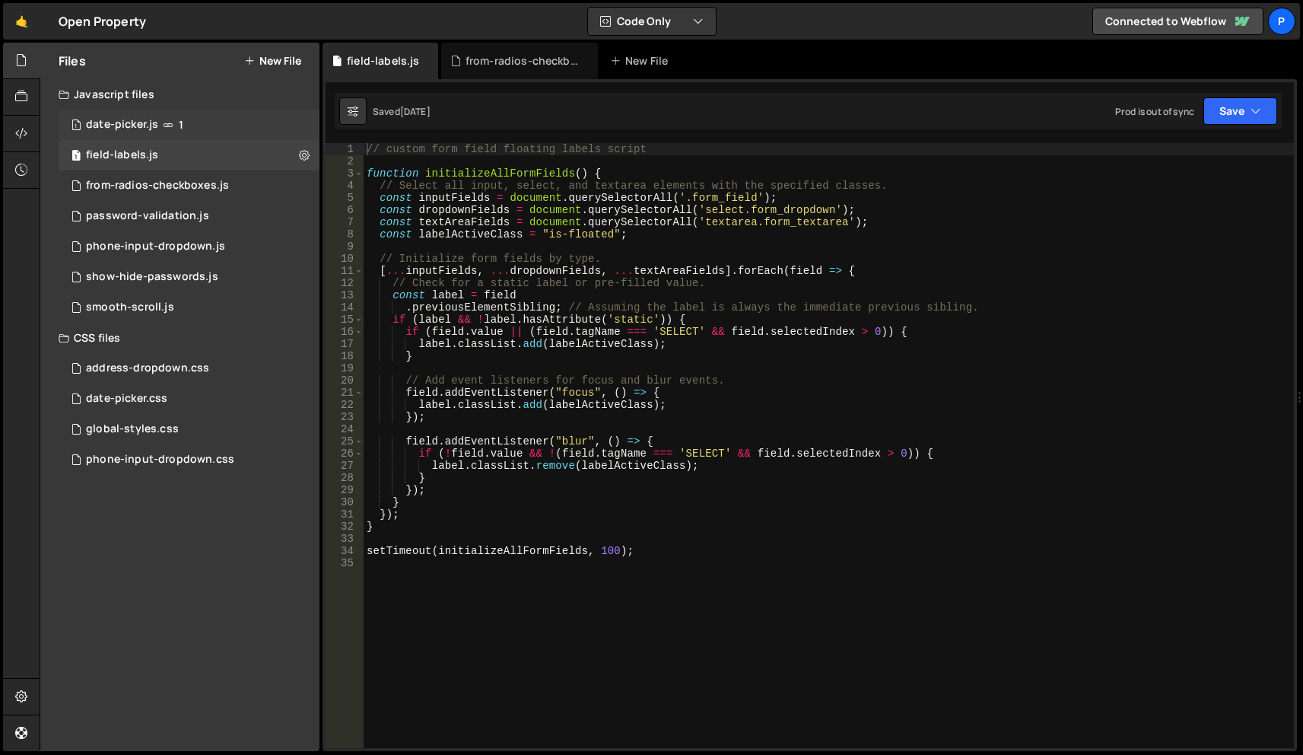
click at [185, 128] on div "1 date-picker.js 1" at bounding box center [189, 125] width 261 height 30
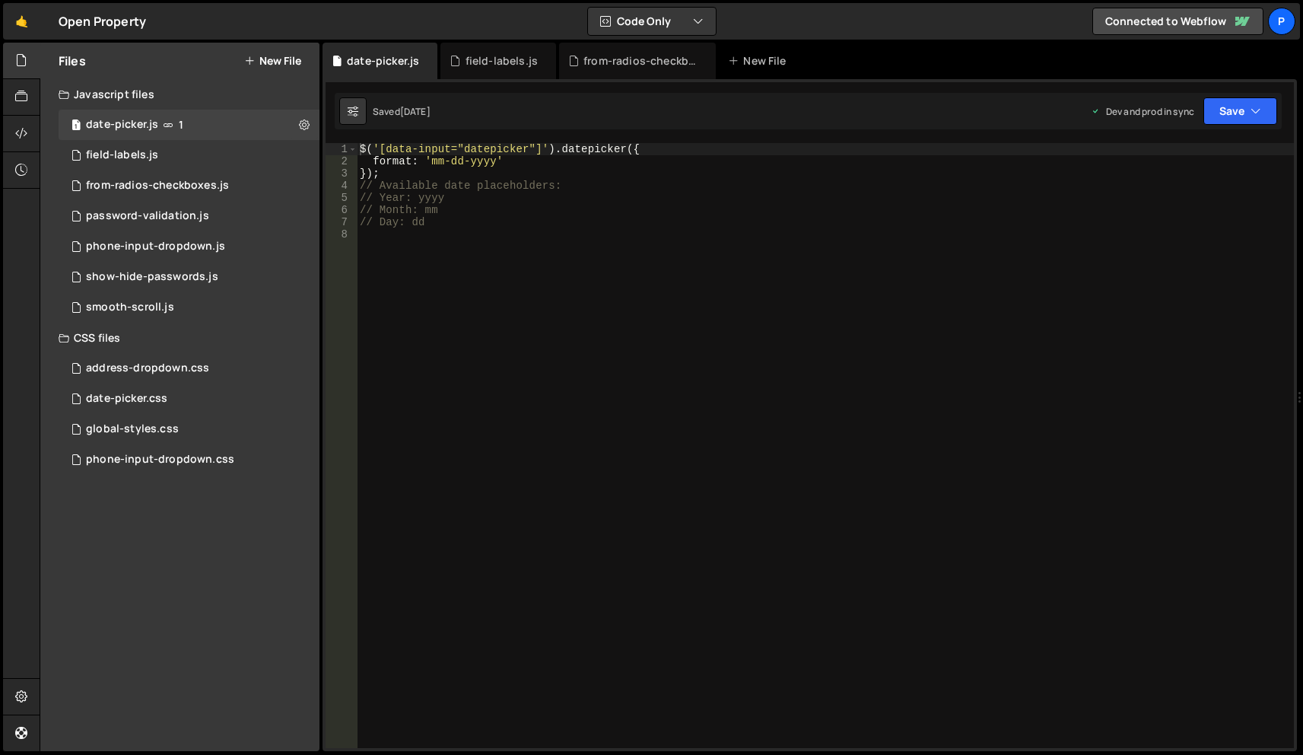
click at [672, 113] on div "Saved 5 months ago Dev and prod in sync Upgrade to Edit Save Save to Staging S …" at bounding box center [808, 111] width 947 height 37
click at [97, 22] on div "Open Property ⚠️ Code is being edited in another browser" at bounding box center [102, 21] width 87 height 18
click at [18, 20] on link "🤙" at bounding box center [21, 21] width 37 height 37
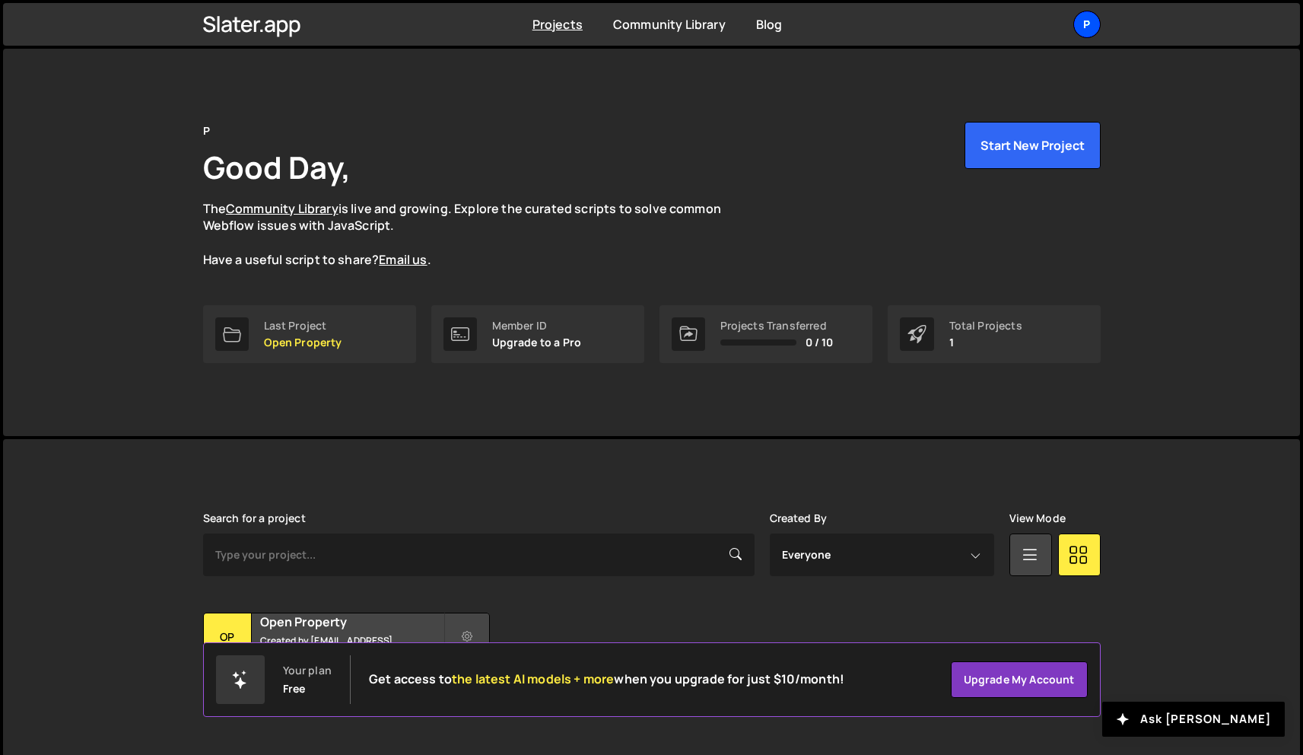
click at [1084, 28] on div "P" at bounding box center [1086, 24] width 27 height 27
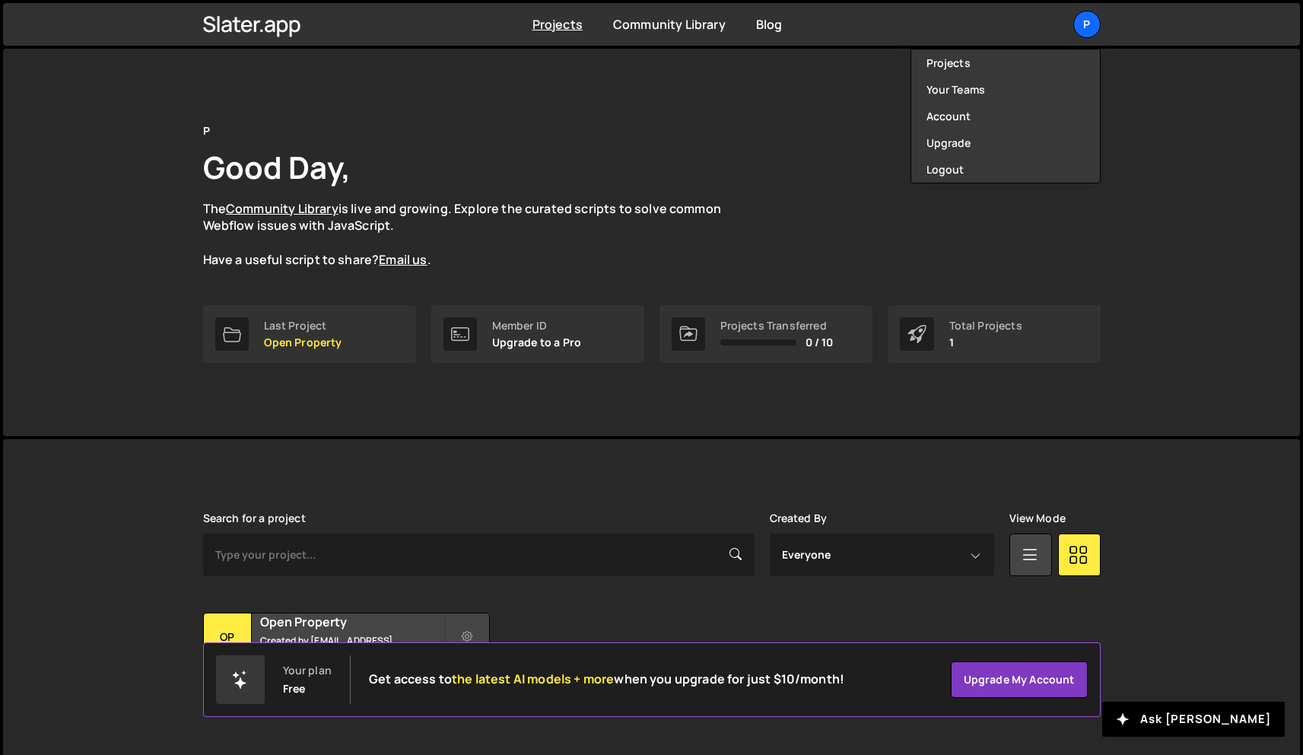
click at [803, 107] on div "P Good Day, The Community Library is live and growing. Explore the curated scri…" at bounding box center [651, 242] width 943 height 387
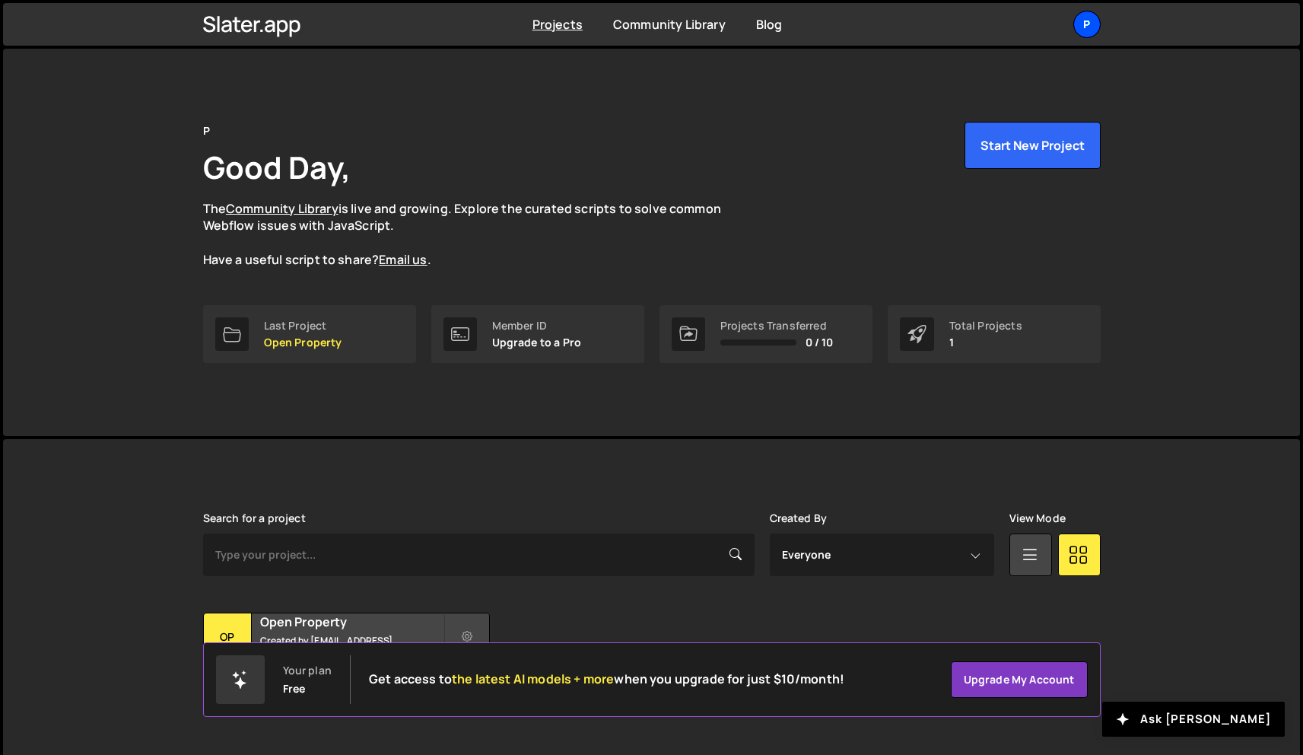
click at [1089, 27] on div "P" at bounding box center [1086, 24] width 27 height 27
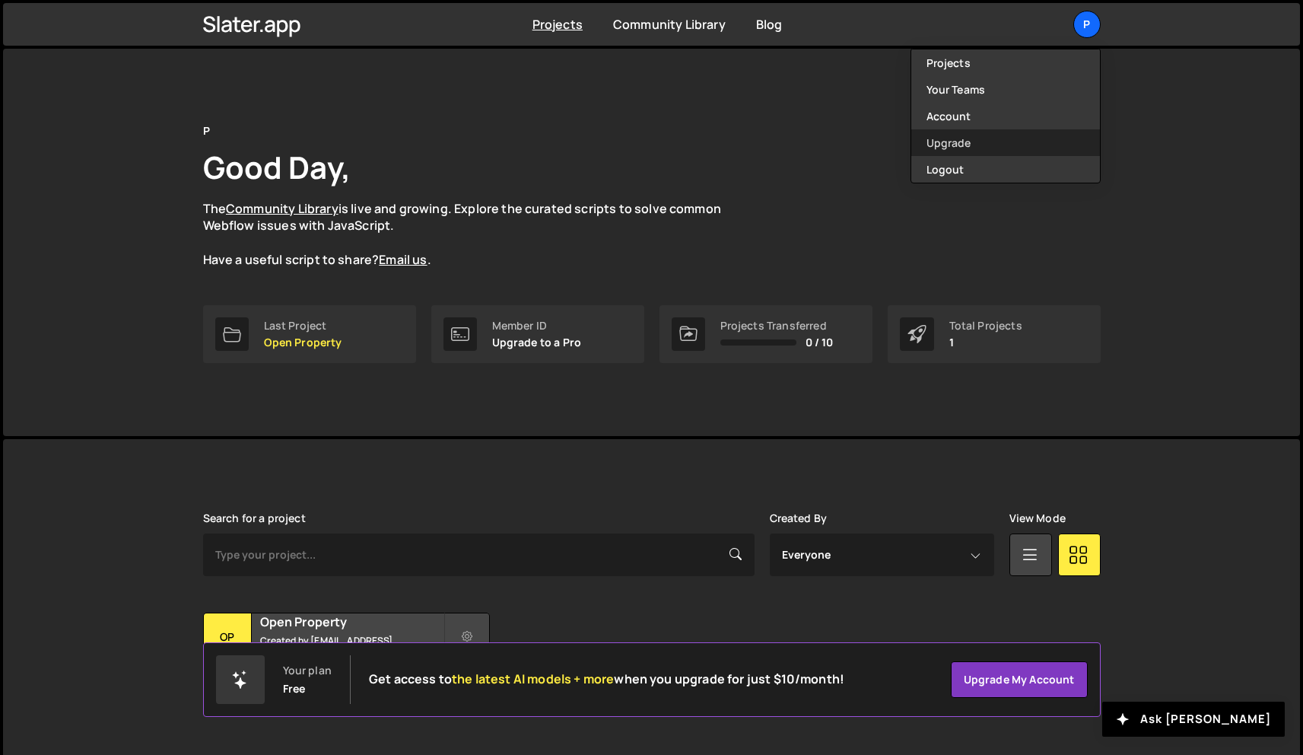
click at [987, 147] on link "Upgrade" at bounding box center [1005, 142] width 189 height 27
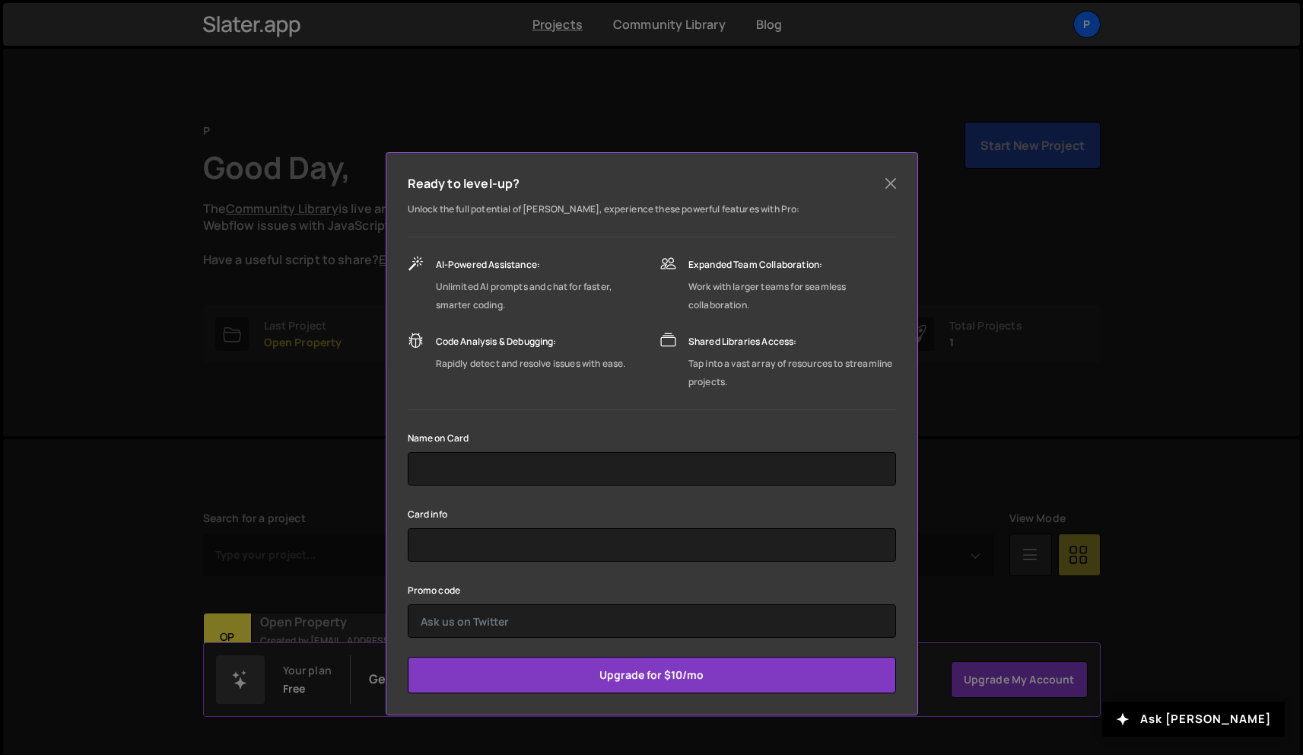
click at [997, 304] on div "Ready to level-up? Unlock the full potential of Slater, experience these powerf…" at bounding box center [651, 377] width 1303 height 755
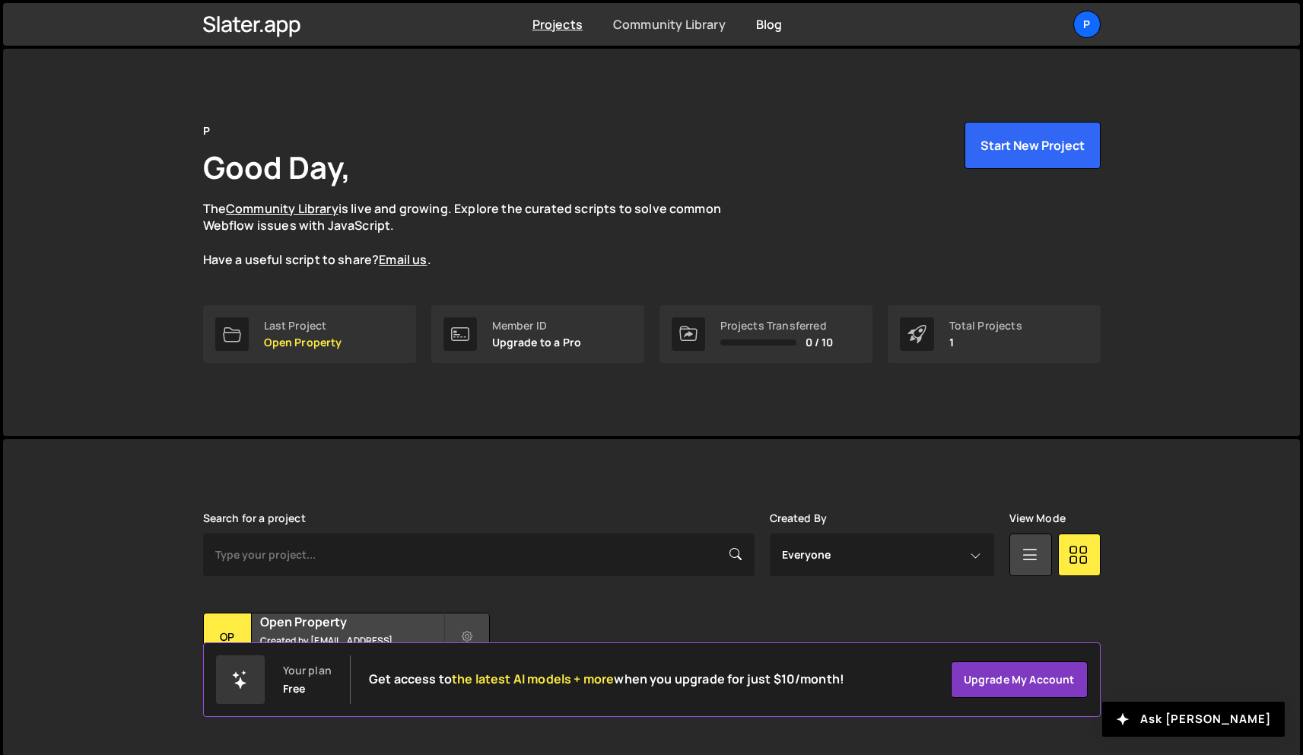
click at [714, 22] on link "Community Library" at bounding box center [669, 24] width 113 height 17
click at [1074, 28] on link "P" at bounding box center [1086, 24] width 27 height 27
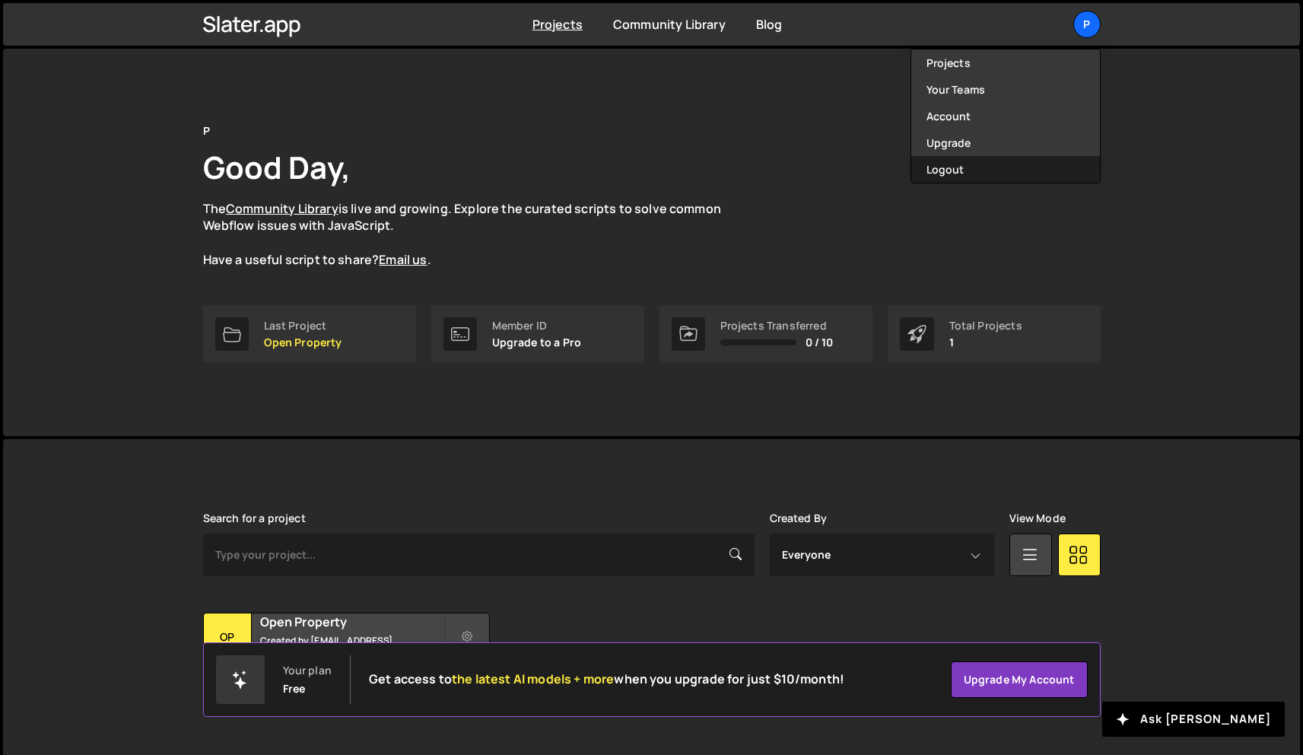
click at [967, 178] on button "Logout" at bounding box center [1005, 169] width 189 height 27
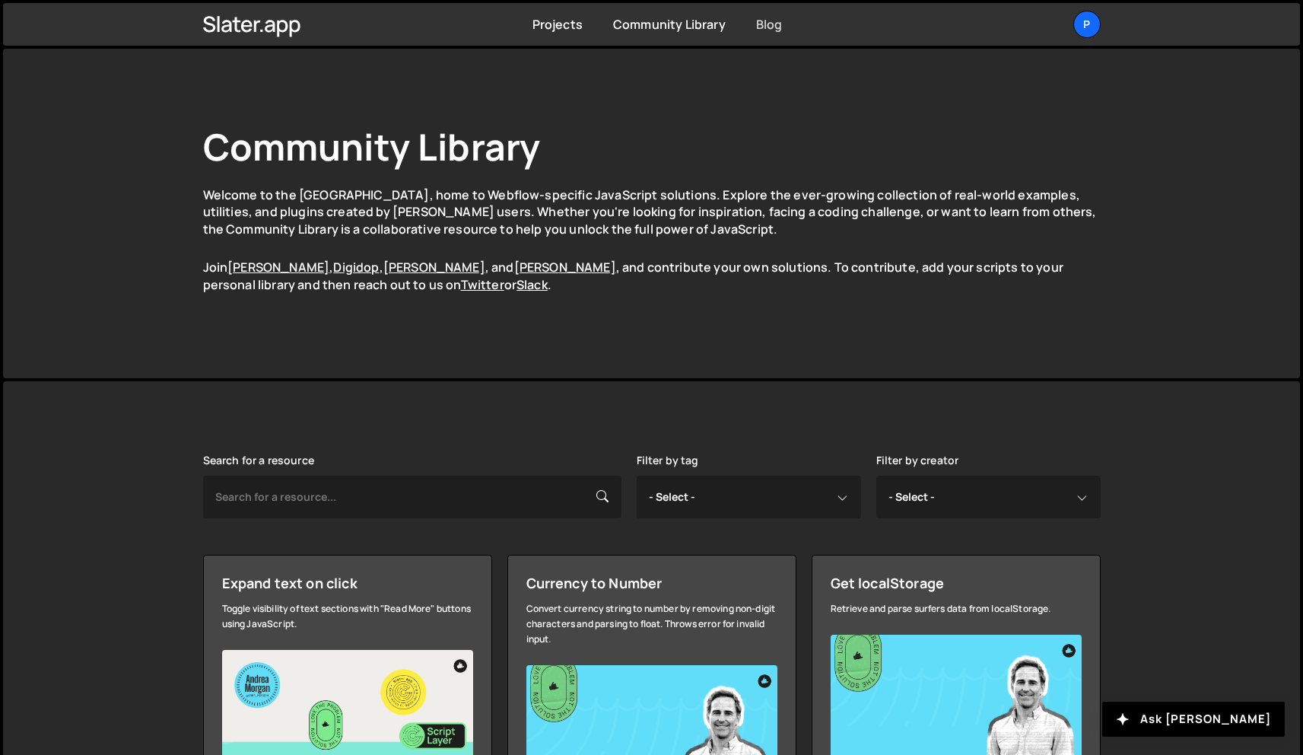
click at [760, 18] on link "Blog" at bounding box center [769, 24] width 27 height 17
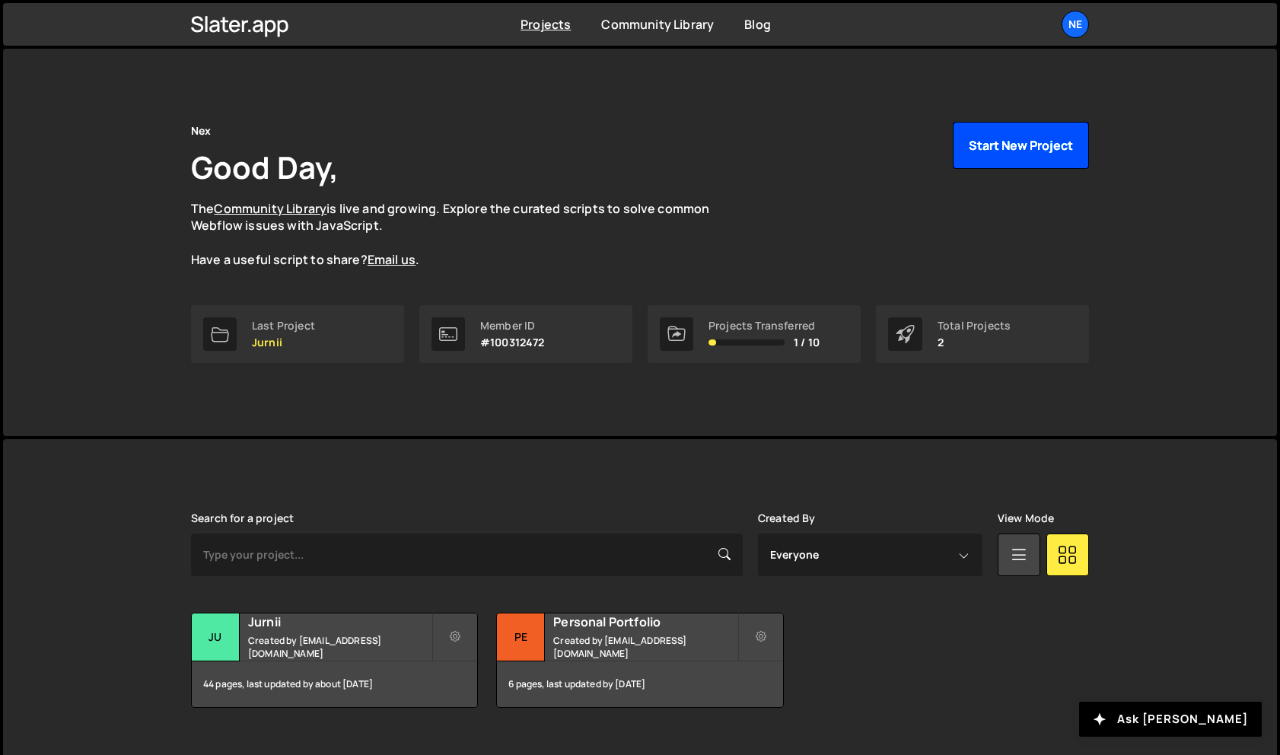
click at [1043, 142] on button "Start New Project" at bounding box center [1020, 145] width 136 height 47
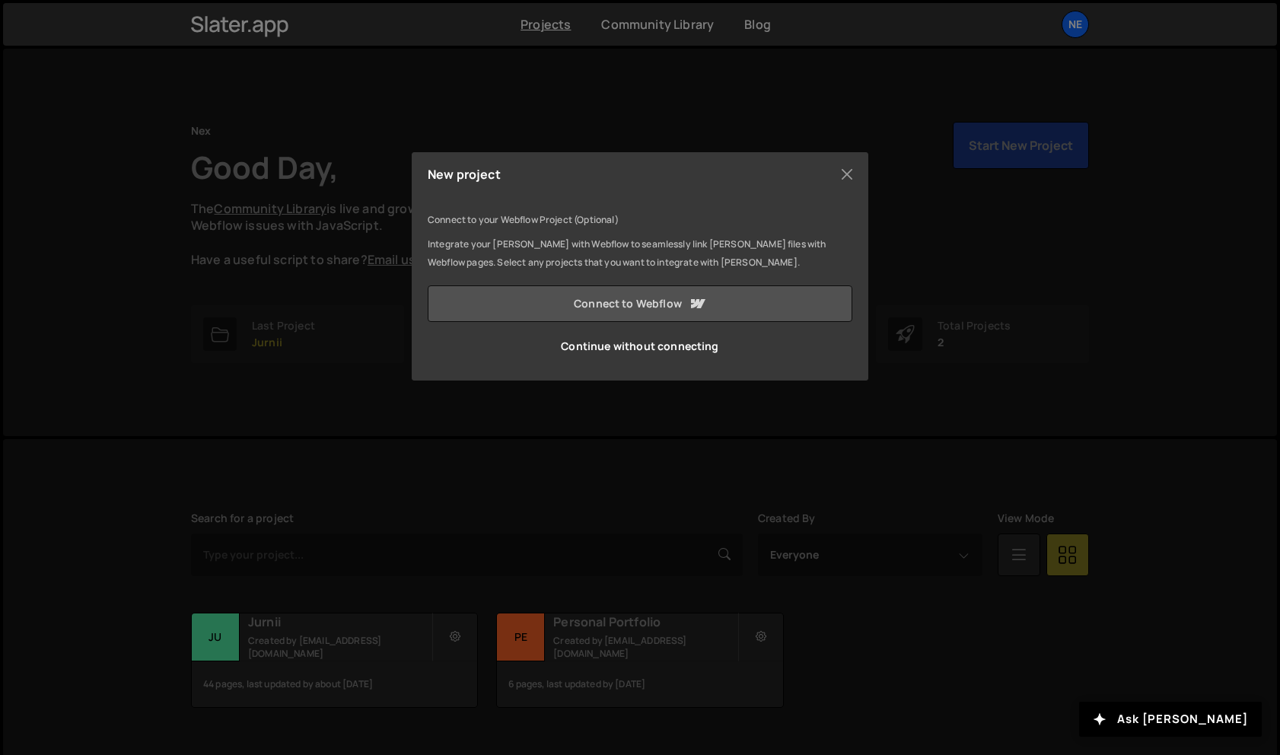
click at [742, 295] on link "Connect to Webflow" at bounding box center [640, 303] width 424 height 37
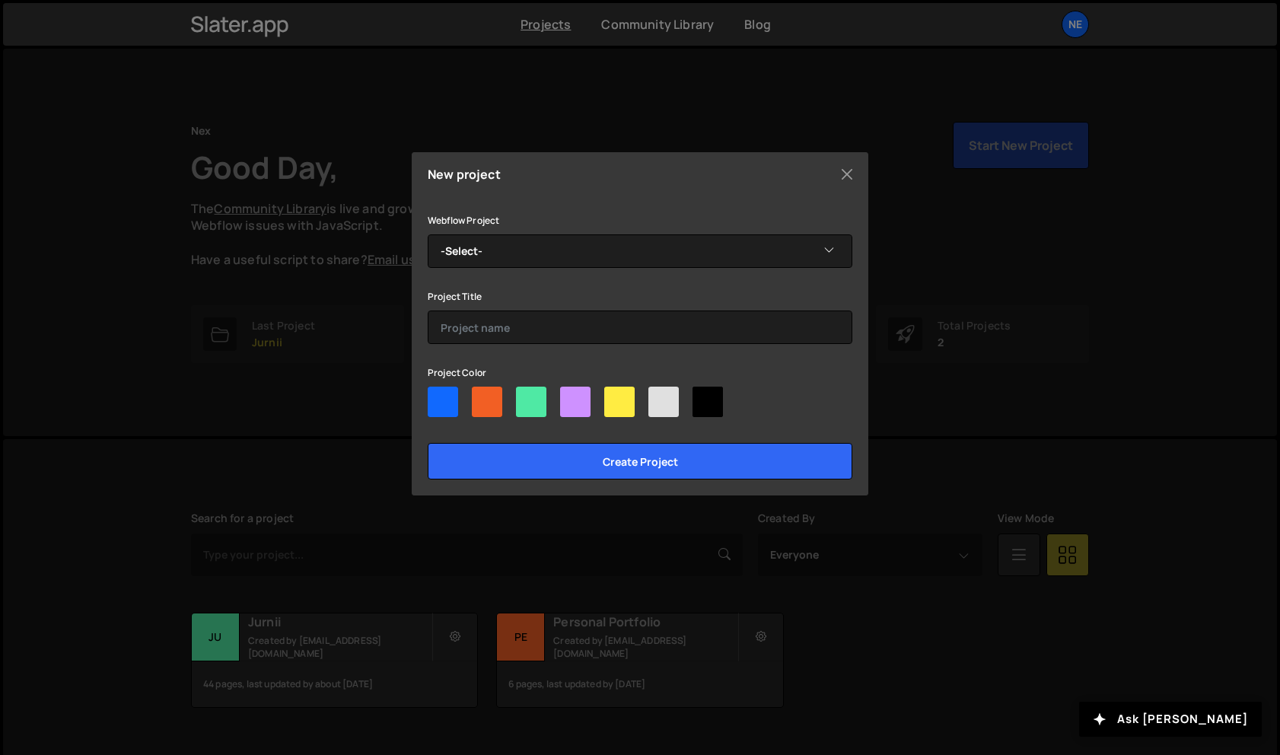
click at [434, 408] on div at bounding box center [443, 401] width 30 height 30
click at [434, 396] on input"] "radio" at bounding box center [433, 391] width 10 height 10
radio input"] "true"
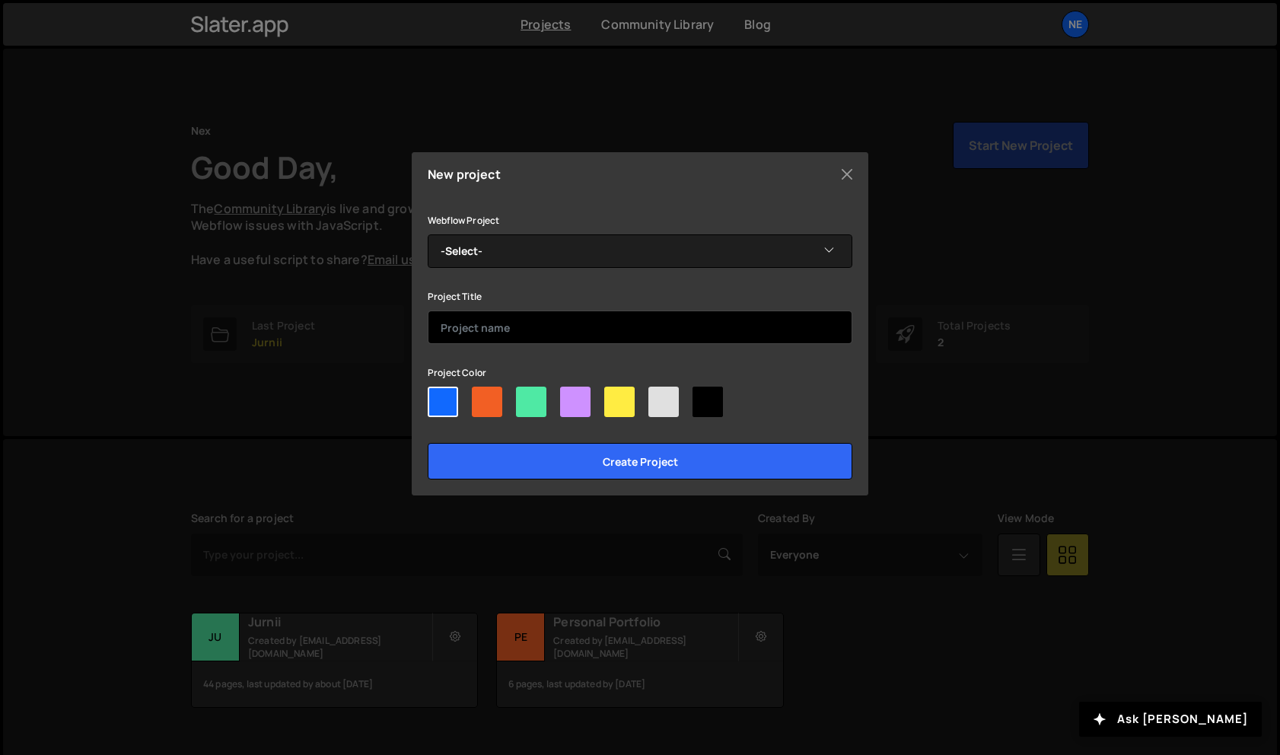
click at [559, 316] on input "text" at bounding box center [640, 326] width 424 height 33
type input "[PERSON_NAME]"
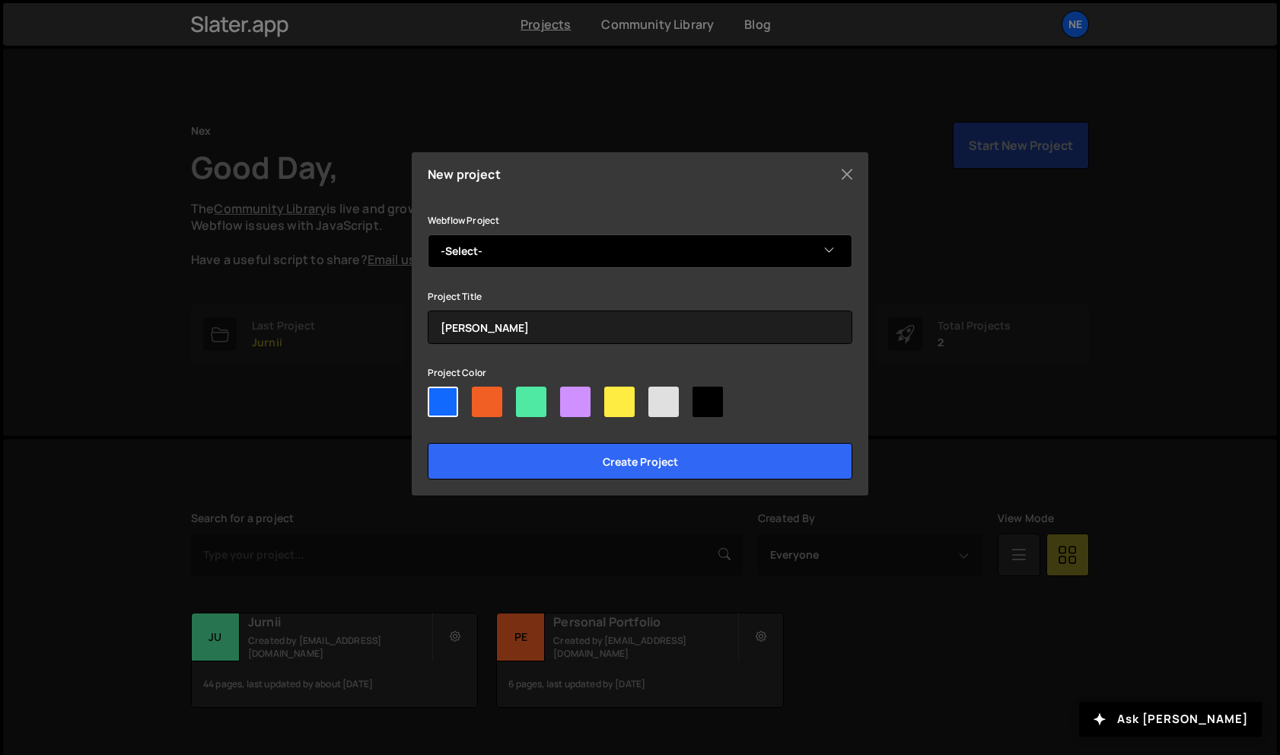
click at [561, 256] on select "-Select- Copy of Copy of Jurnii" at bounding box center [640, 250] width 424 height 33
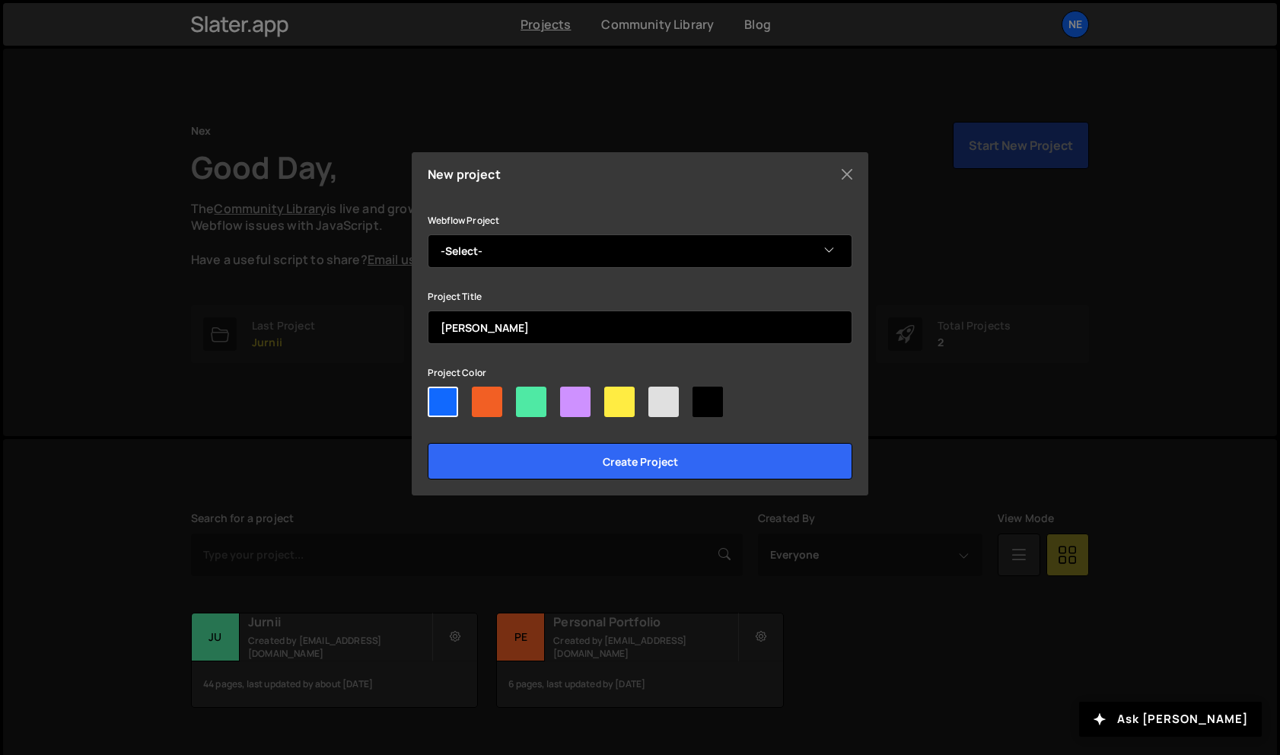
select select "68e87d71db304d7b48d38ffd"
click at [428, 234] on select "-Select- Copy of Copy of Jurnii" at bounding box center [640, 250] width 424 height 33
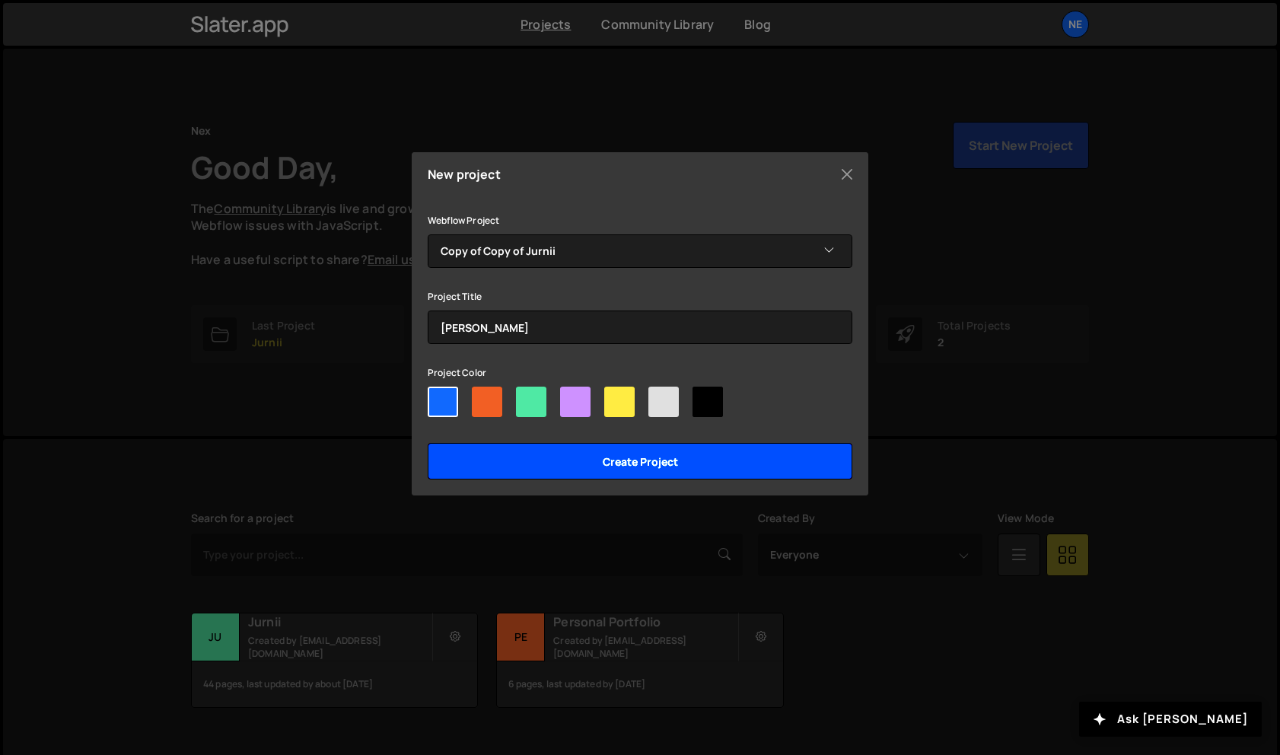
click at [730, 450] on input "Create project" at bounding box center [640, 461] width 424 height 37
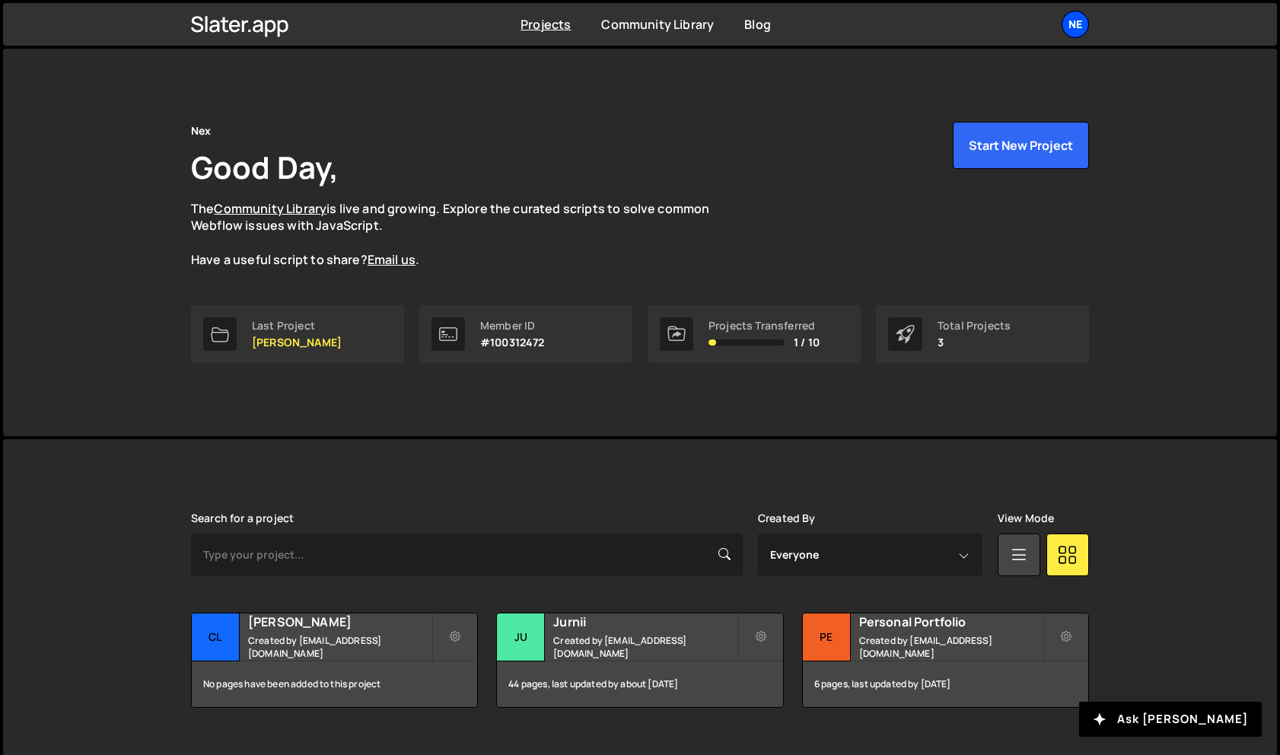
click at [1070, 24] on div "Ne" at bounding box center [1074, 24] width 27 height 27
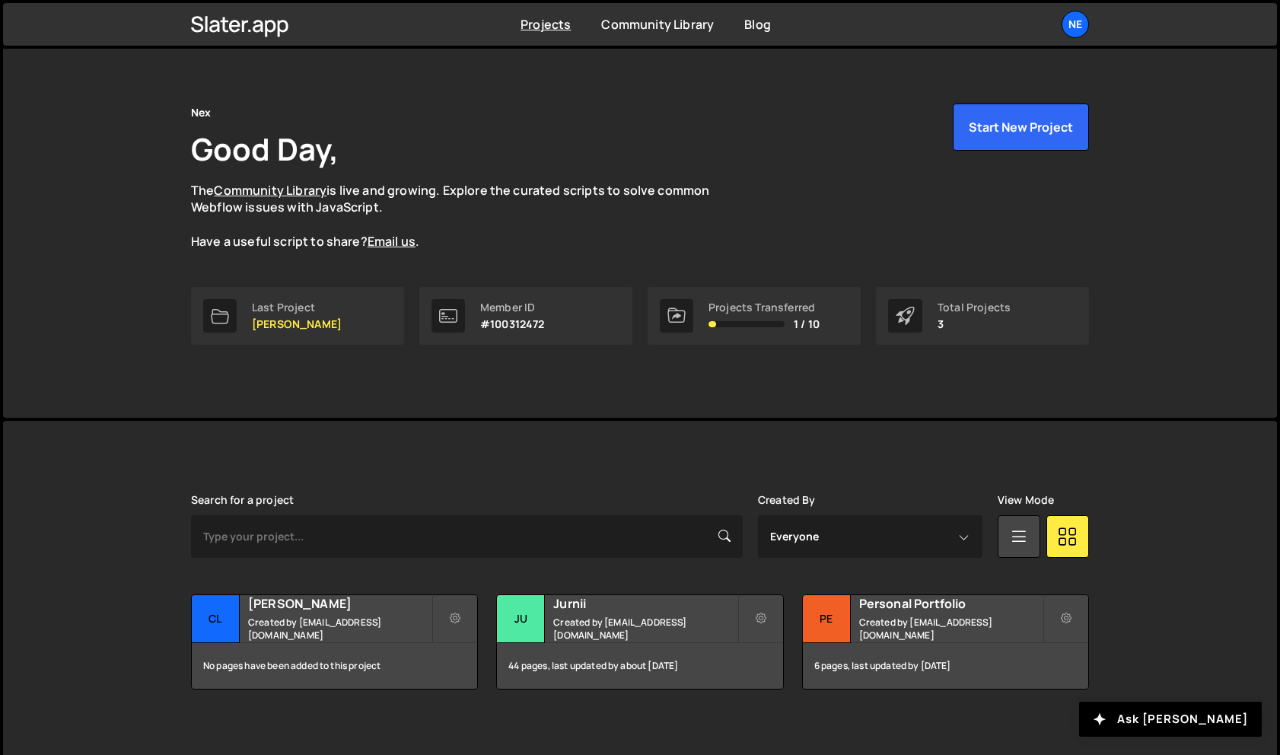
scroll to position [29, 0]
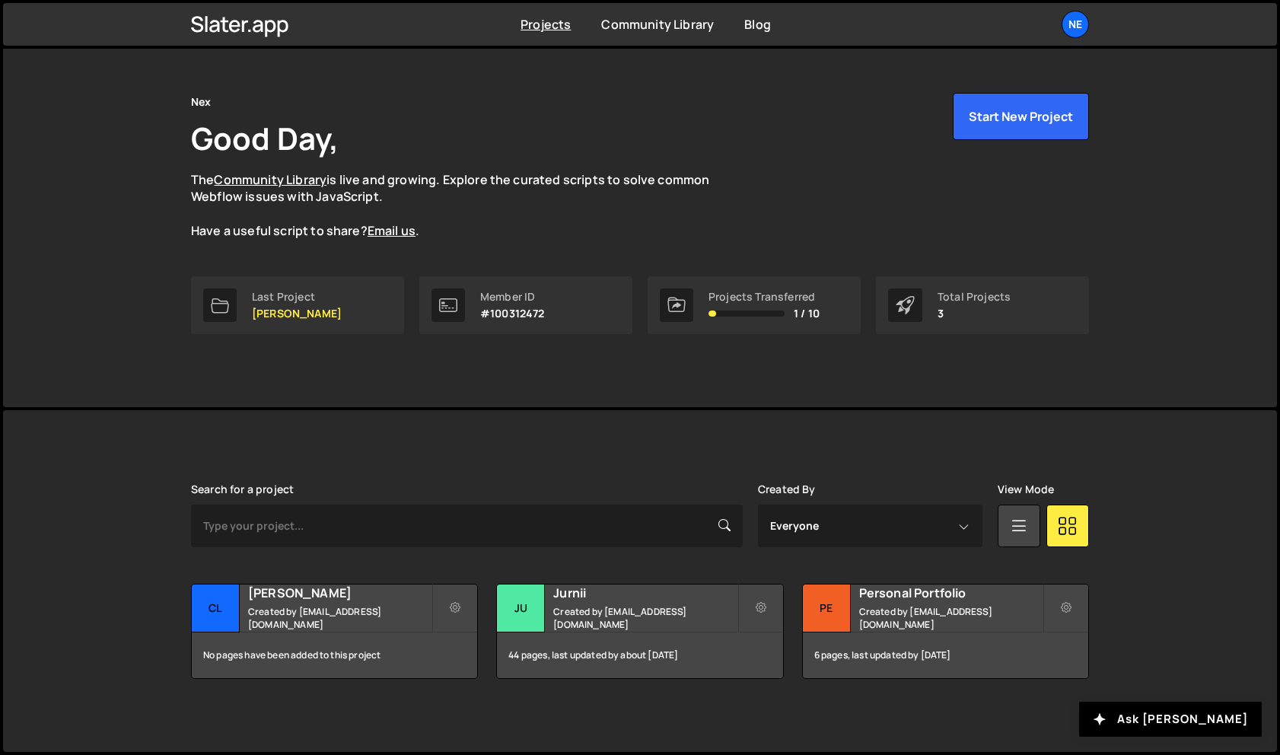
drag, startPoint x: 163, startPoint y: 109, endPoint x: 1093, endPoint y: 602, distance: 1053.2
click at [1093, 602] on div "Nex Good Day, The Community Library is live and growing. Explore the curated sc…" at bounding box center [640, 386] width 1280 height 738
click at [1143, 560] on div "Slater is designed for desktop use. Please use a larger screen to access the fu…" at bounding box center [639, 581] width 1273 height 342
click at [1070, 597] on button at bounding box center [1066, 607] width 46 height 49
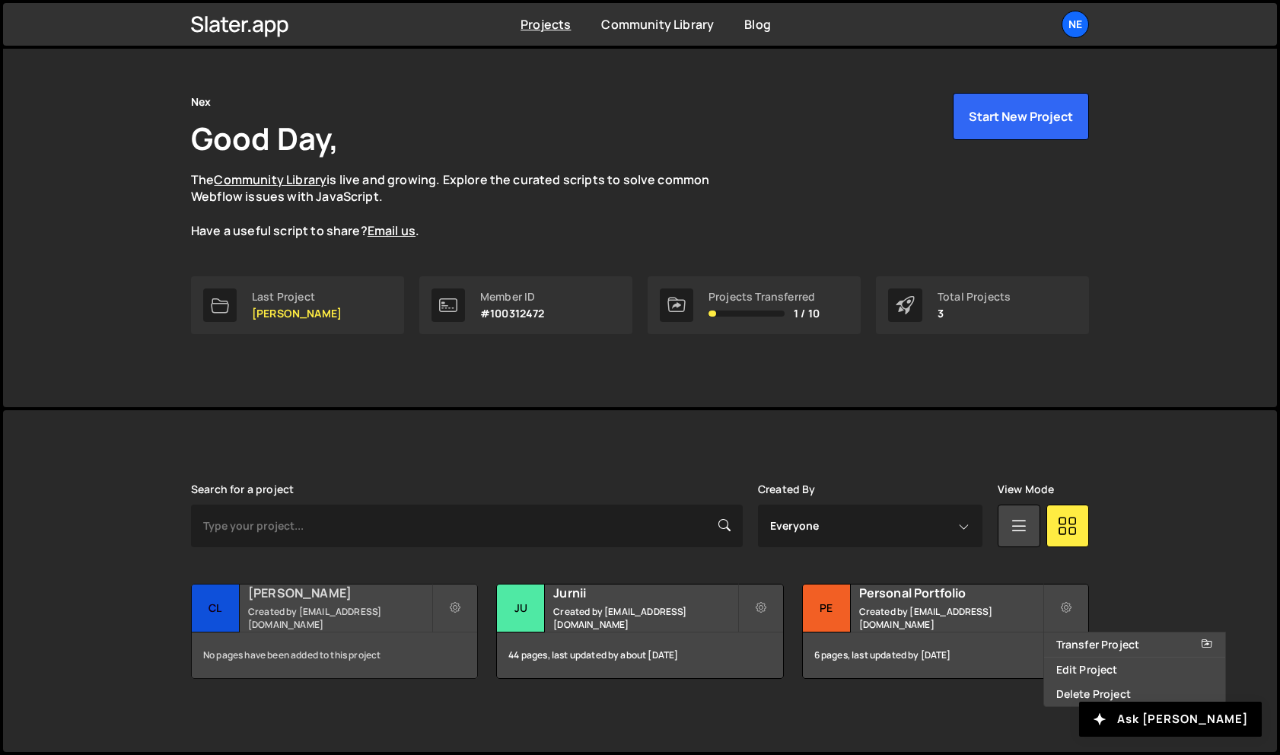
click at [346, 598] on h2 "[PERSON_NAME]" at bounding box center [339, 592] width 183 height 17
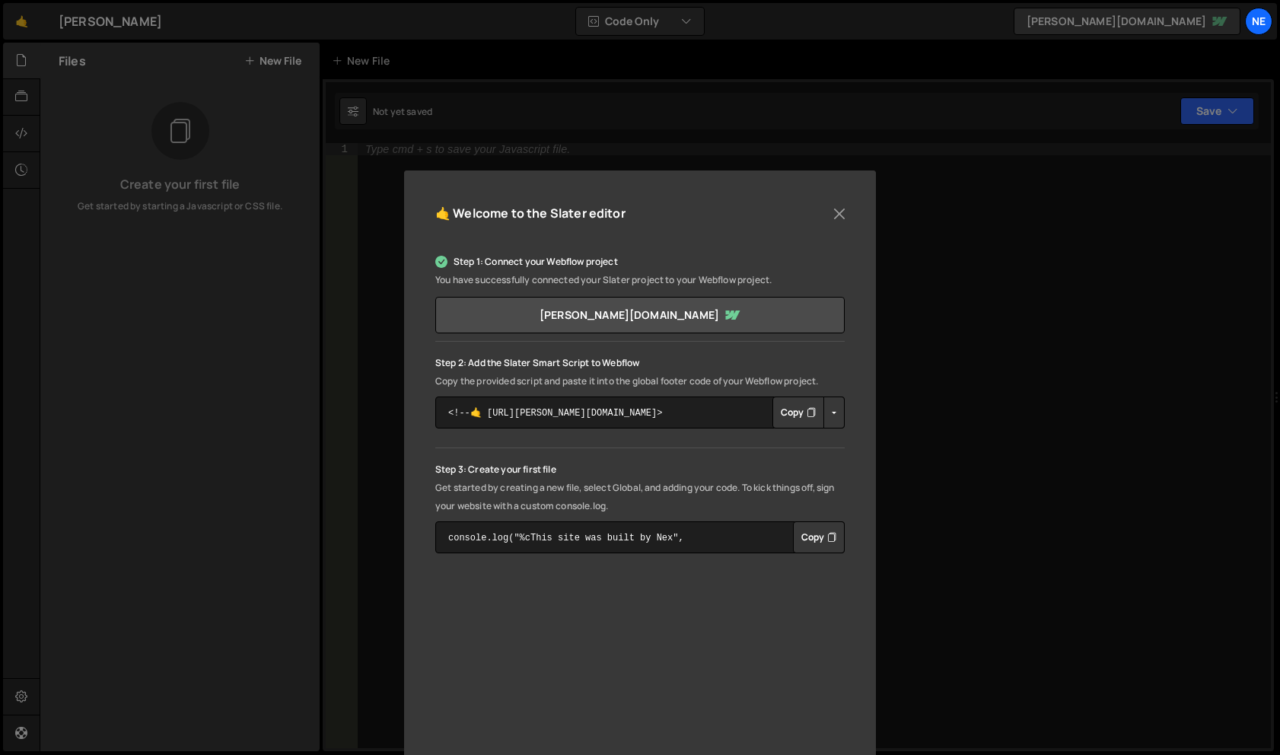
click at [831, 416] on button "Button group with nested dropdown" at bounding box center [833, 412] width 21 height 32
click at [842, 383] on p "Copy the provided script and paste it into the global footer code of your Webfl…" at bounding box center [639, 381] width 409 height 18
click at [801, 406] on button "Copy" at bounding box center [798, 412] width 52 height 32
click at [837, 211] on button "Close" at bounding box center [839, 213] width 23 height 23
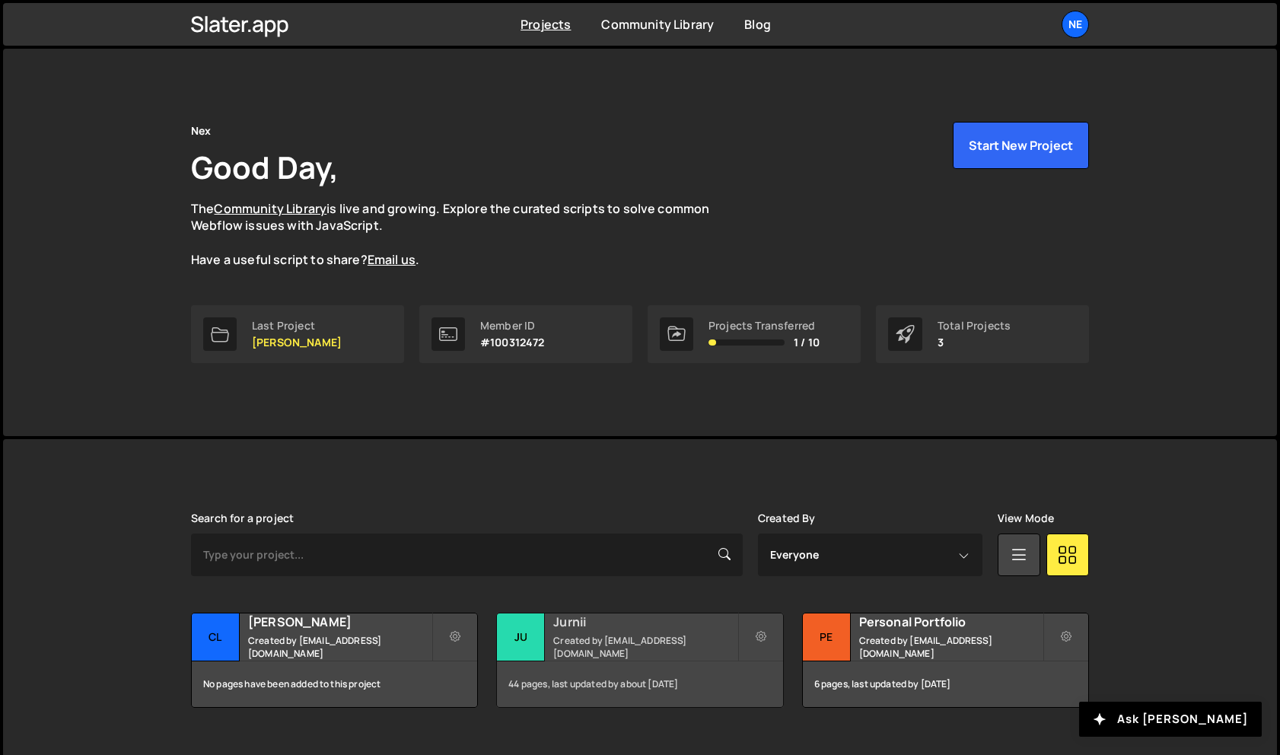
click at [643, 627] on h2 "Jurnii" at bounding box center [644, 621] width 183 height 17
